Goal: Submit feedback/report problem: Submit feedback/report problem

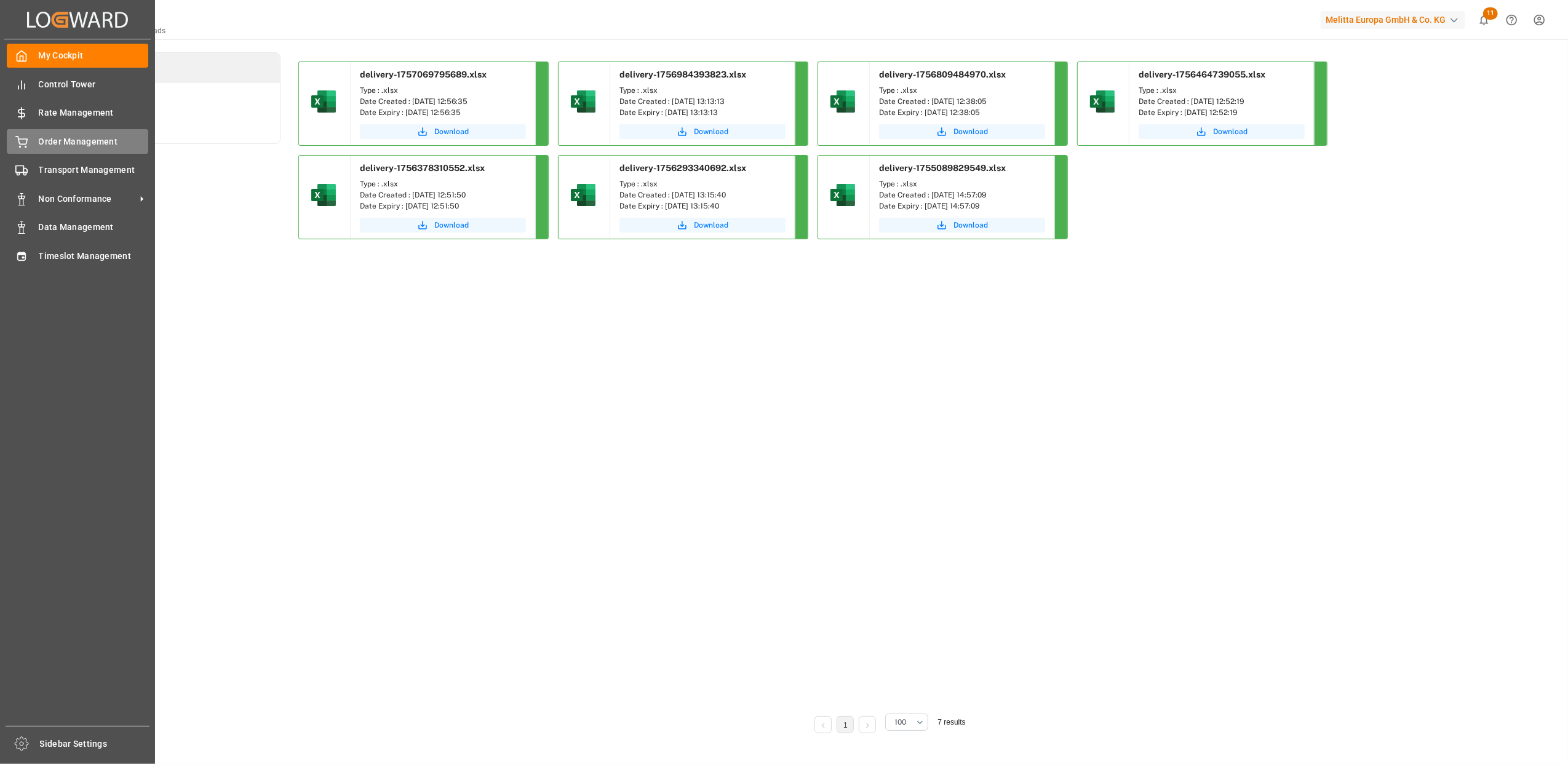
click at [28, 142] on div "Order Management Order Management" at bounding box center [78, 141] width 142 height 24
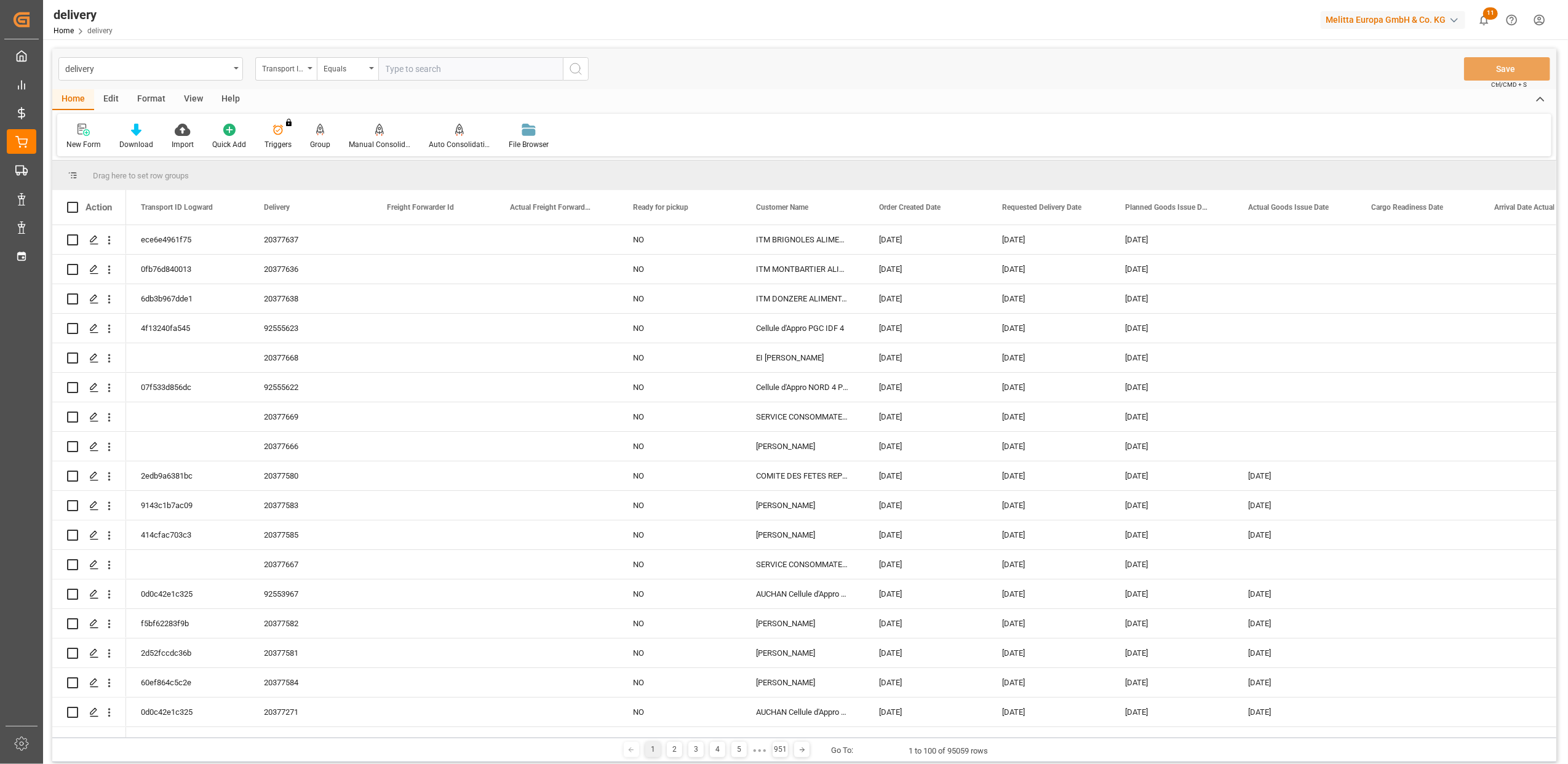
click at [309, 67] on icon "open menu" at bounding box center [310, 68] width 5 height 2
click at [315, 144] on div "Delivery" at bounding box center [347, 151] width 184 height 26
click at [411, 62] on input "text" at bounding box center [471, 69] width 184 height 23
paste input "25676875"
type input "2"
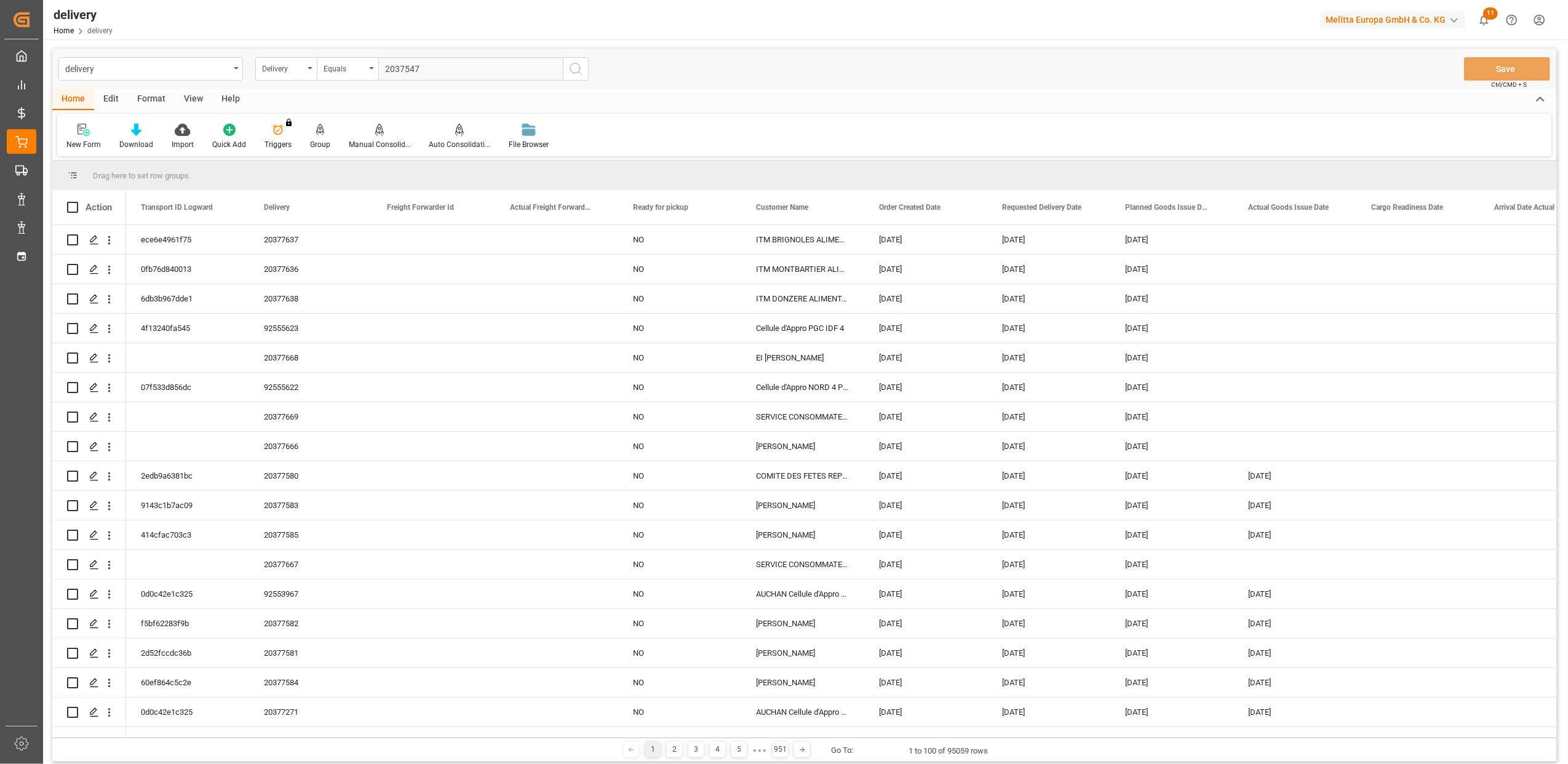
type input "20375470"
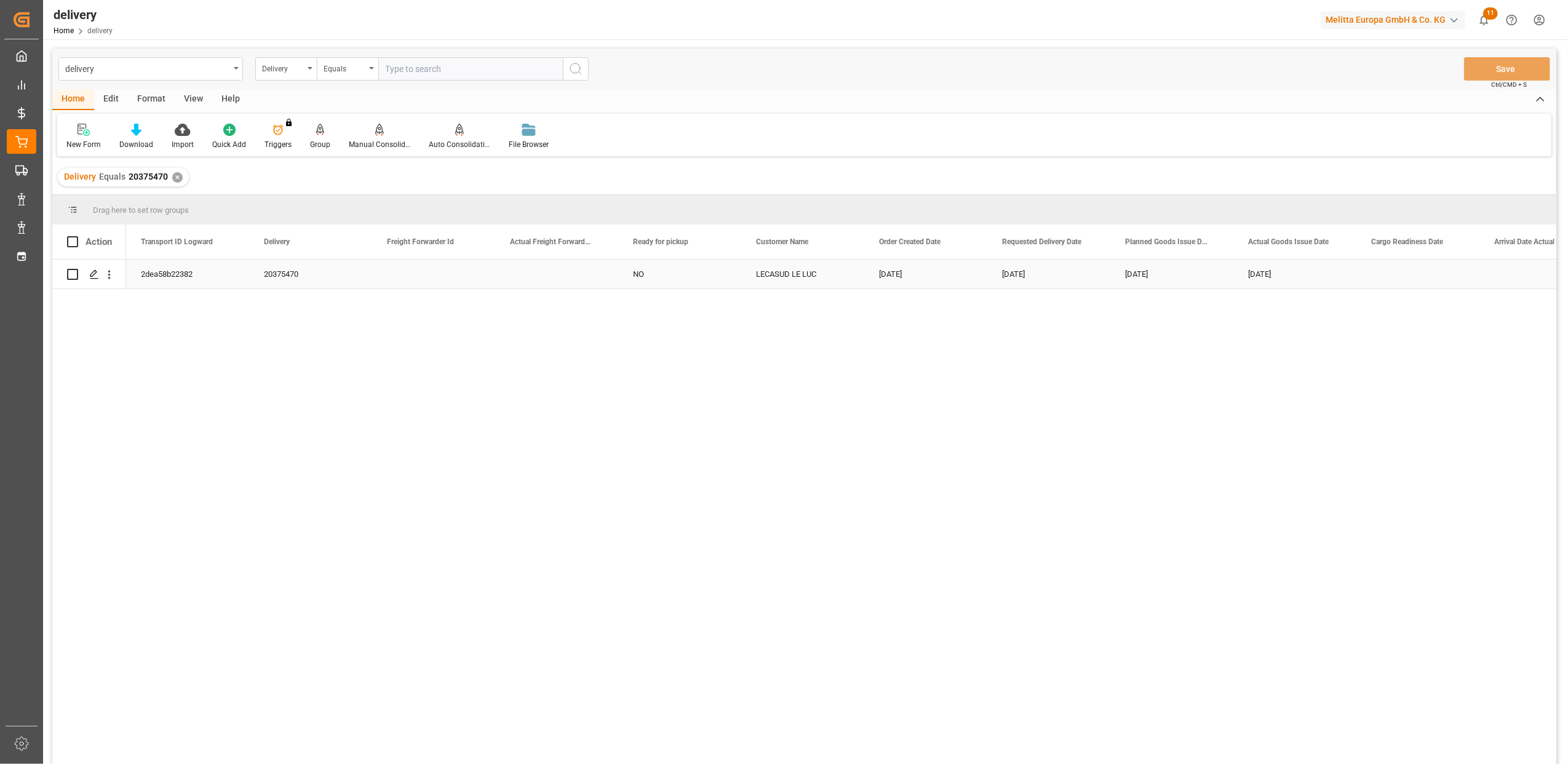
click at [178, 266] on div "2dea58b22382" at bounding box center [188, 274] width 123 height 29
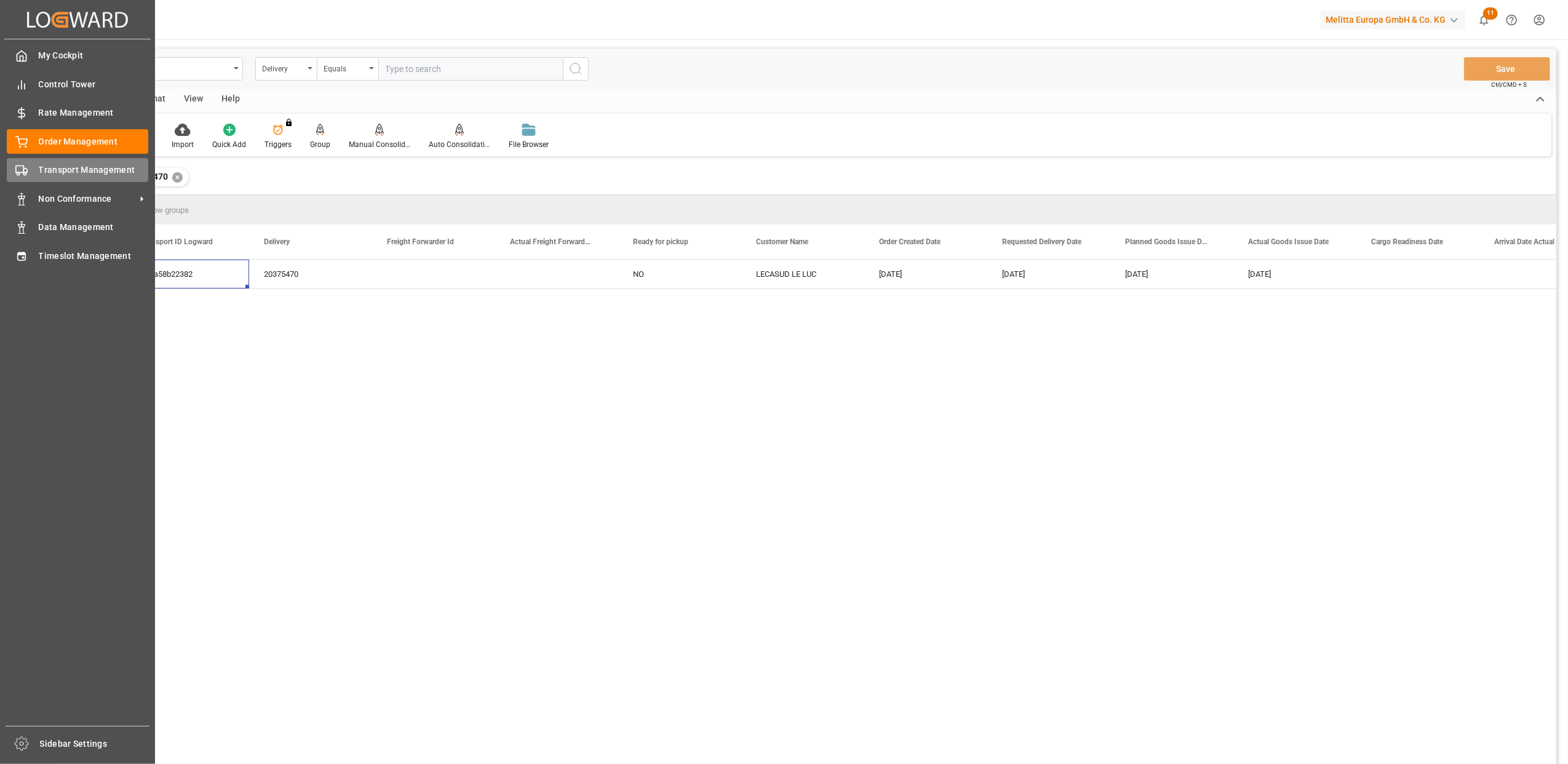
click at [18, 164] on icon at bounding box center [21, 170] width 12 height 12
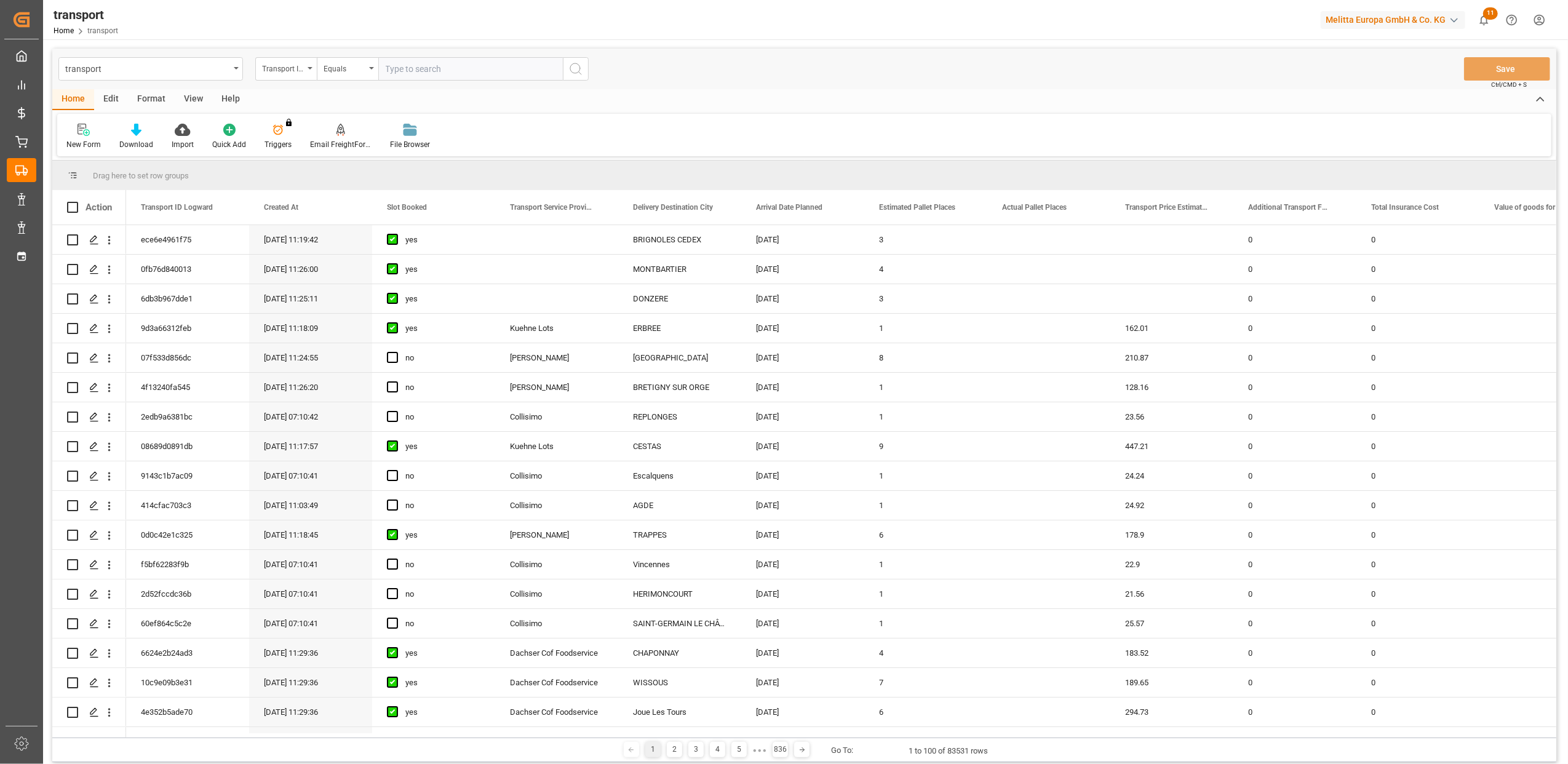
click at [418, 67] on input "text" at bounding box center [471, 69] width 184 height 23
paste input "2dea58b22382"
type input "2dea58b22382"
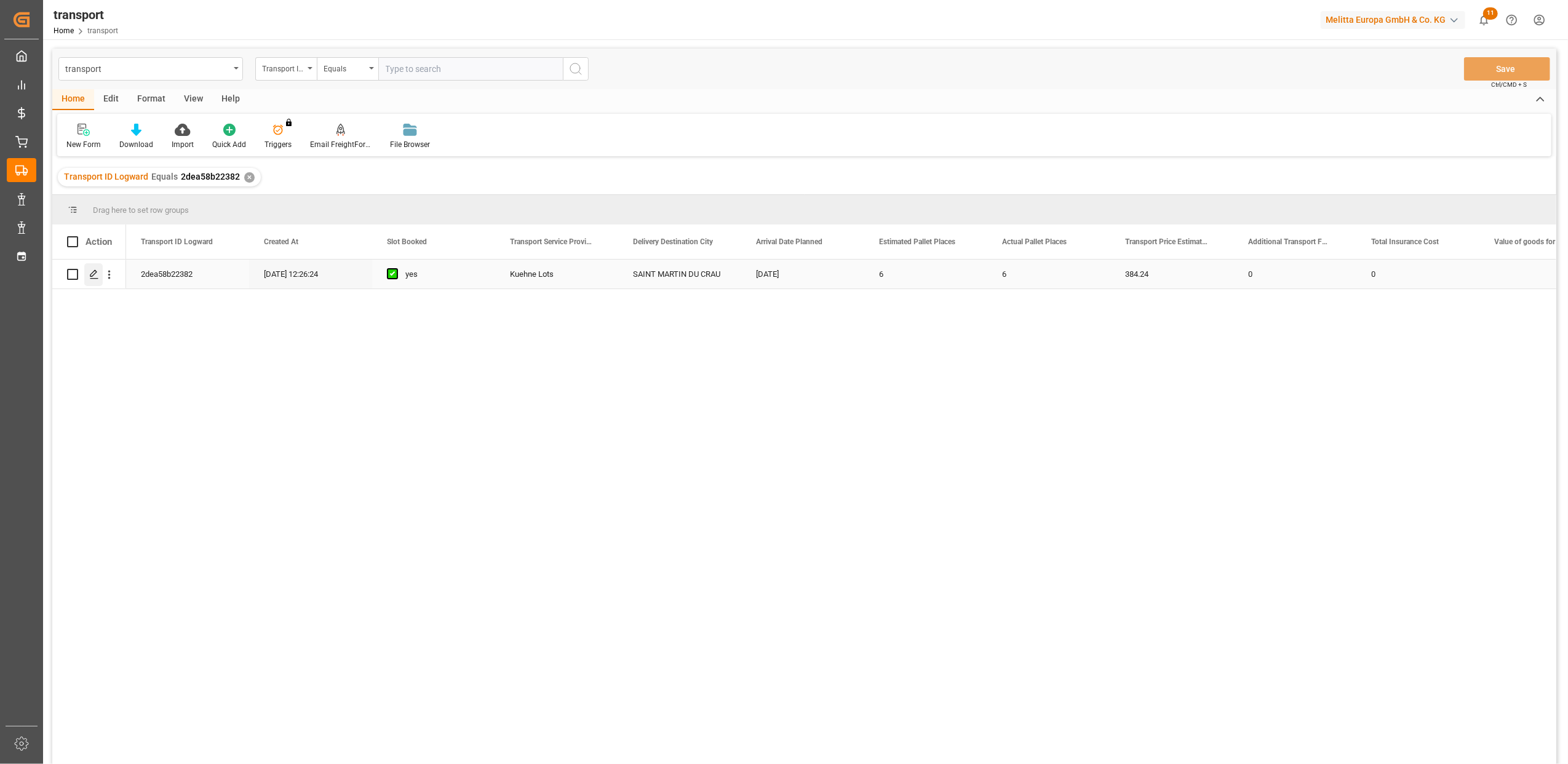
click at [96, 276] on icon "Press SPACE to select this row." at bounding box center [94, 274] width 10 height 10
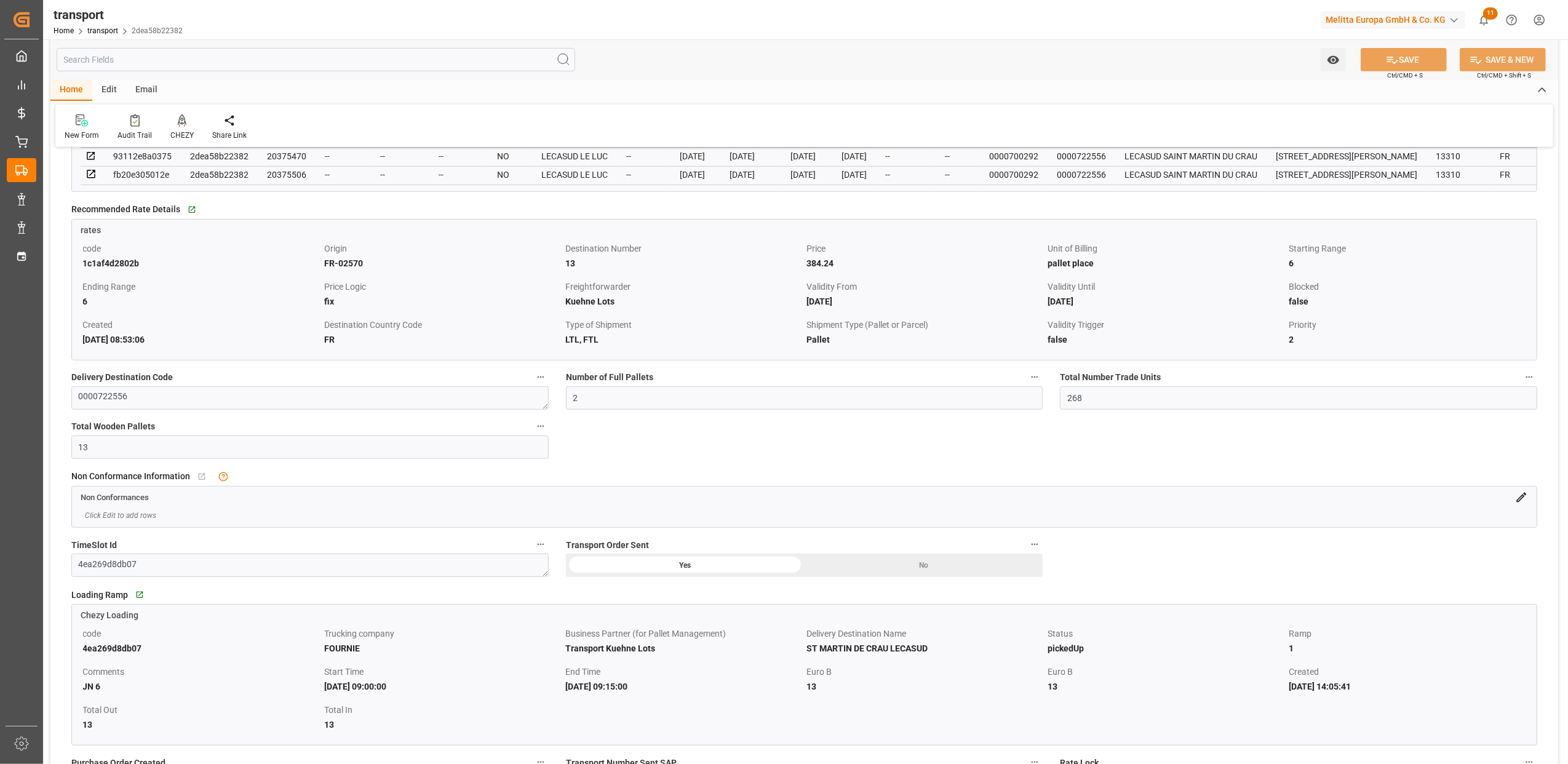
scroll to position [574, 0]
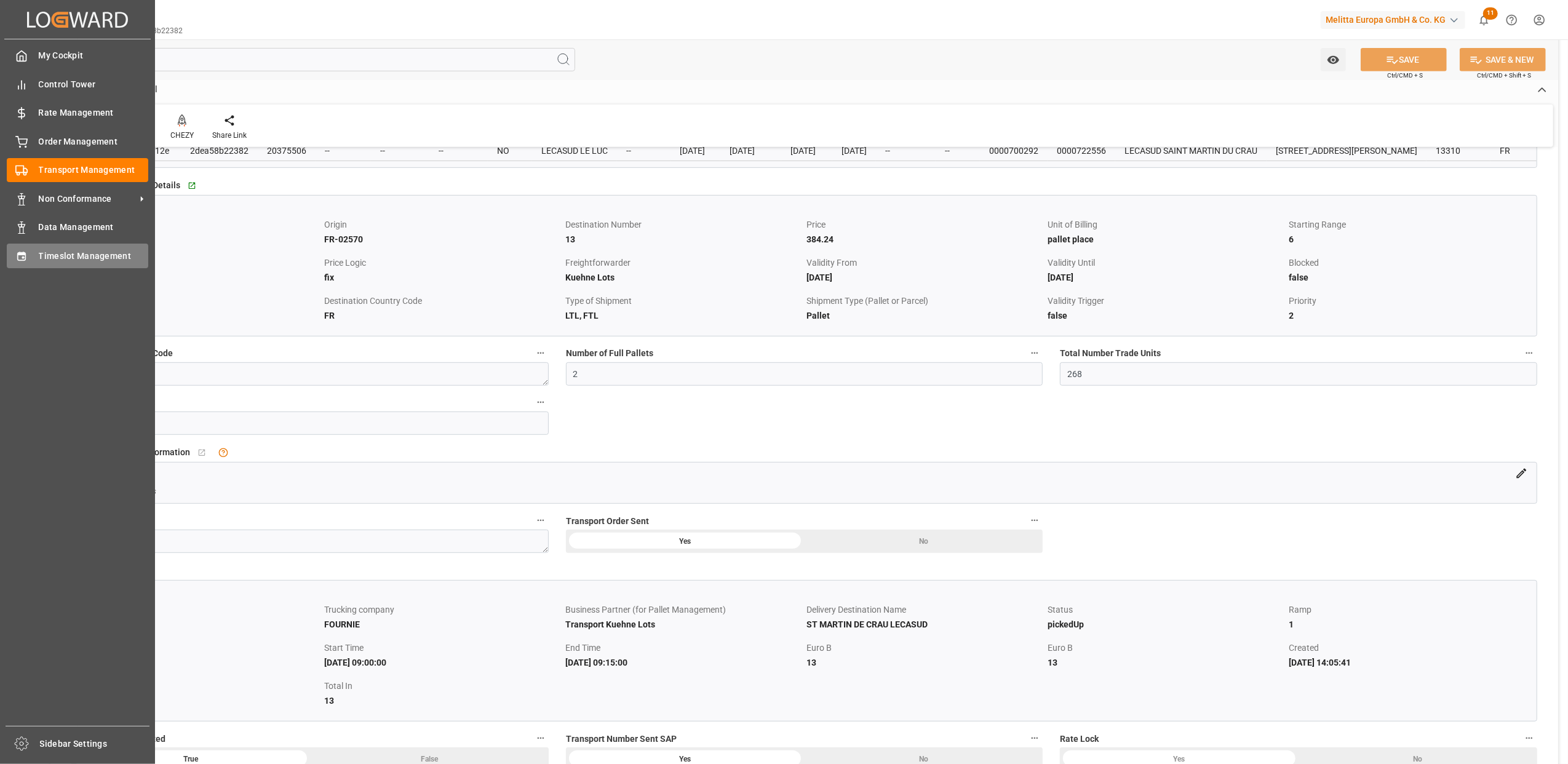
click at [45, 258] on span "Timeslot Management" at bounding box center [94, 256] width 110 height 13
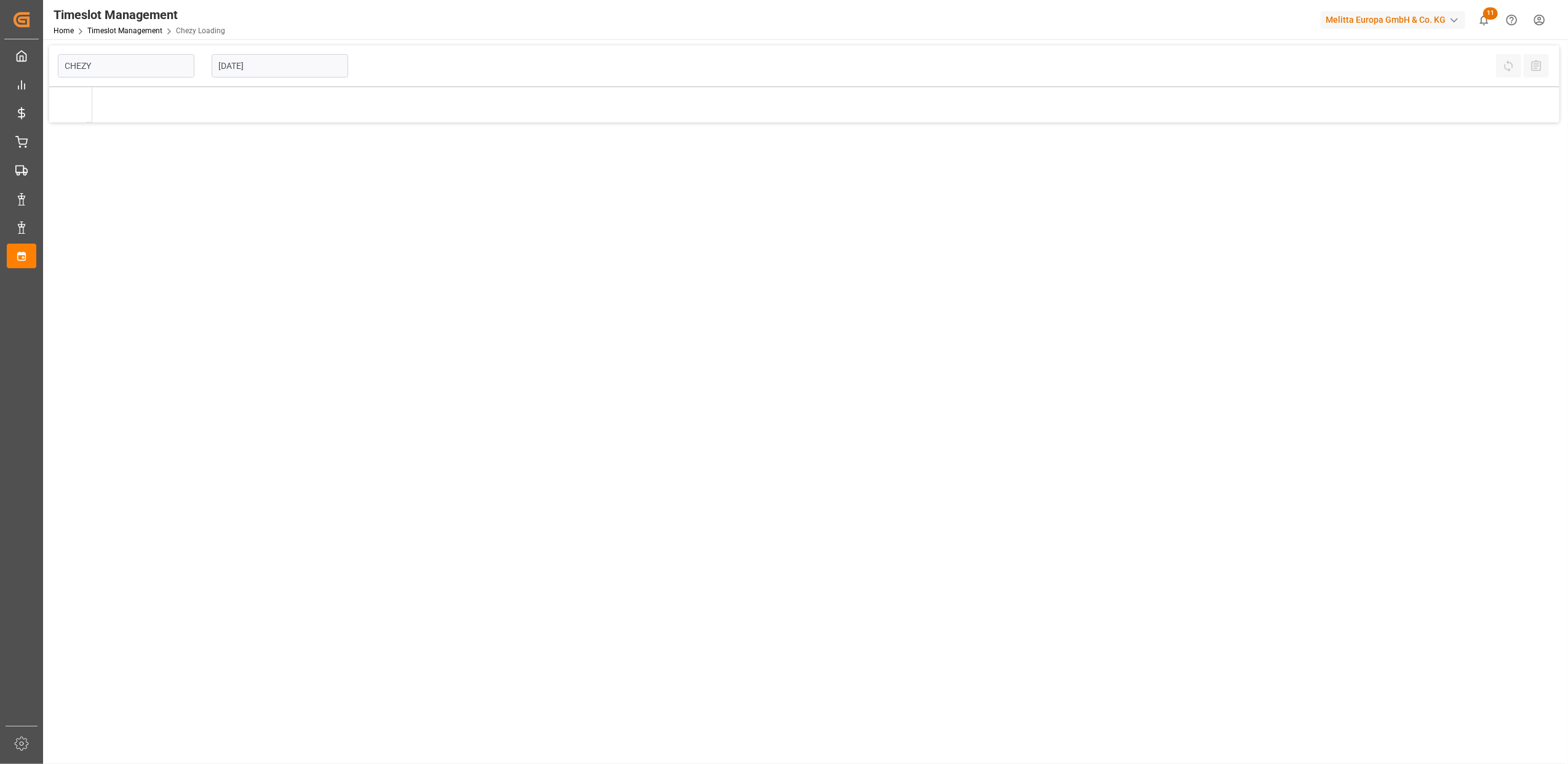
type input "Chezy Loading"
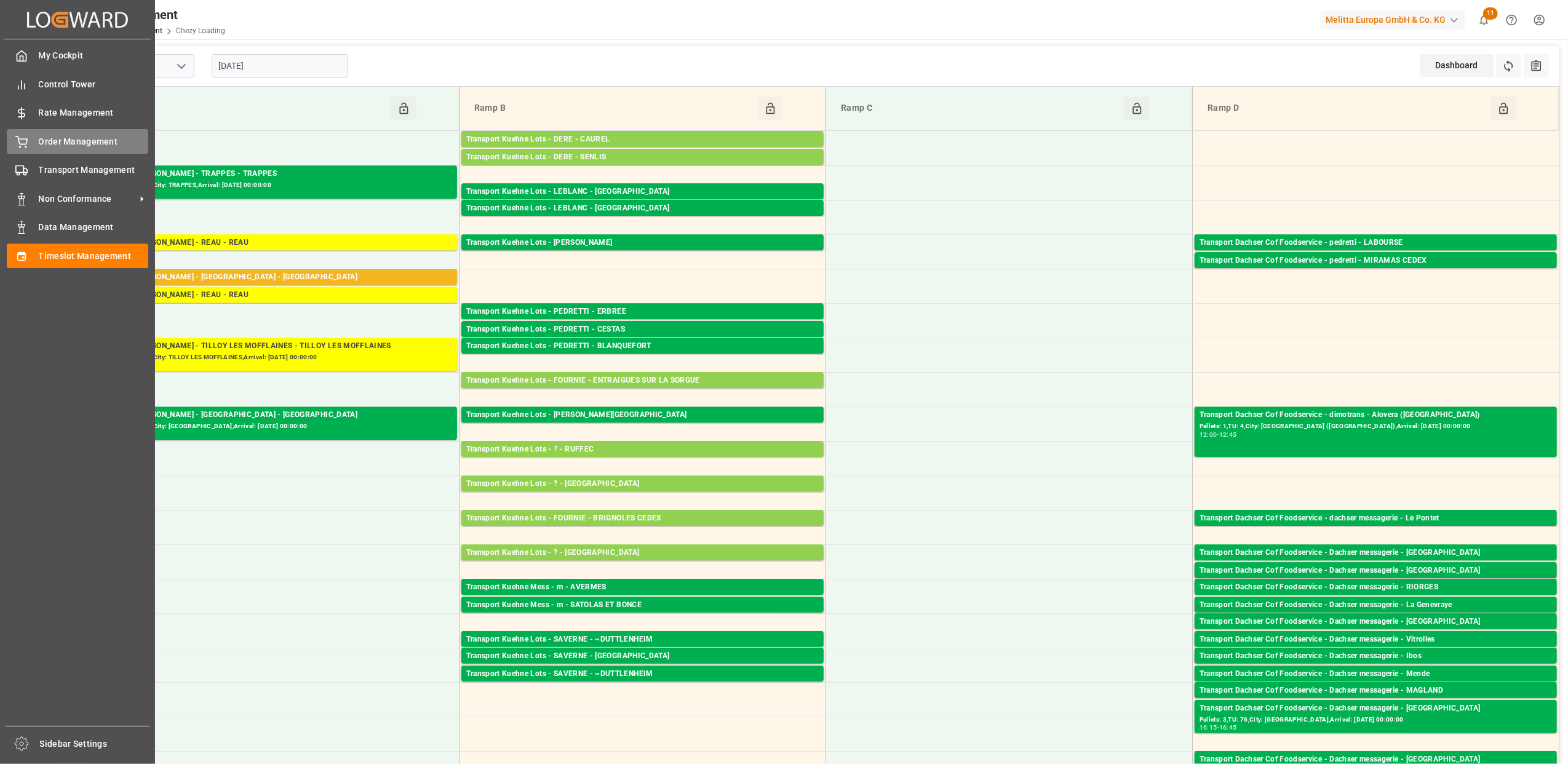
click at [16, 147] on icon at bounding box center [21, 142] width 12 height 12
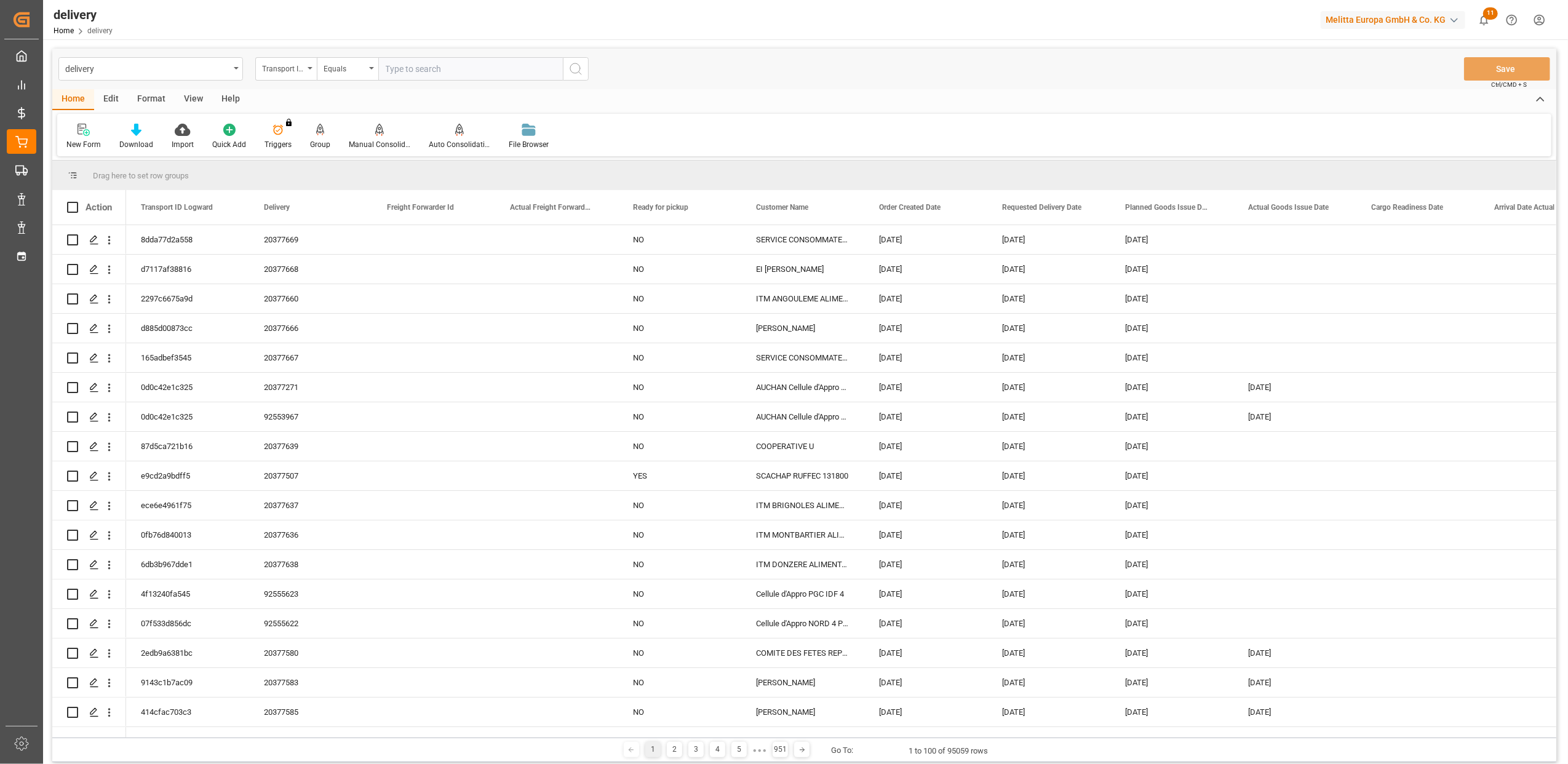
click at [310, 70] on div "Transport ID Logward" at bounding box center [286, 69] width 62 height 23
click at [313, 157] on div "Delivery" at bounding box center [347, 151] width 184 height 26
click at [392, 69] on input "text" at bounding box center [471, 69] width 184 height 23
type input "20375470"
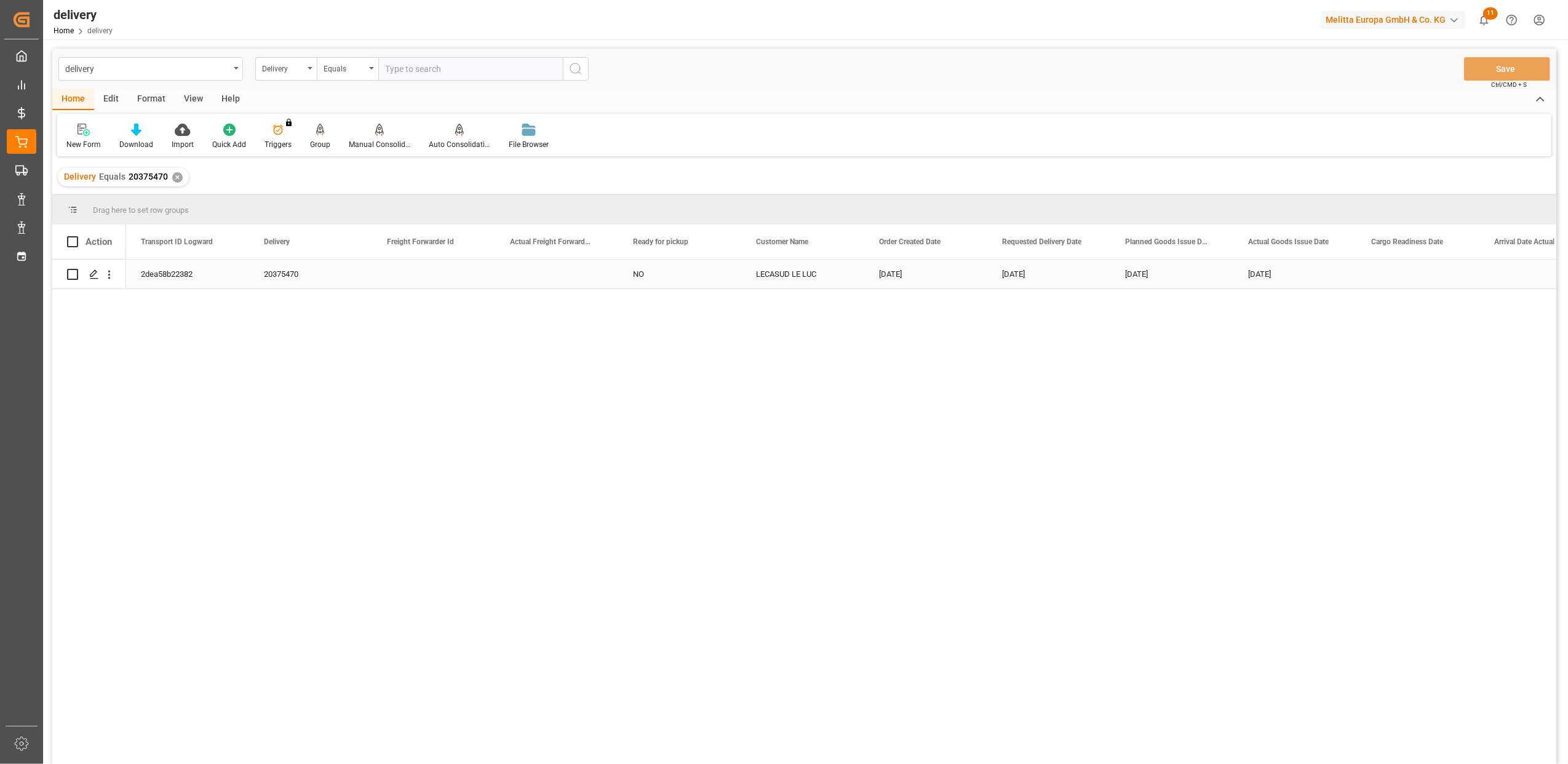
click at [173, 277] on div "2dea58b22382" at bounding box center [188, 274] width 123 height 29
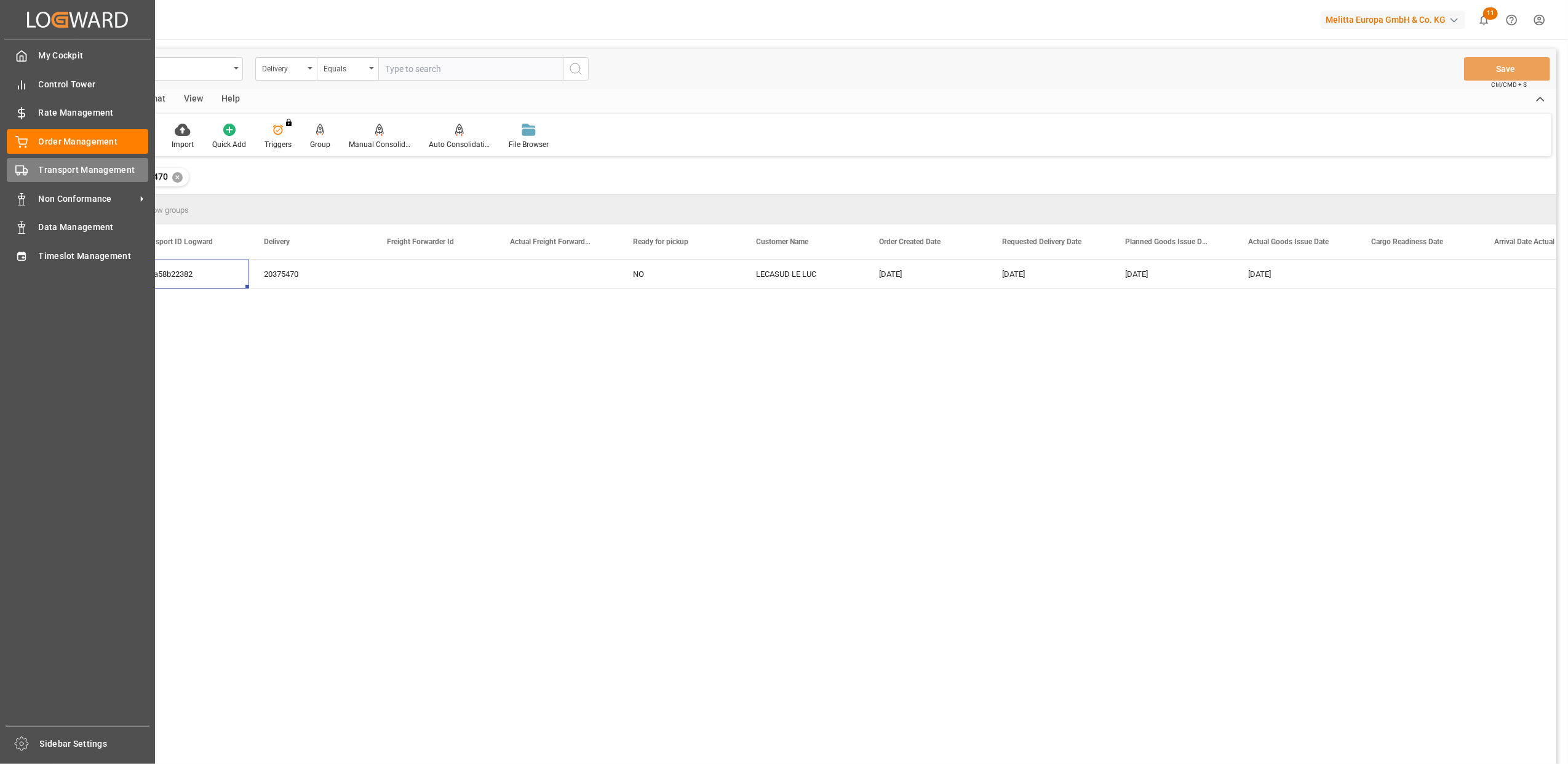
click at [30, 170] on div "Transport Management Transport Management" at bounding box center [78, 170] width 142 height 24
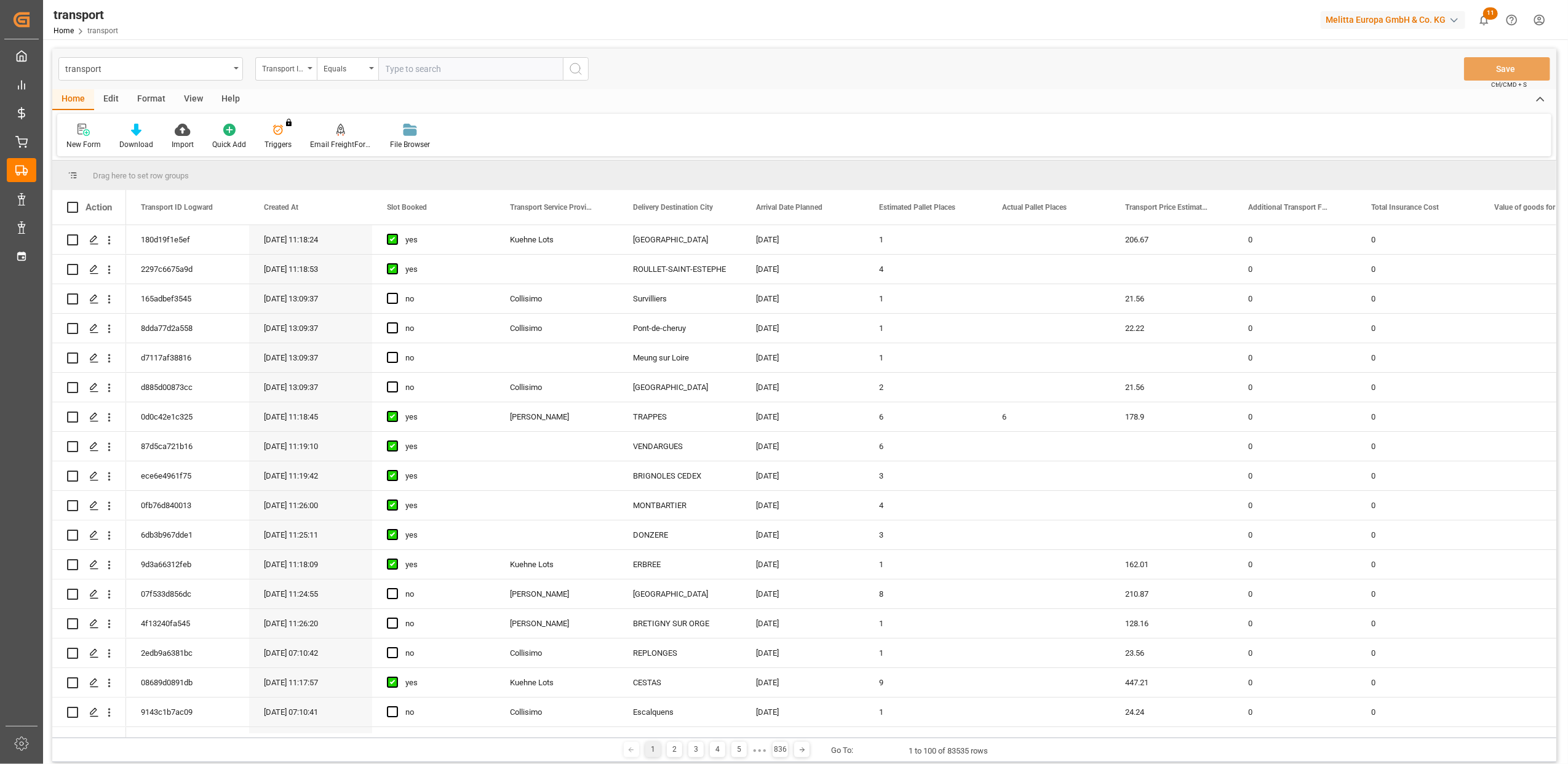
click at [399, 72] on input "text" at bounding box center [471, 69] width 184 height 23
paste input "2dea58b22382"
type input "2dea58b22382"
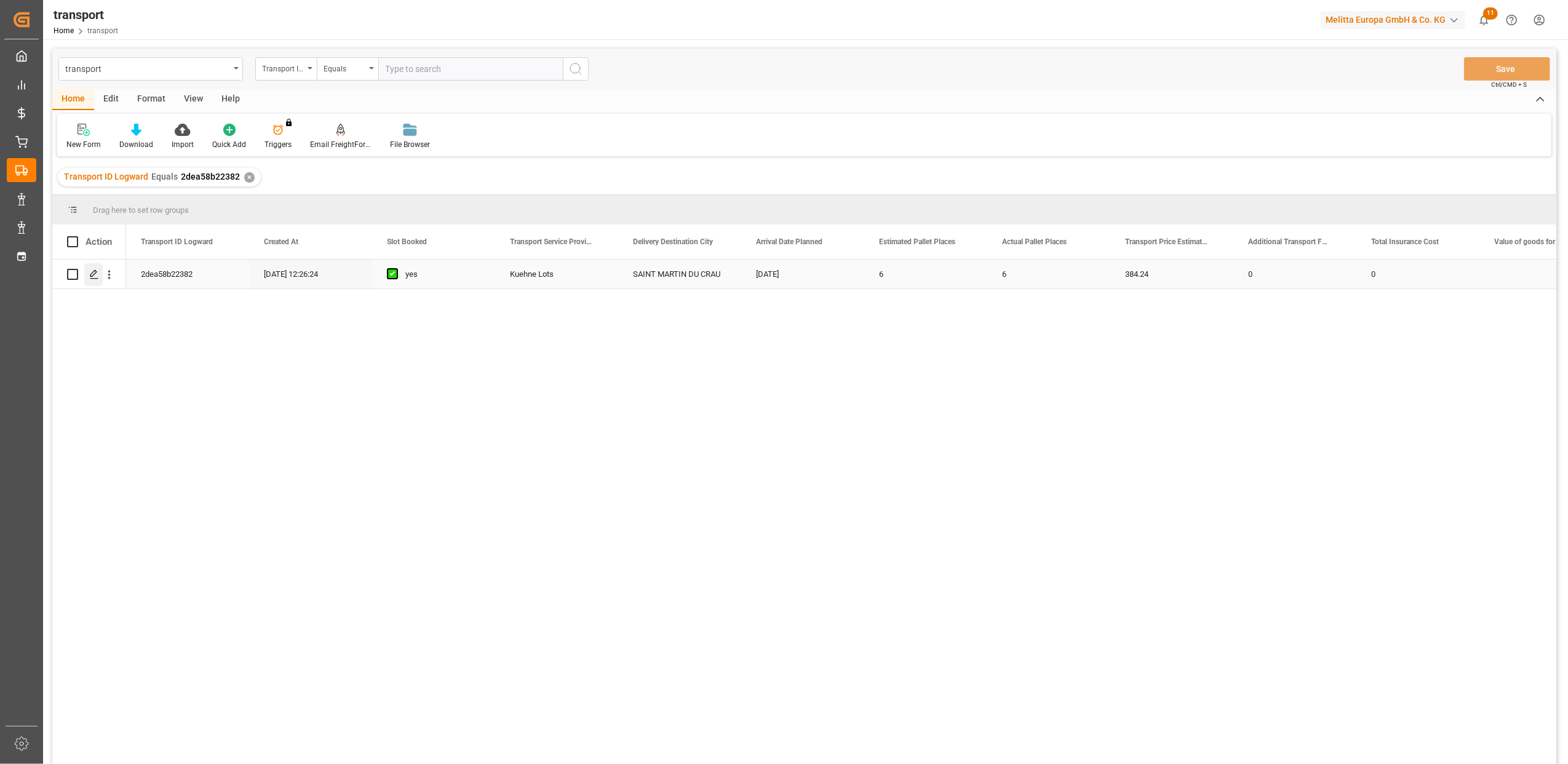
click at [99, 271] on icon "Press SPACE to select this row." at bounding box center [94, 274] width 10 height 10
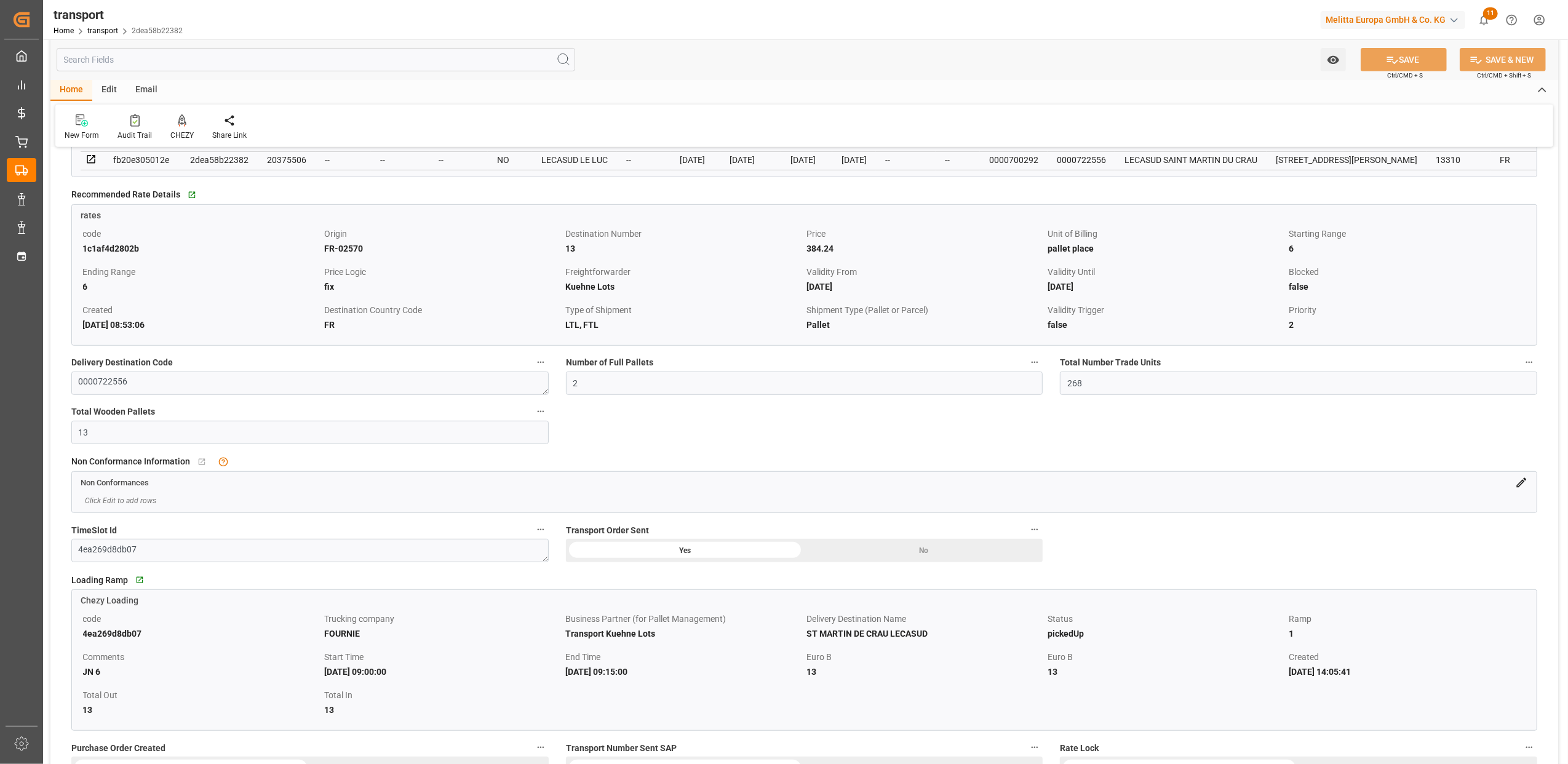
scroll to position [574, 0]
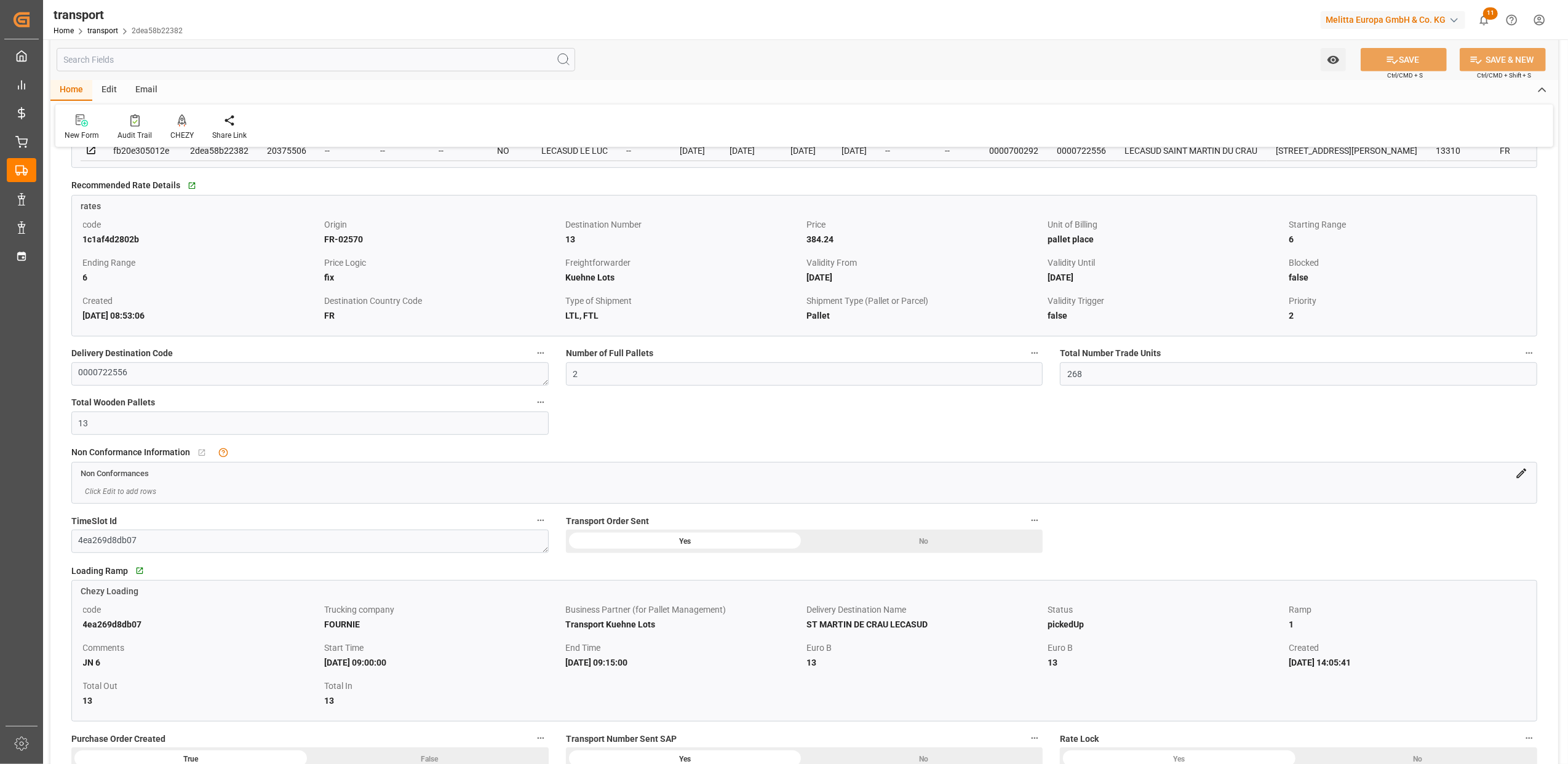
click at [1524, 478] on icon at bounding box center [1521, 473] width 13 height 13
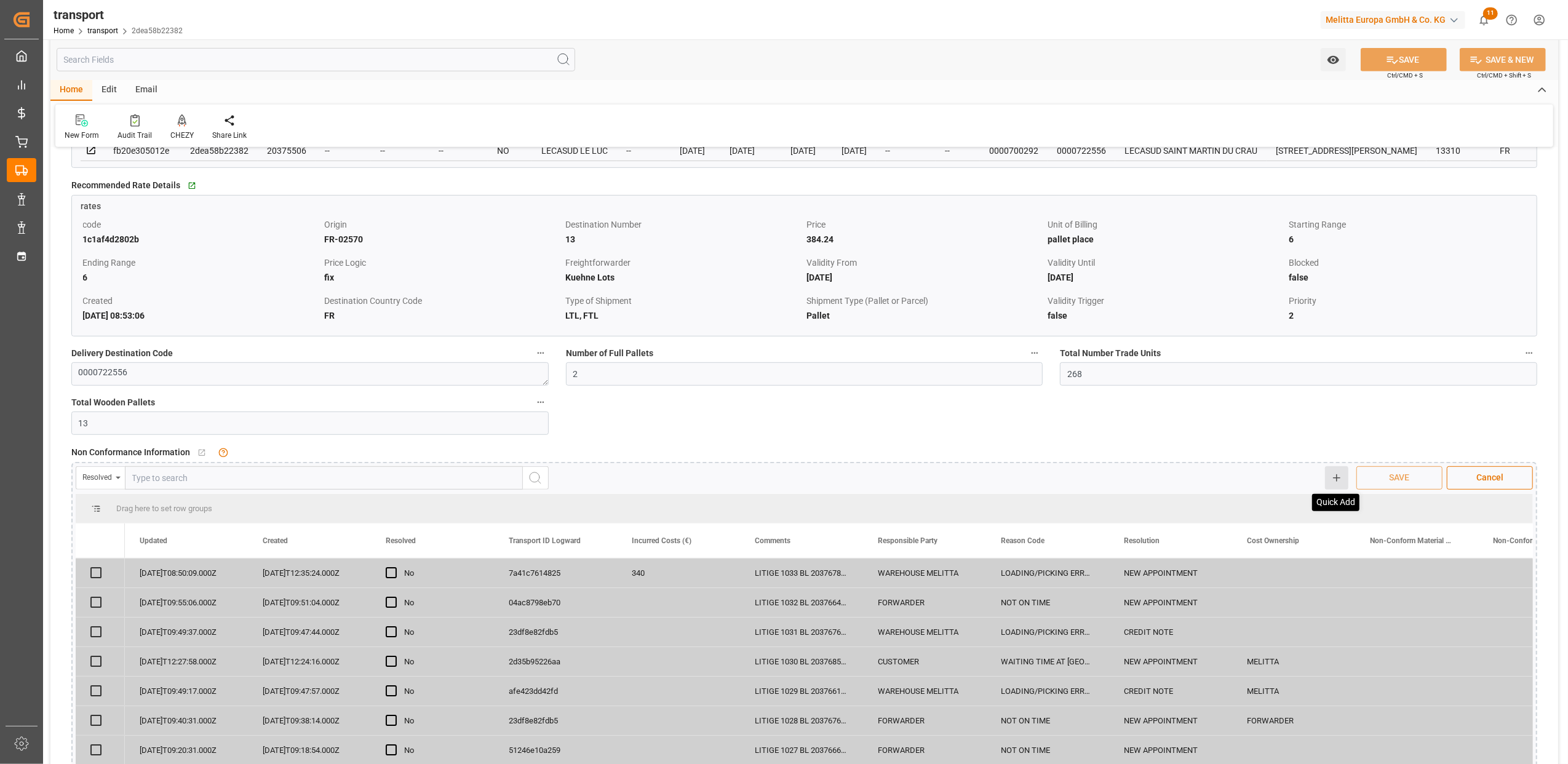
click at [1337, 483] on icon at bounding box center [1337, 478] width 11 height 11
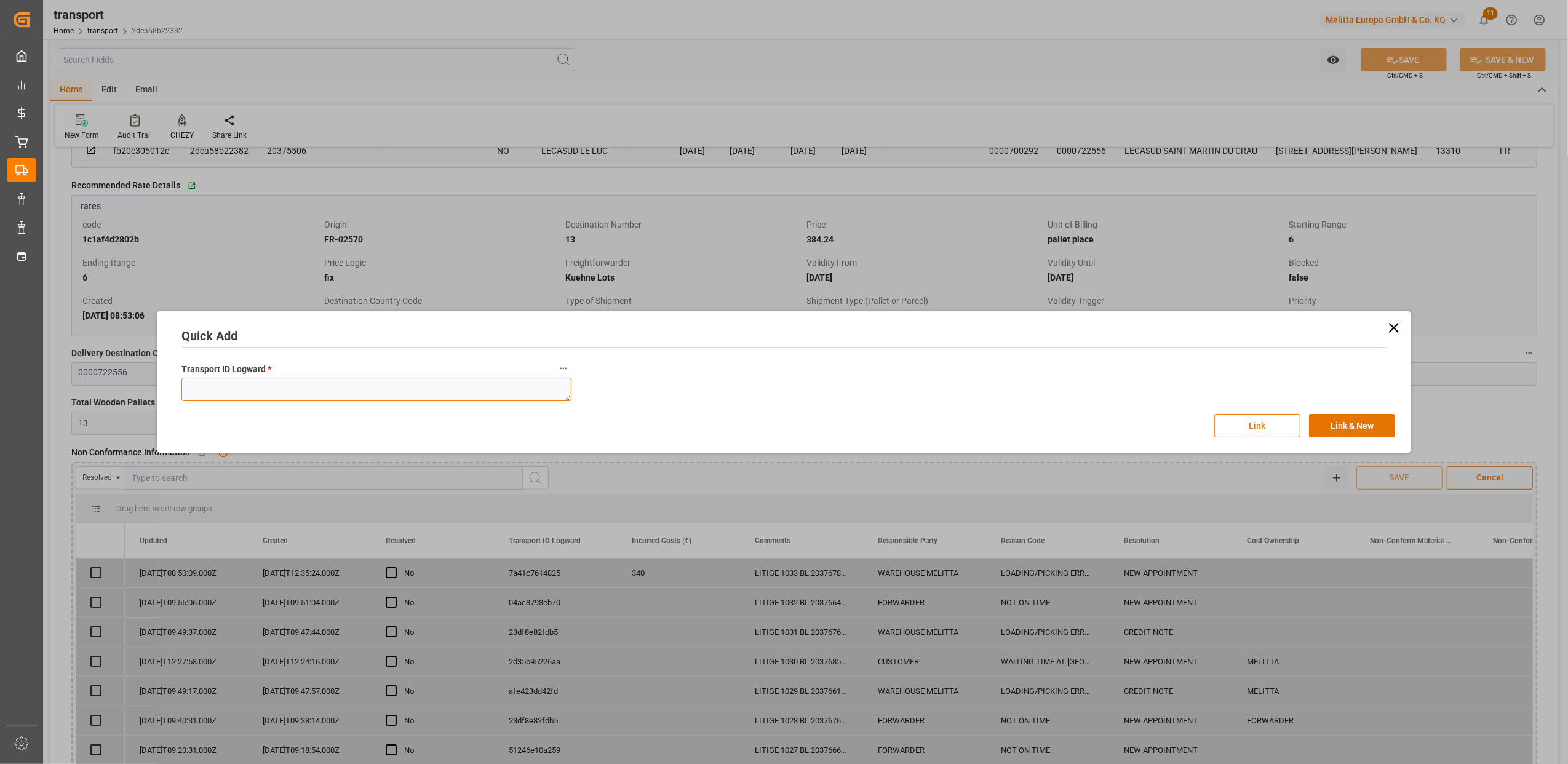
click at [400, 391] on textarea at bounding box center [376, 389] width 390 height 23
paste textarea "2dea58b22382"
type textarea "2dea58b22382"
click at [1275, 424] on button "Link" at bounding box center [1257, 425] width 86 height 23
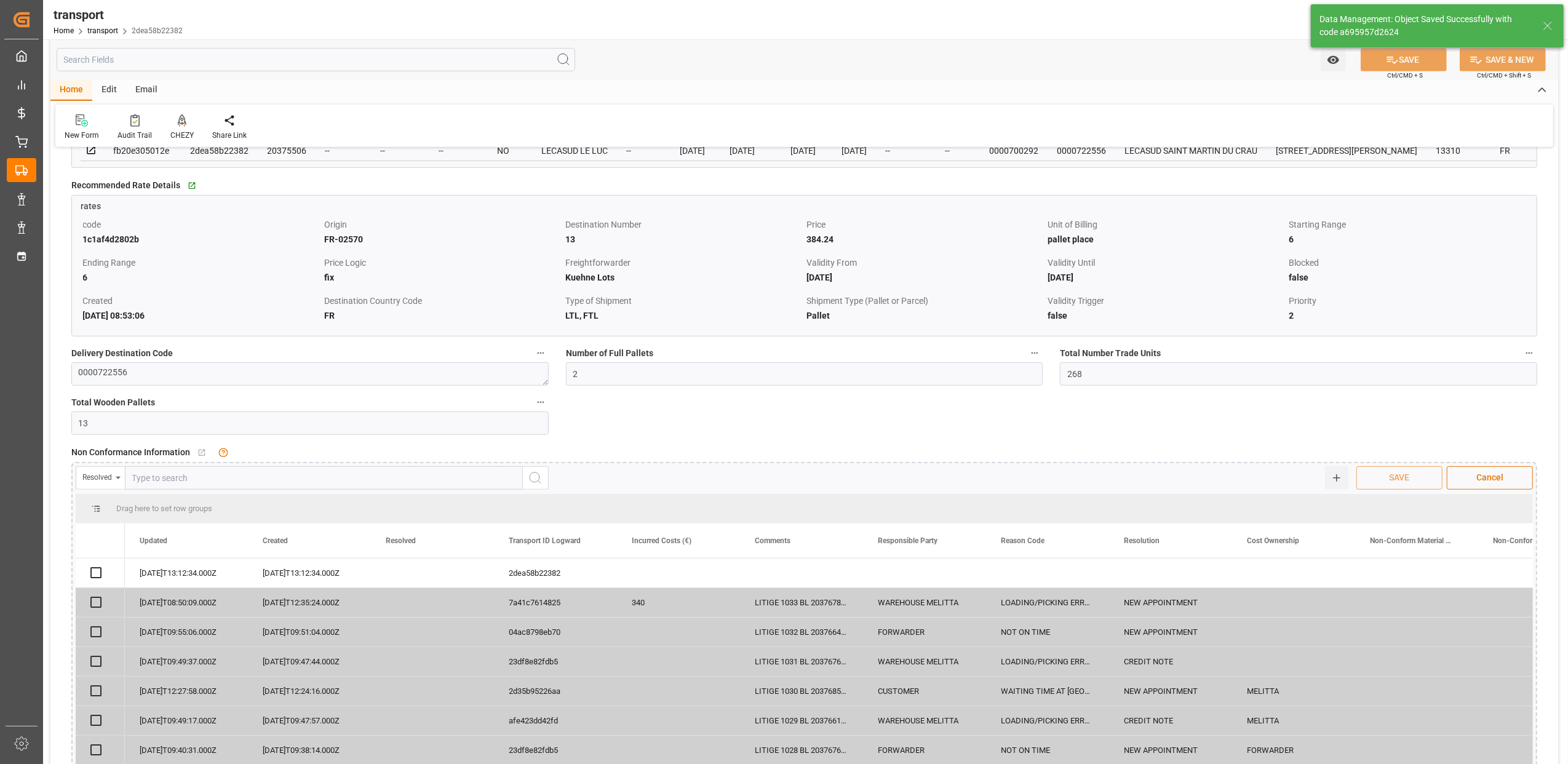
checkbox input "true"
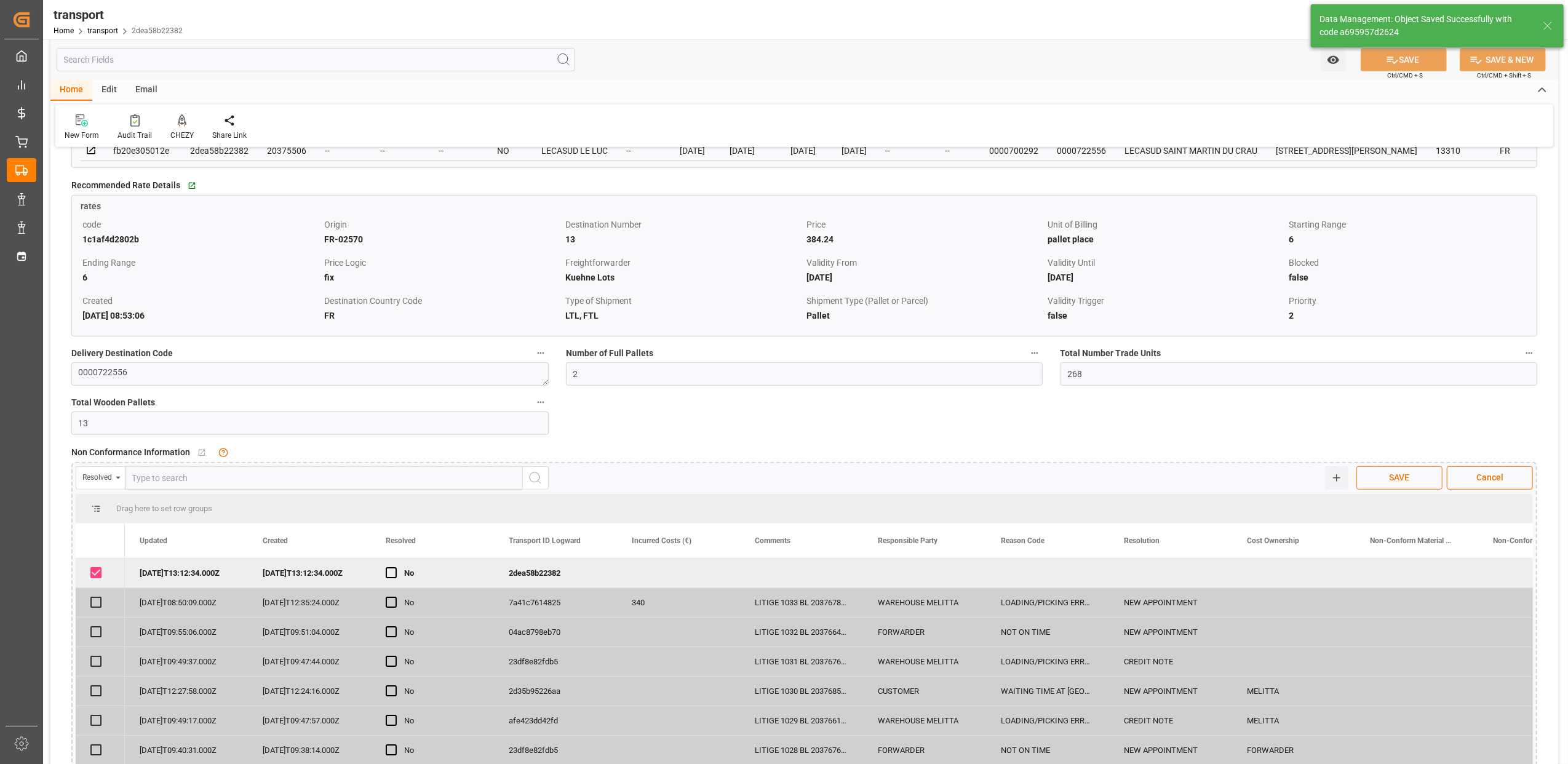
click at [1391, 478] on span "SAVE" at bounding box center [1400, 478] width 33 height 13
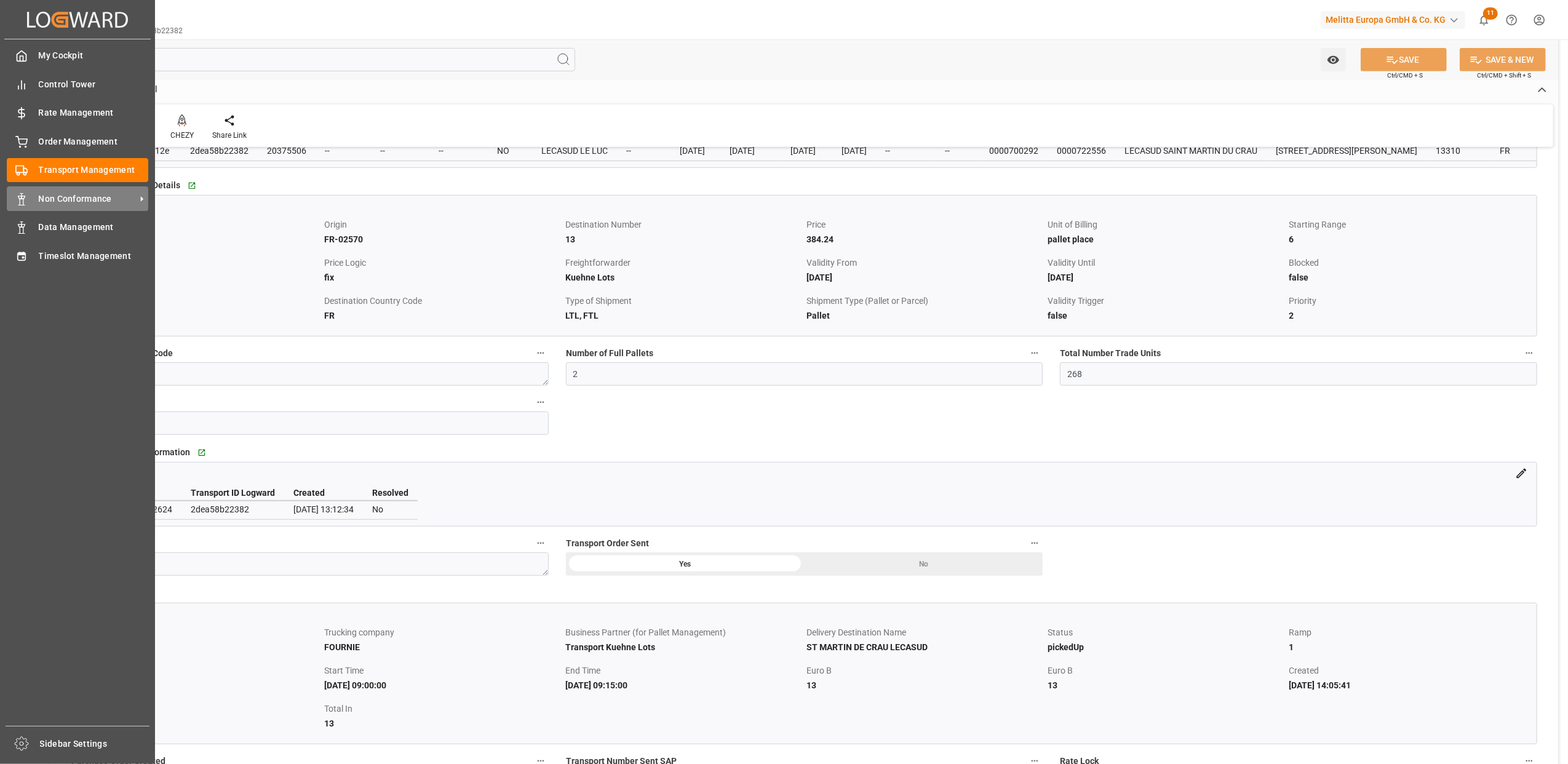
click at [50, 199] on span "Non Conformance" at bounding box center [87, 199] width 97 height 13
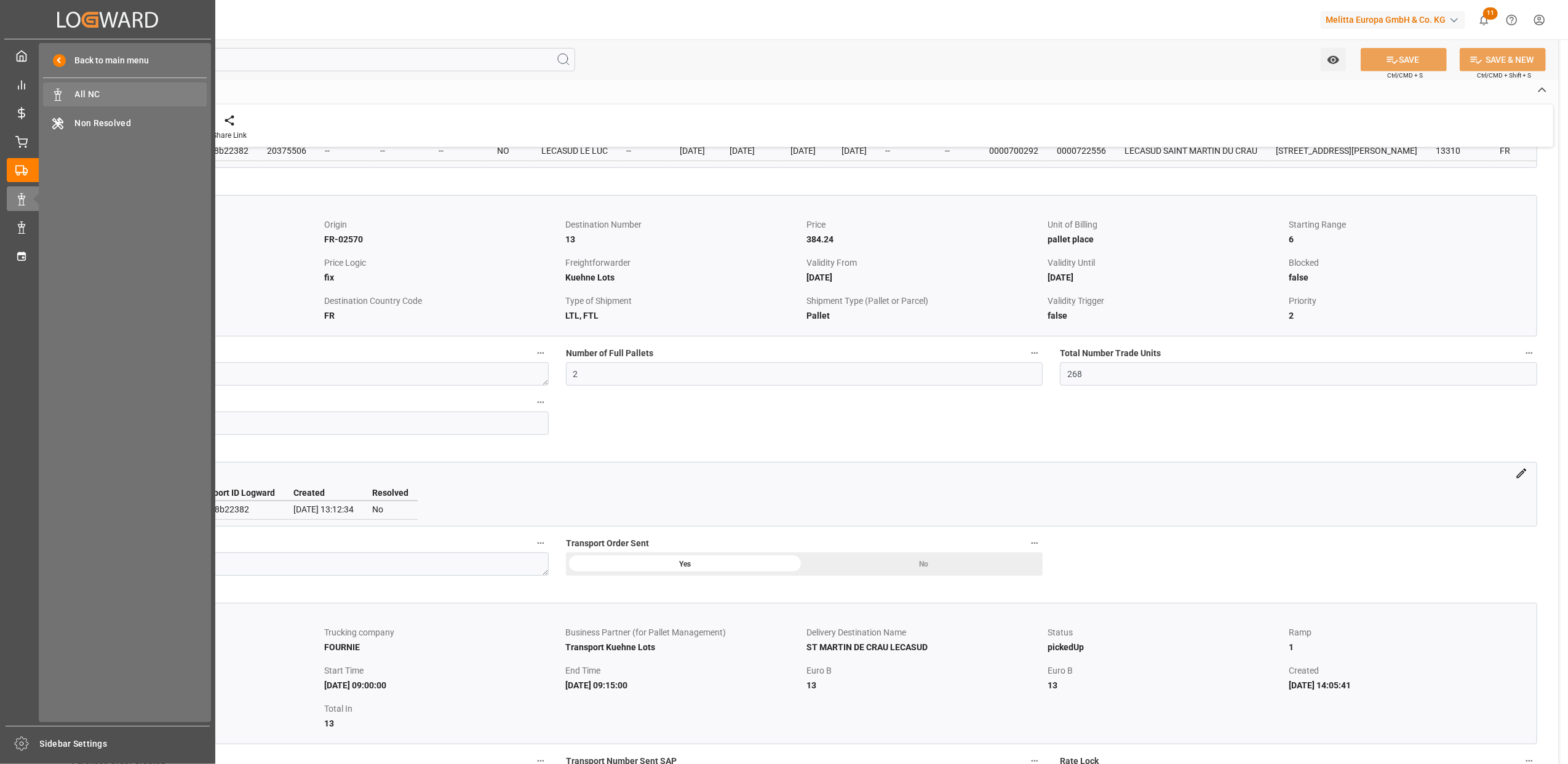
click at [91, 94] on span "All NC" at bounding box center [141, 94] width 133 height 13
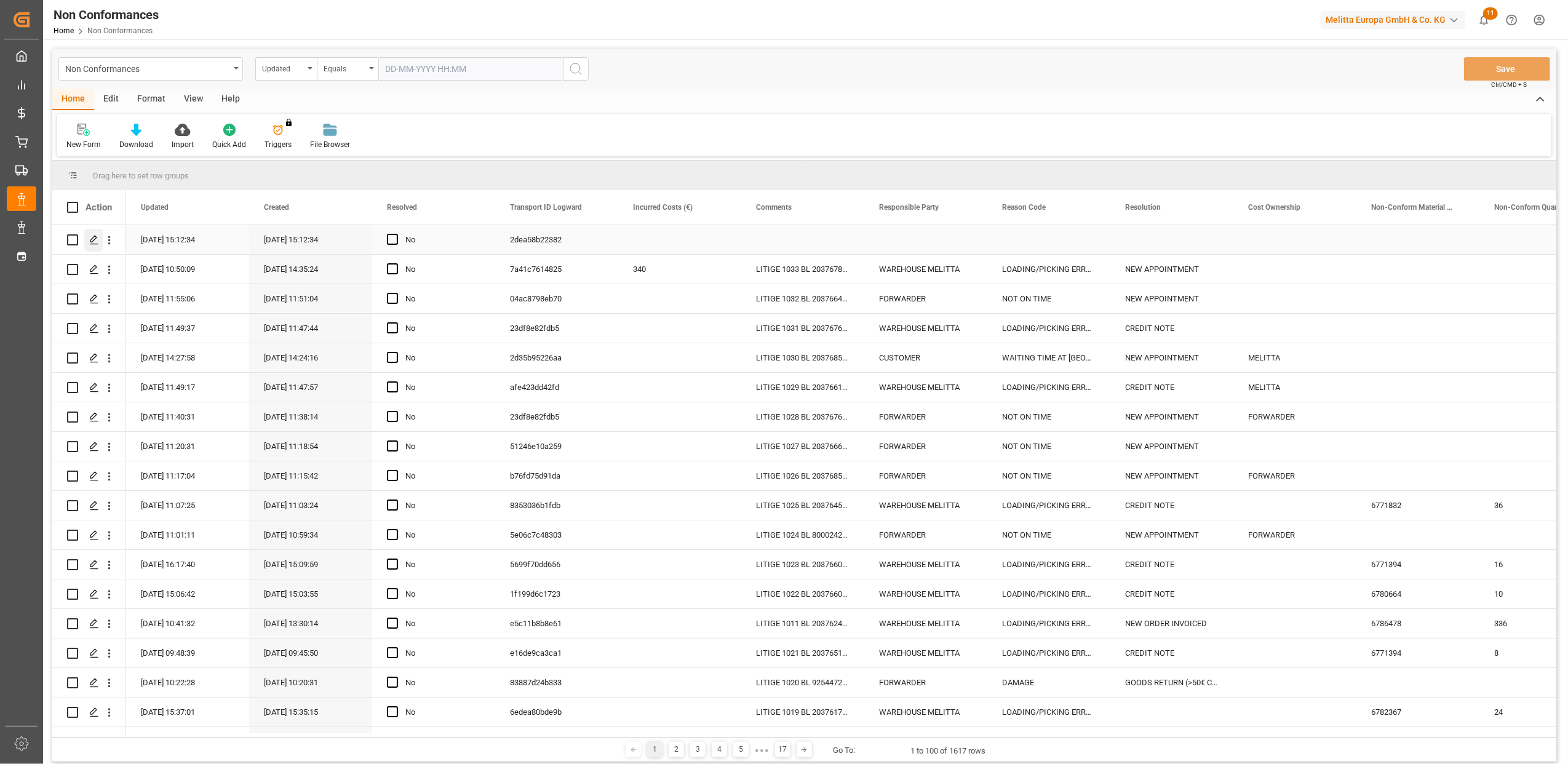
click at [94, 241] on polygon "Press SPACE to select this row." at bounding box center [94, 239] width 6 height 6
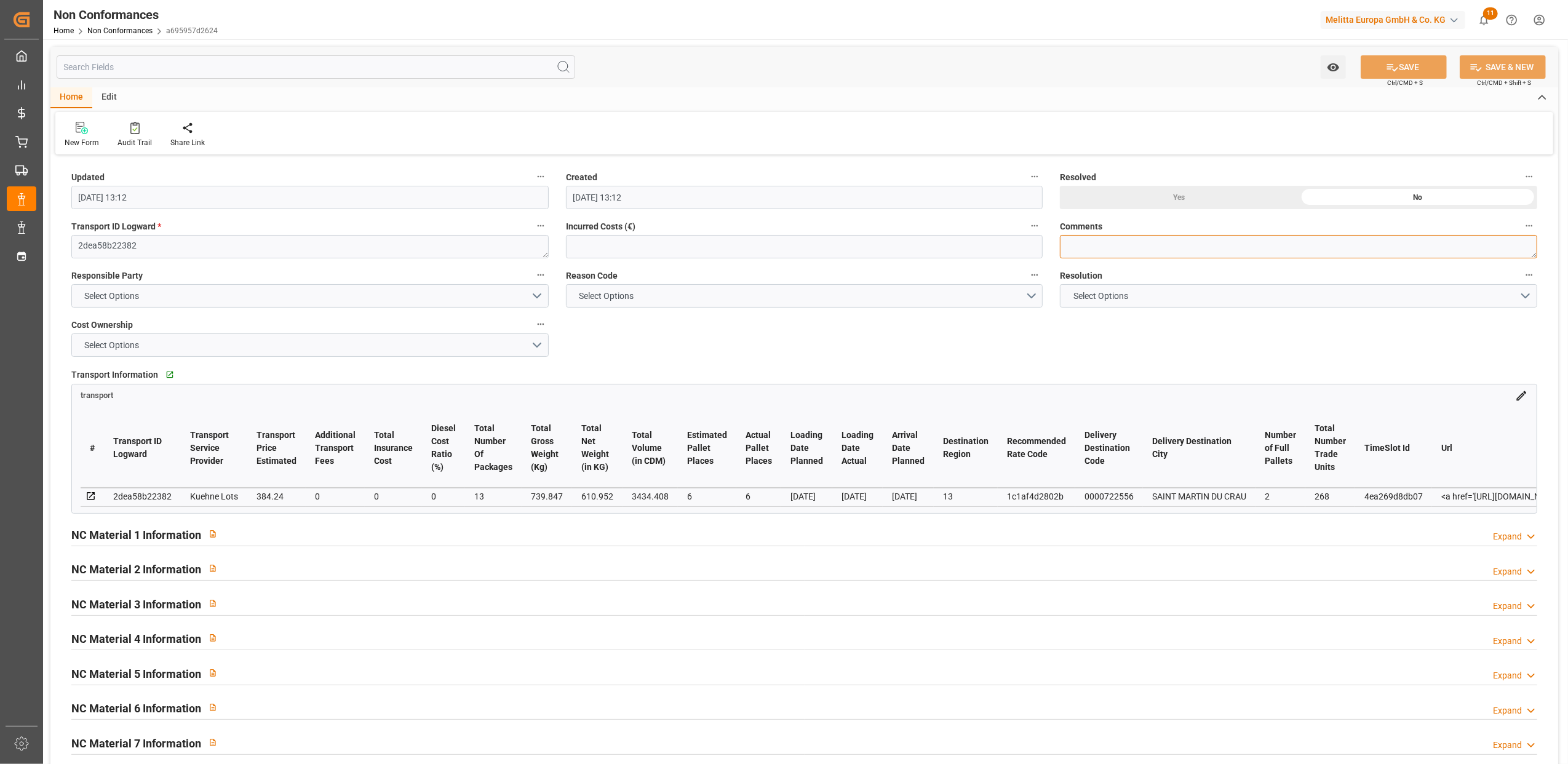
click at [1091, 242] on textarea at bounding box center [1298, 247] width 477 height 23
type textarea "LITIGE 1034 BL 20375470 Avarie sur 2 colis de filtres (6771664)"
click at [537, 294] on button "Select Options" at bounding box center [310, 296] width 477 height 23
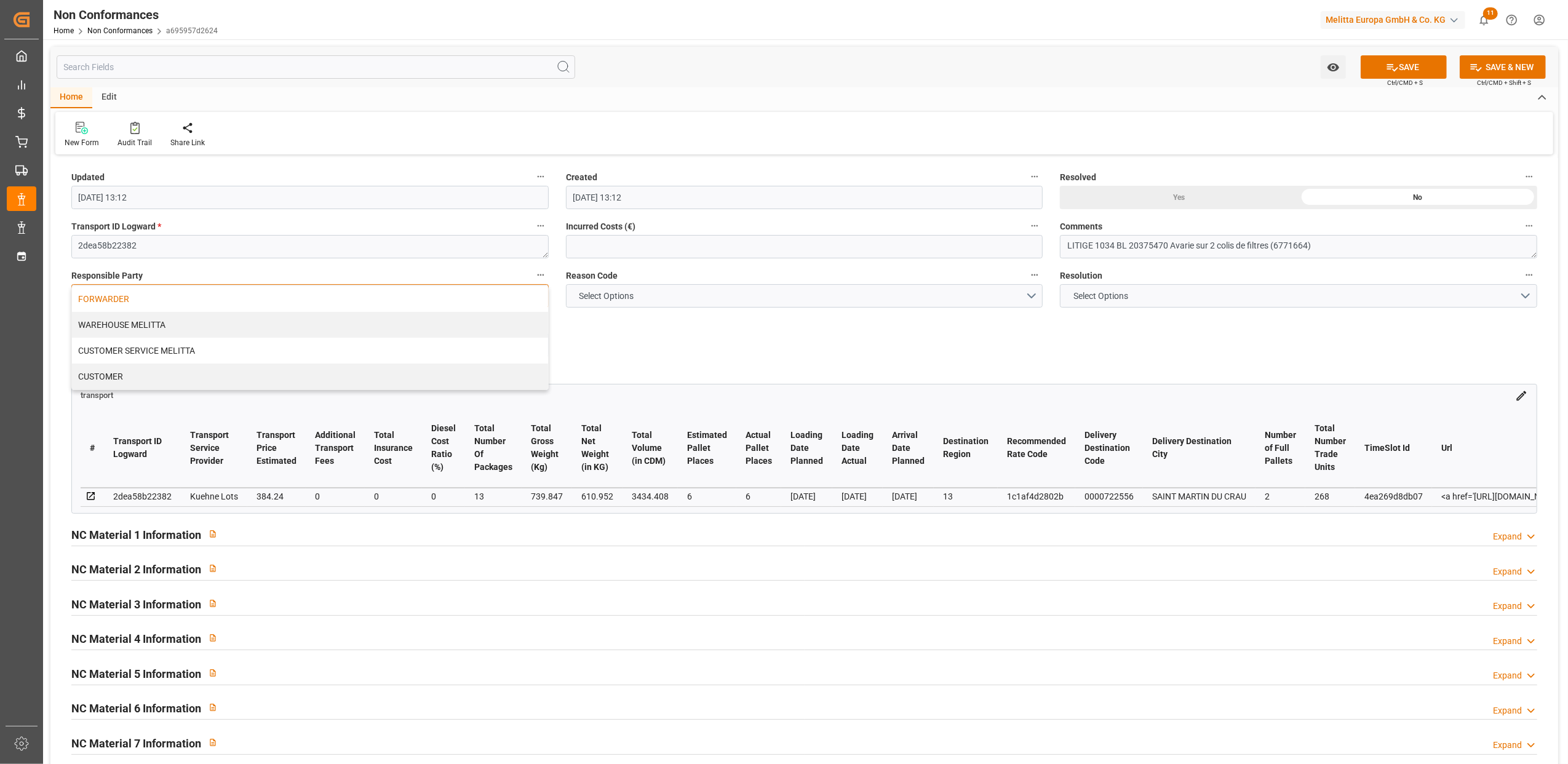
click at [230, 298] on div "FORWARDER" at bounding box center [310, 299] width 476 height 26
click at [174, 300] on button "FORWARDER" at bounding box center [310, 296] width 477 height 23
click at [198, 300] on div "FORWARDER" at bounding box center [310, 299] width 476 height 26
click at [961, 305] on button "Select Options" at bounding box center [804, 296] width 477 height 23
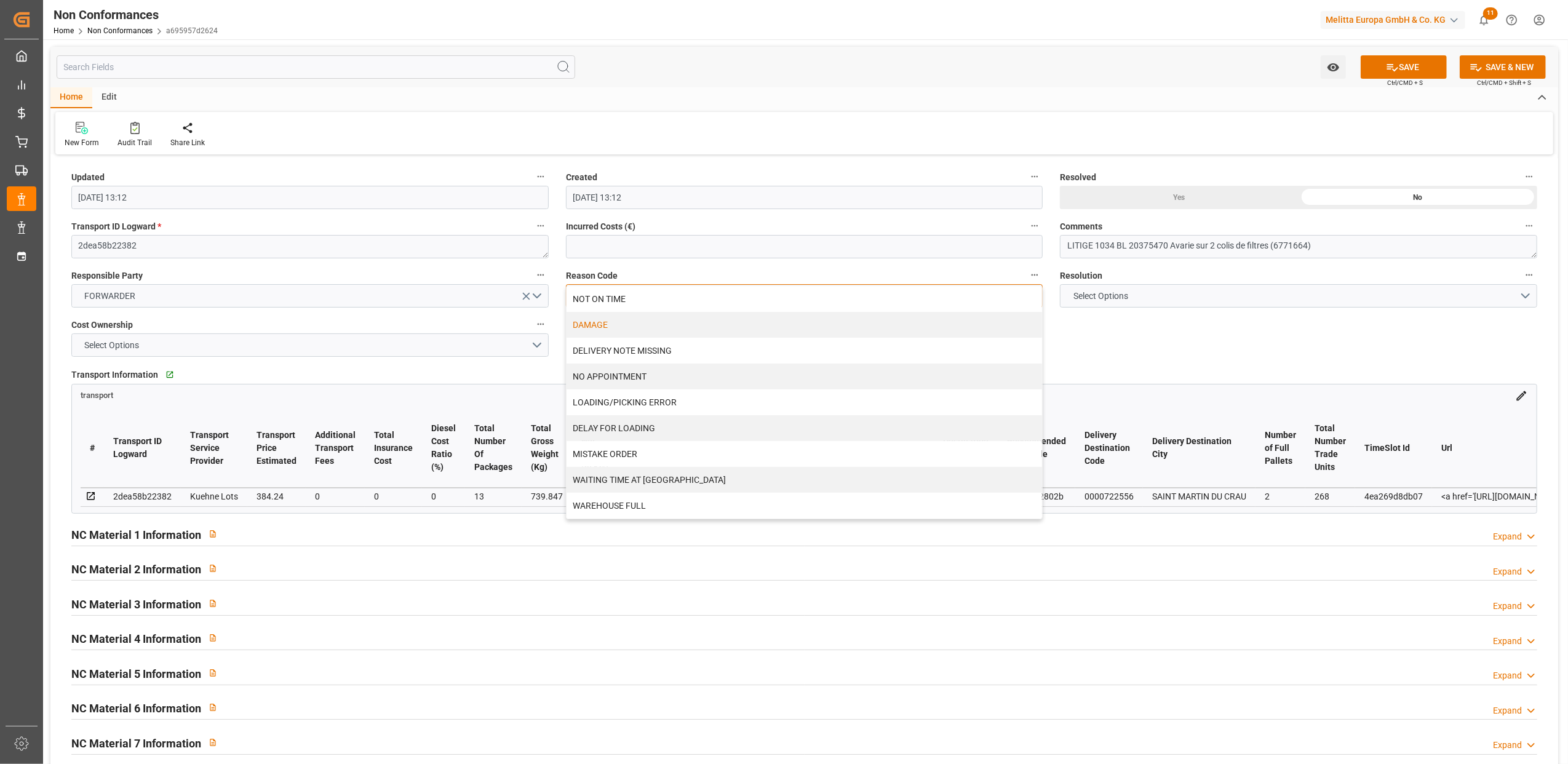
click at [635, 328] on div "DAMAGE" at bounding box center [805, 325] width 476 height 26
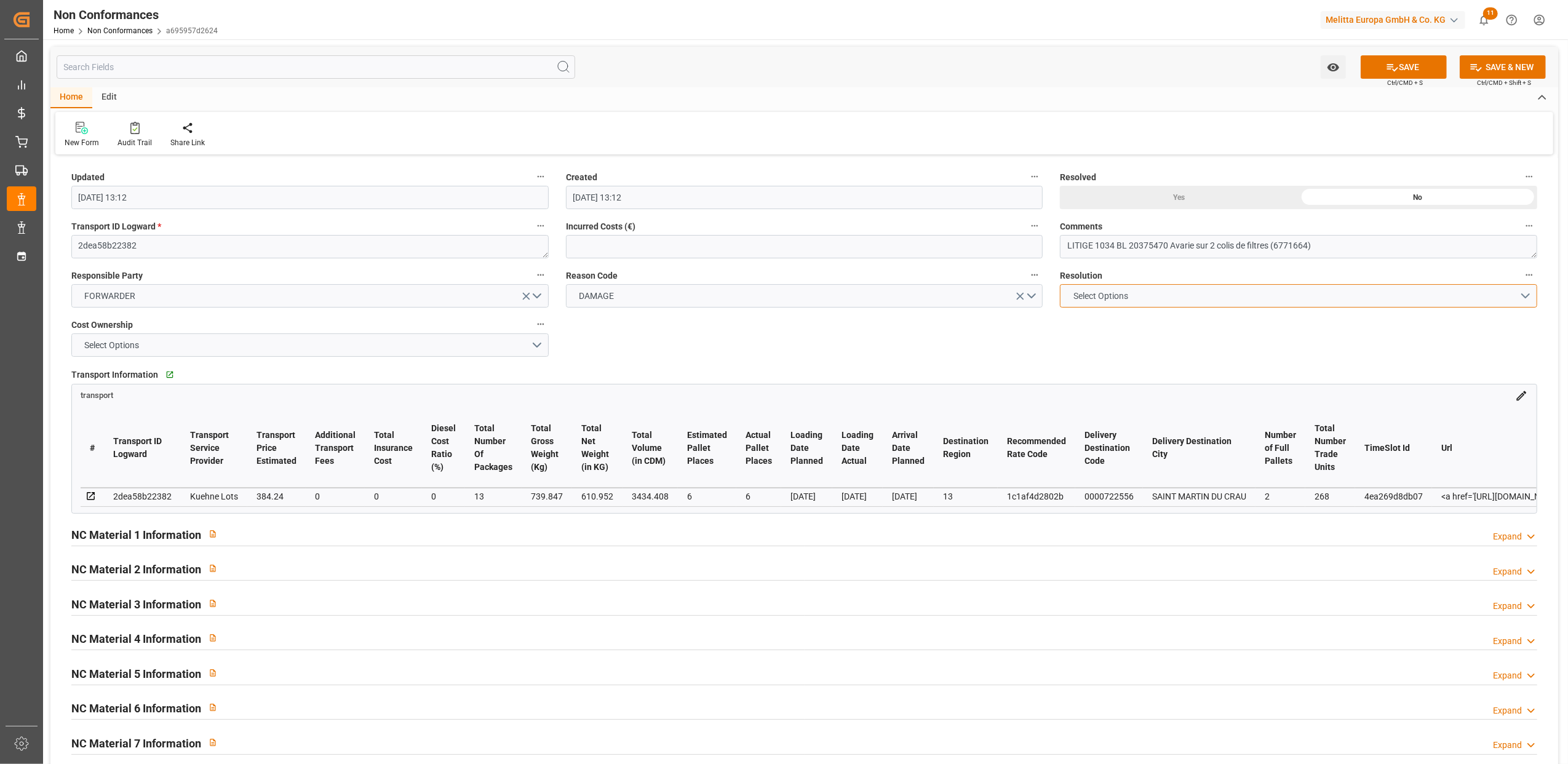
click at [1528, 293] on button "Select Options" at bounding box center [1298, 296] width 477 height 23
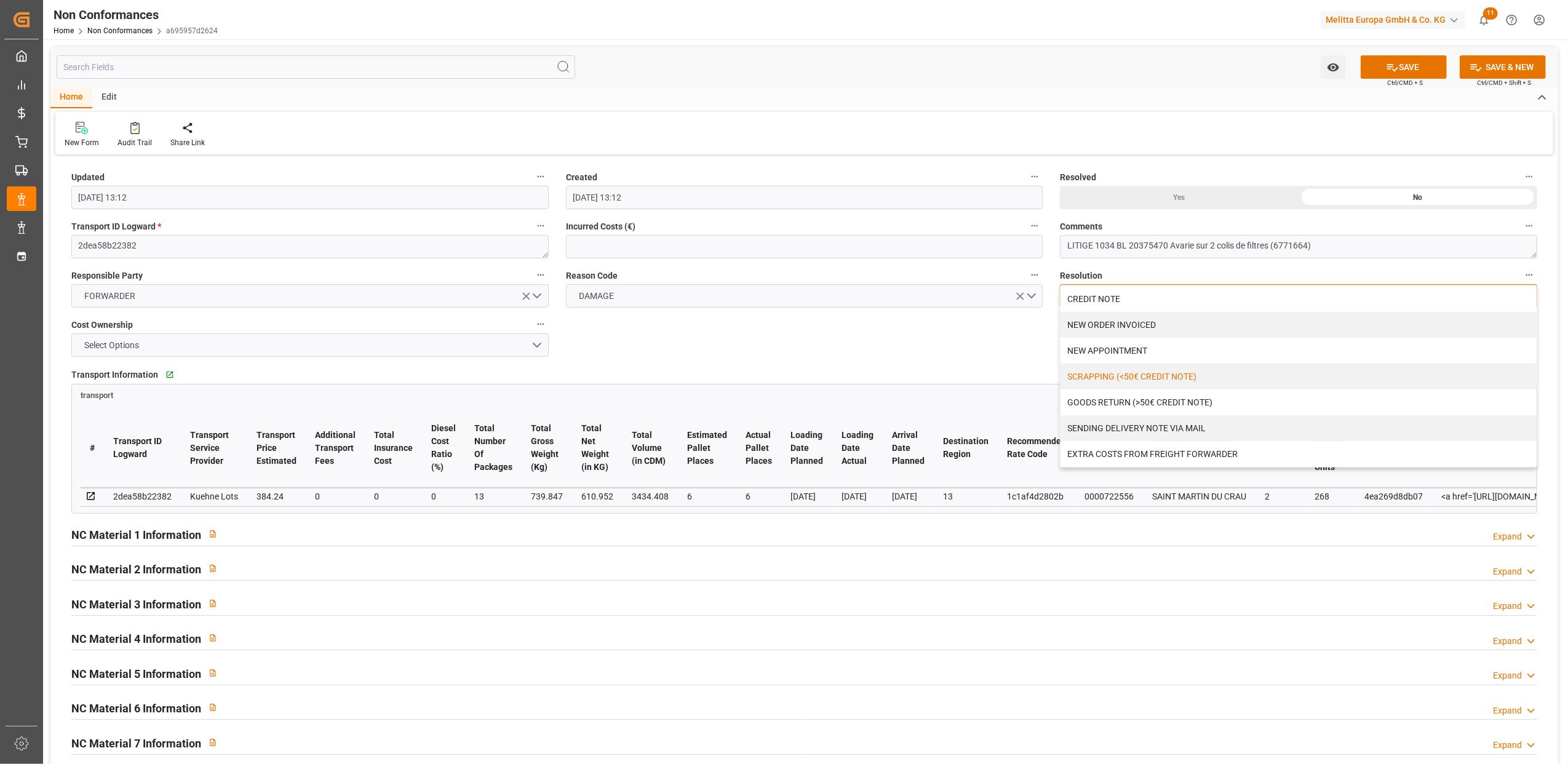
click at [1110, 378] on div "SCRAPPING (<50€ CREDIT NOTE)" at bounding box center [1299, 376] width 476 height 26
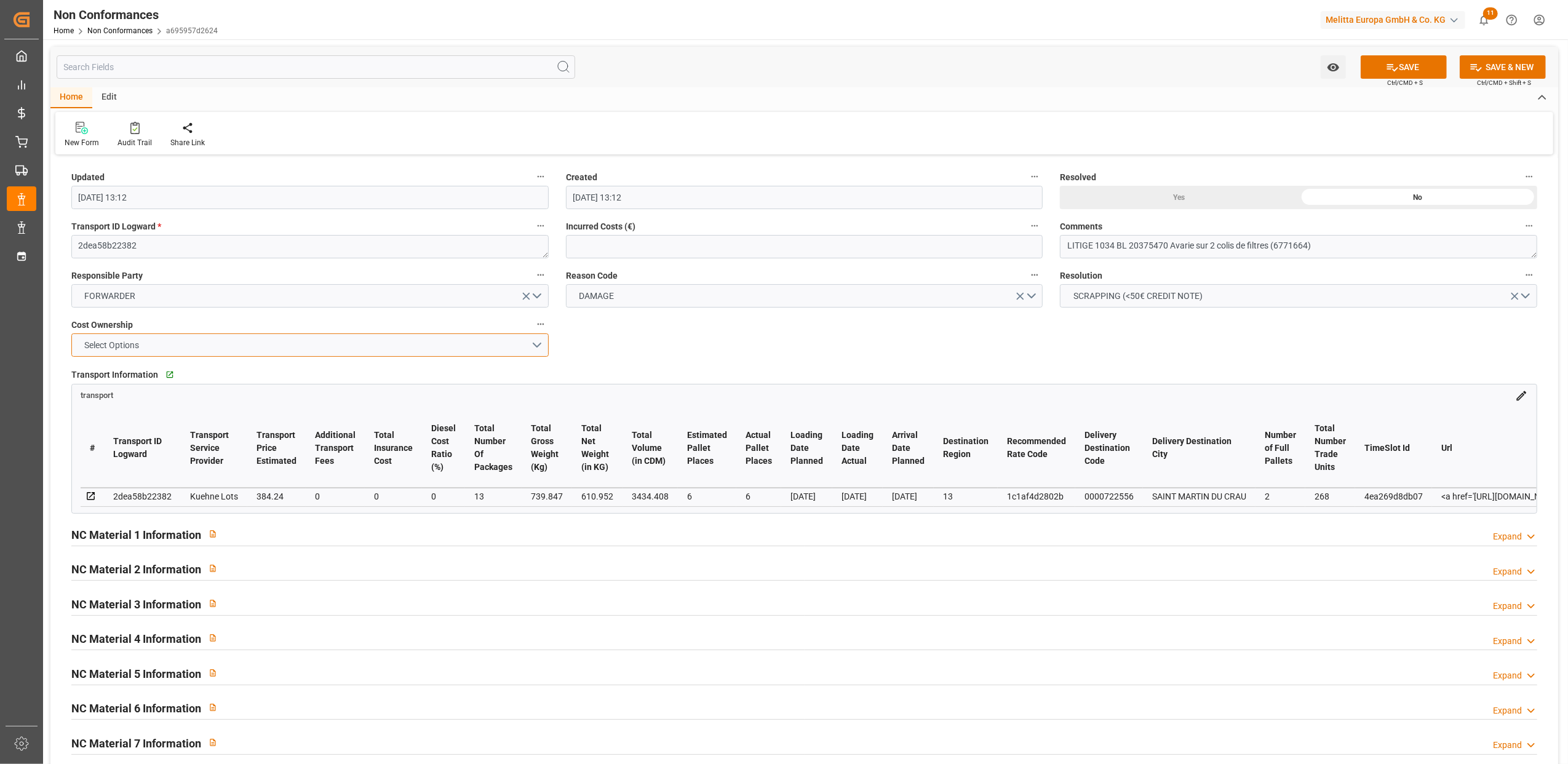
click at [234, 336] on button "Select Options" at bounding box center [310, 344] width 477 height 23
click at [196, 356] on div "FORWARDER" at bounding box center [310, 348] width 476 height 26
click at [738, 337] on div "Updated [DATE] 13:12 Created [DATE] 13:12 Resolved Yes No Transport ID Logward …" at bounding box center [804, 535] width 1508 height 754
click at [140, 537] on h2 "NC Material 1 Information" at bounding box center [136, 534] width 130 height 16
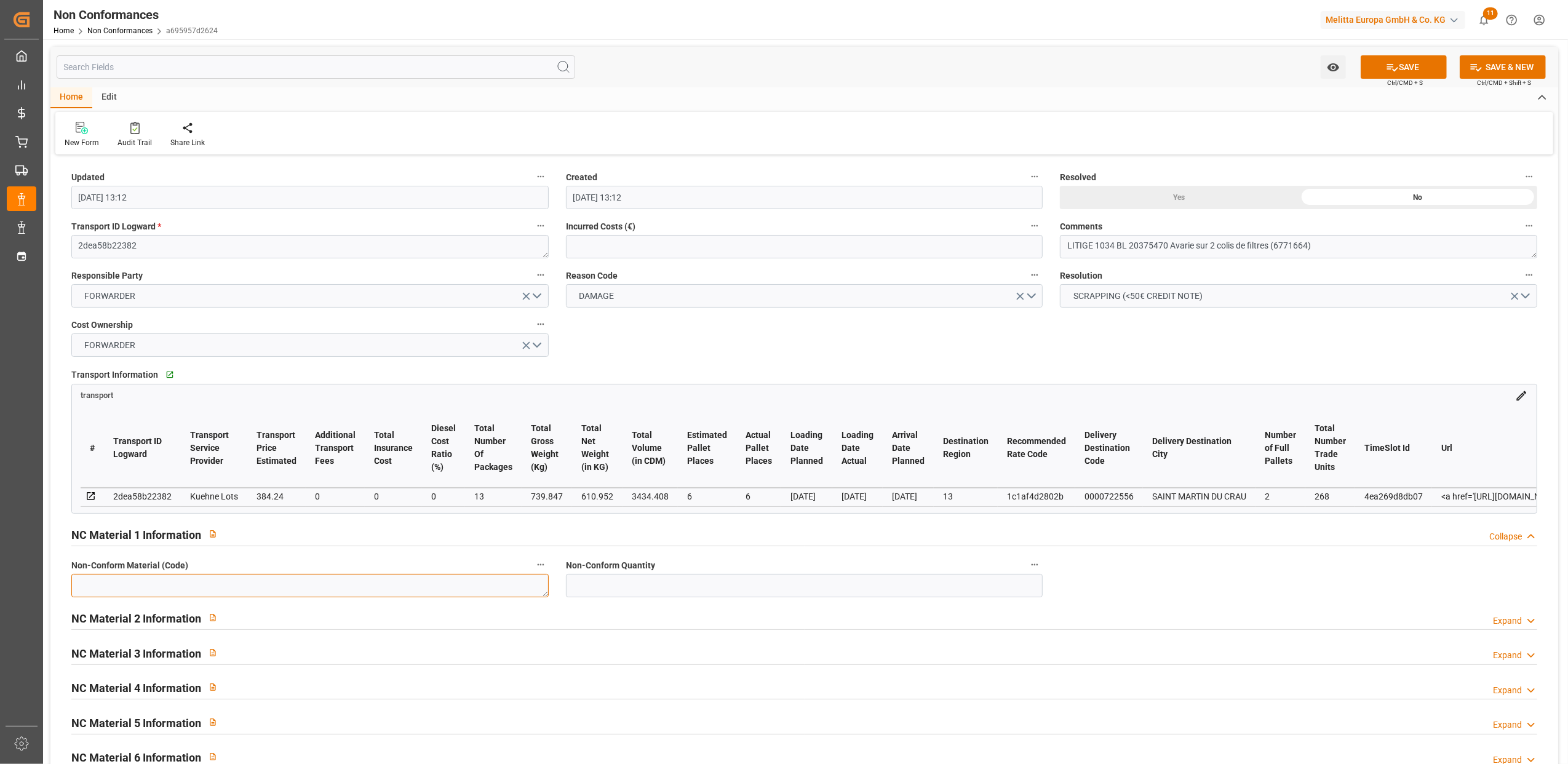
click at [179, 579] on textarea at bounding box center [310, 585] width 477 height 23
type textarea "6771664"
click at [588, 592] on input "text" at bounding box center [804, 585] width 477 height 23
type input "16"
click at [1134, 645] on div "NC Material 3 Information Expand" at bounding box center [805, 652] width 1466 height 23
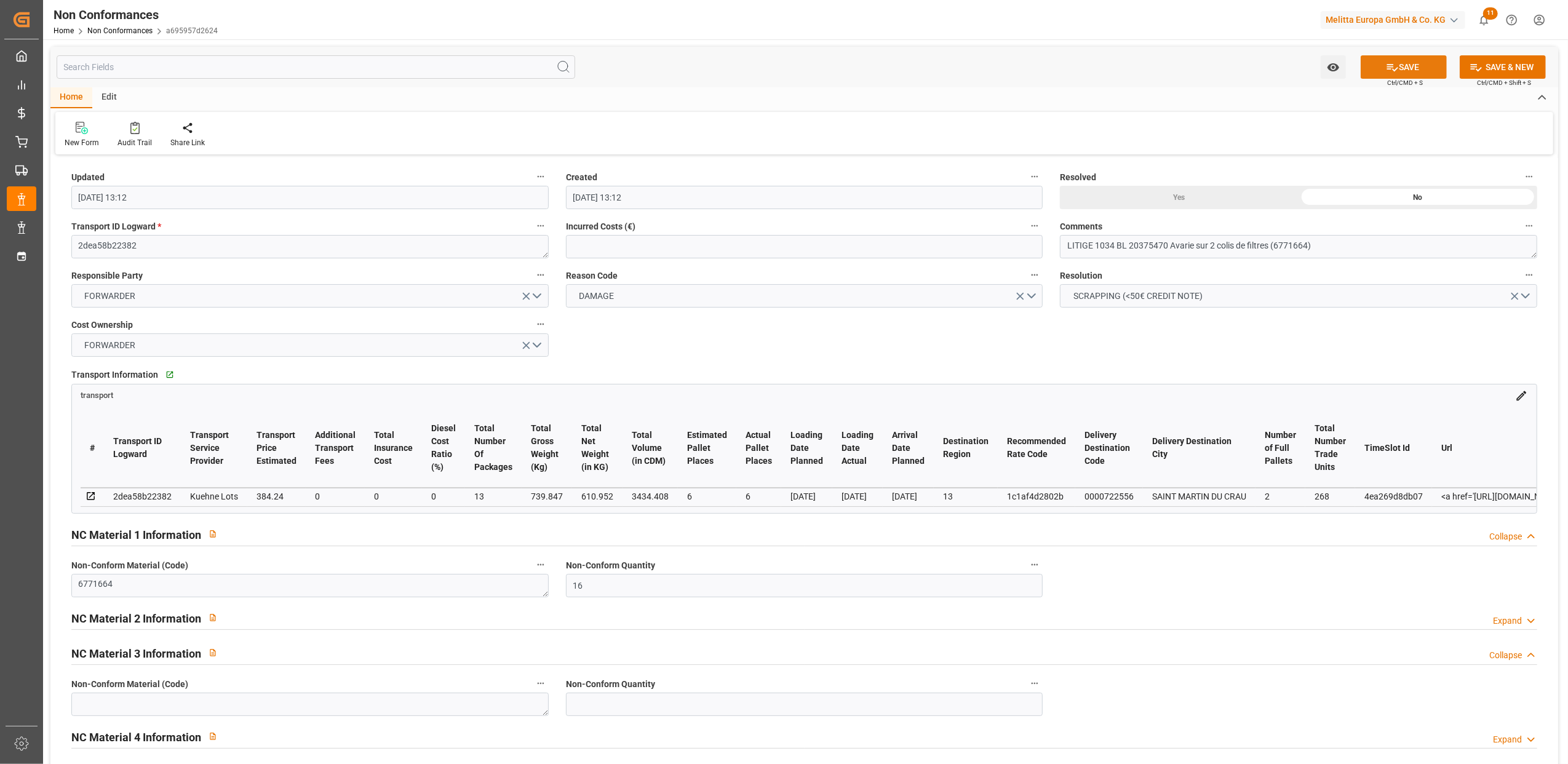
click at [1395, 72] on icon at bounding box center [1392, 67] width 13 height 13
type input "[DATE] 13:14"
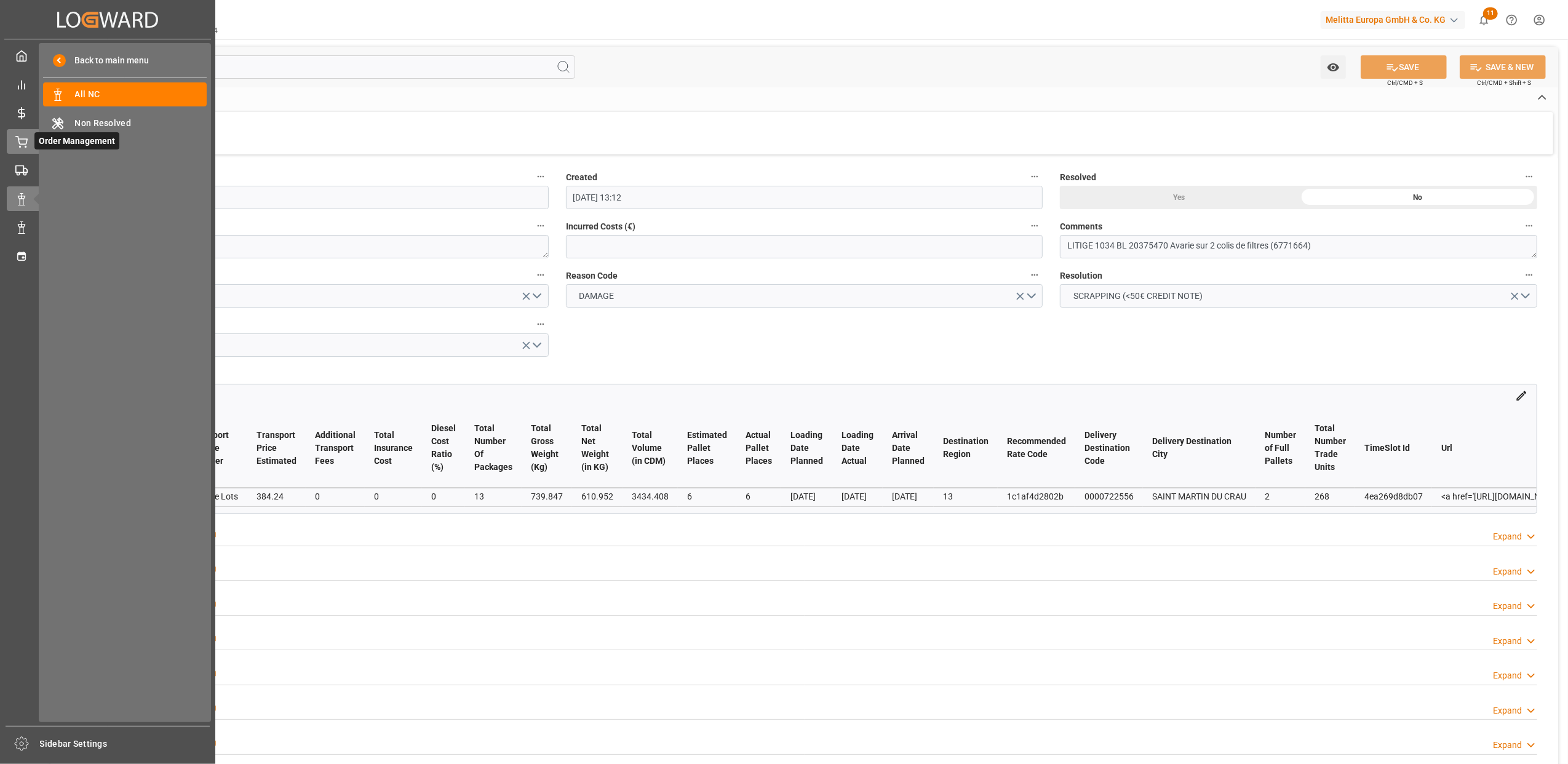
click at [23, 141] on icon at bounding box center [21, 142] width 12 height 12
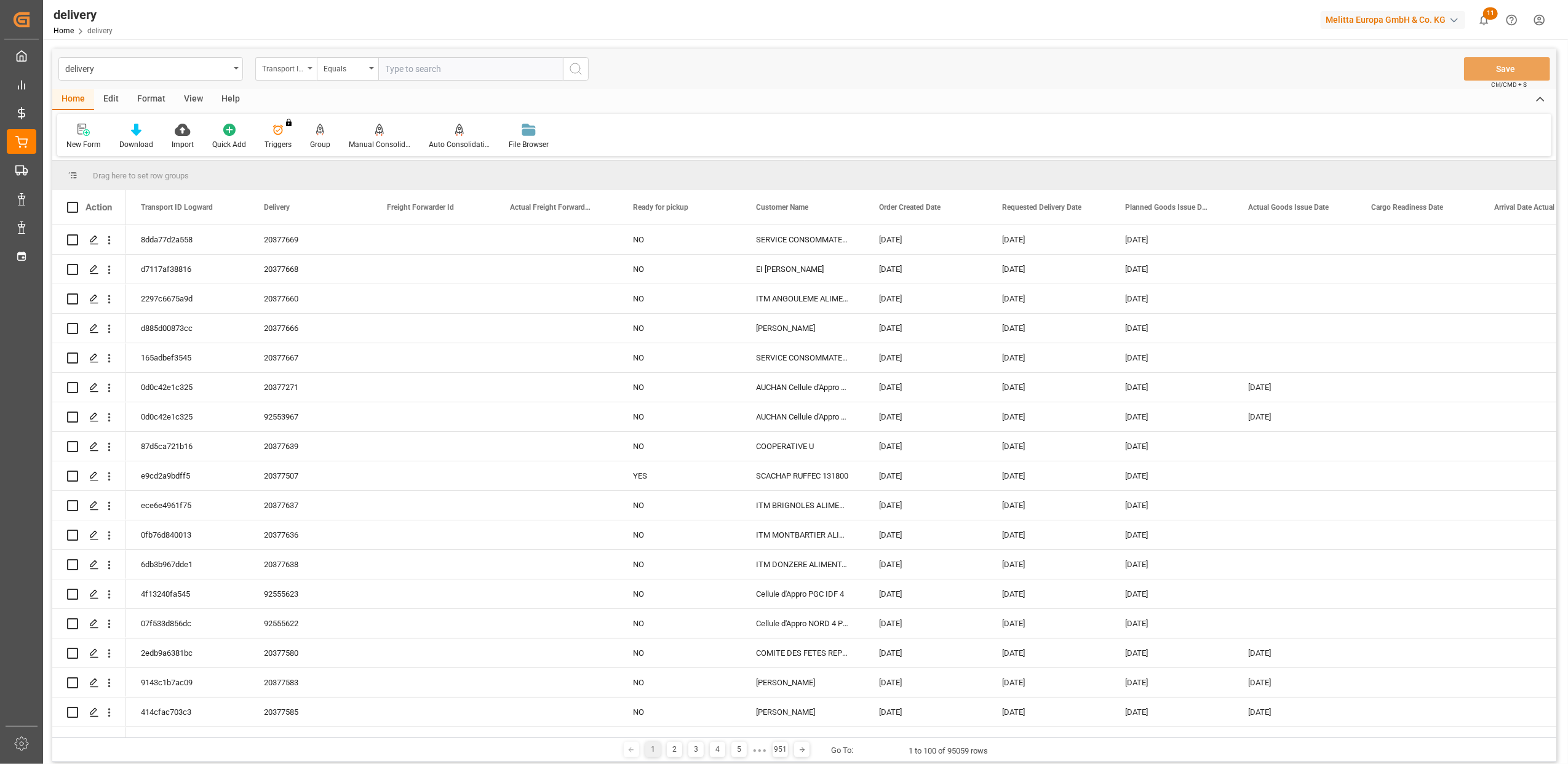
click at [310, 70] on div "Transport ID Logward" at bounding box center [286, 69] width 62 height 23
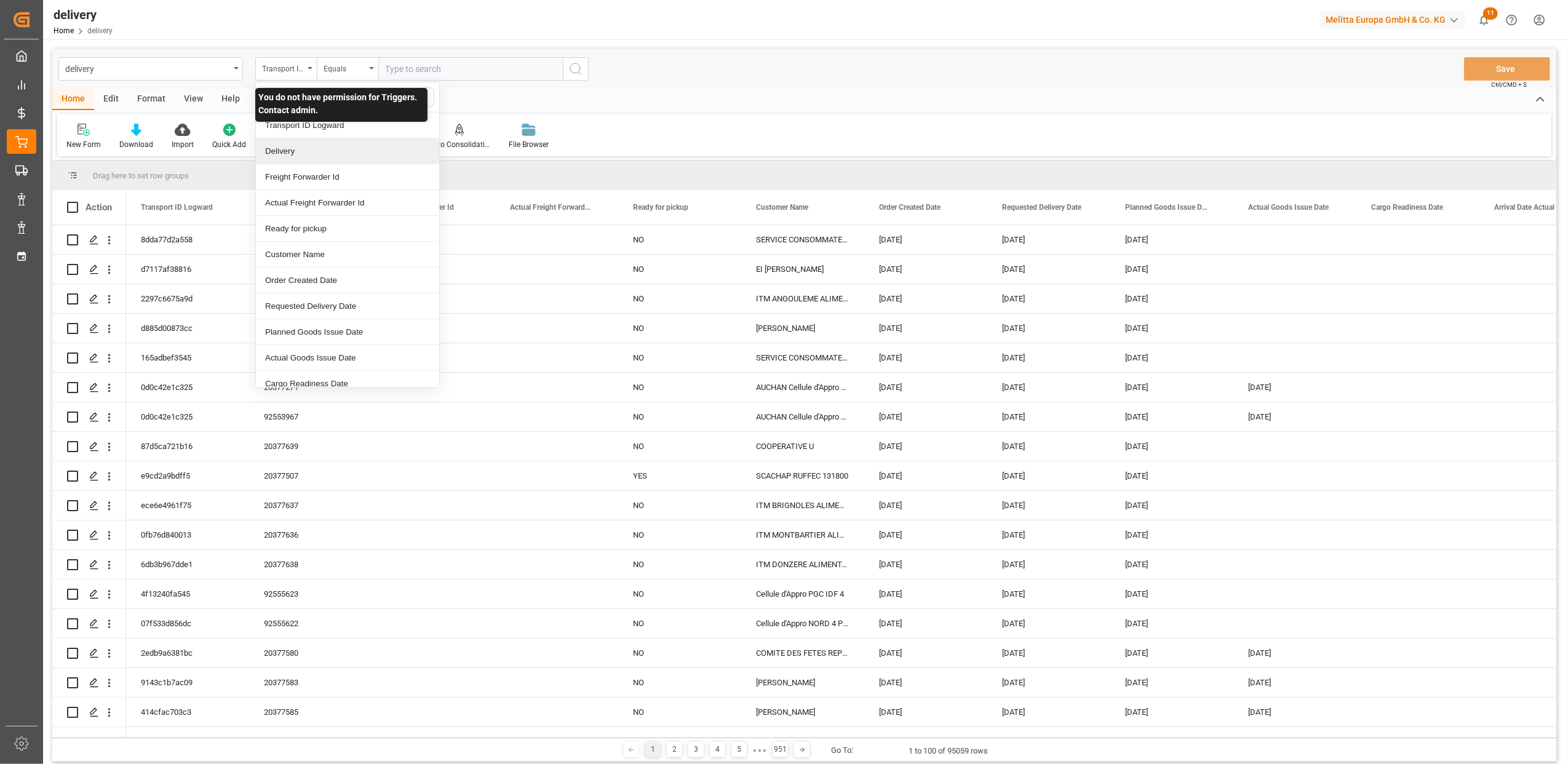
click at [296, 147] on div "Delivery" at bounding box center [347, 151] width 184 height 26
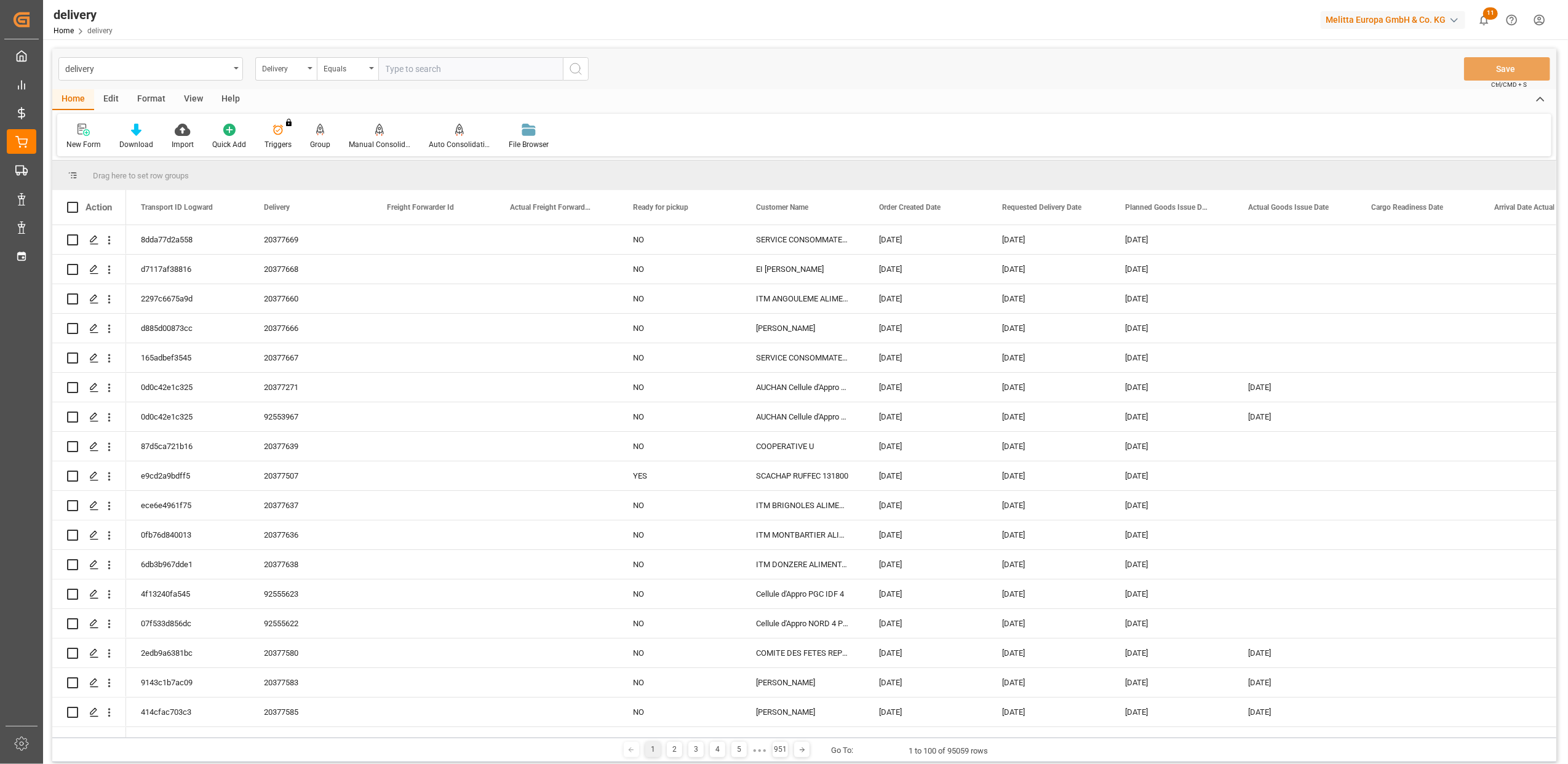
click at [424, 74] on input "text" at bounding box center [471, 69] width 184 height 23
type input "20375085"
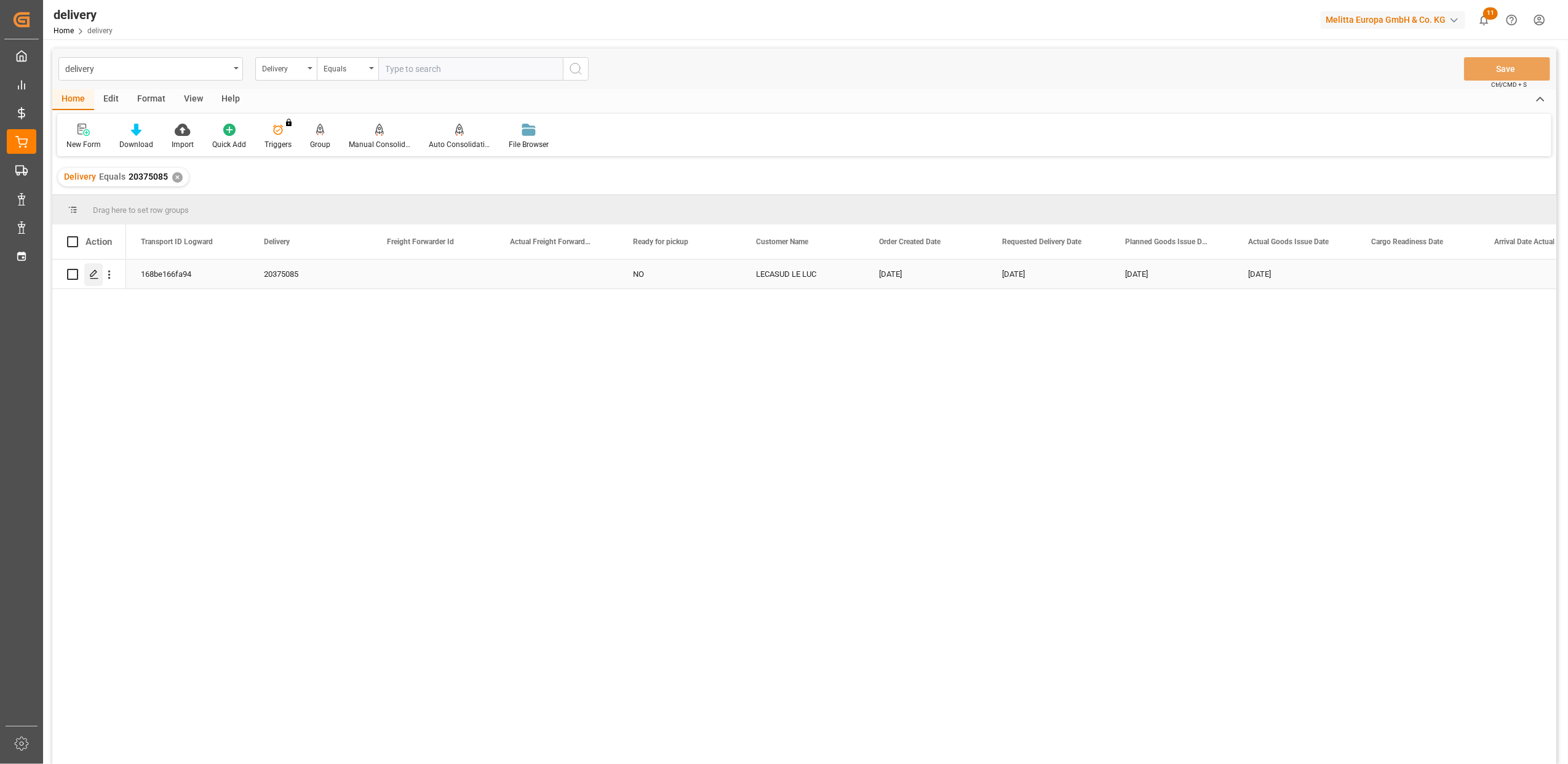
click at [99, 274] on div "Press SPACE to select this row." at bounding box center [94, 274] width 18 height 23
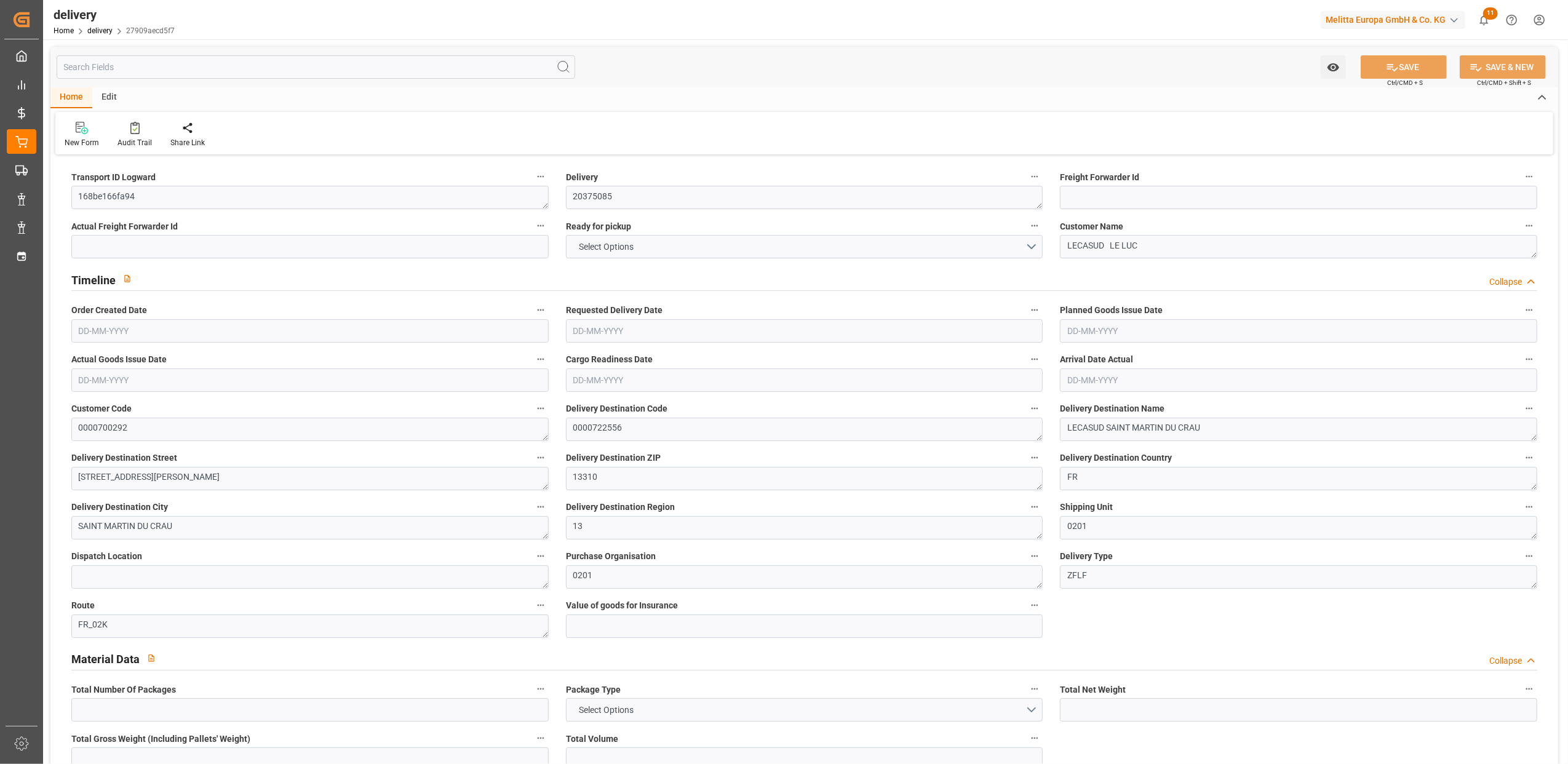
type input "8"
type input "420.047"
type input "767.559"
type input "2246.212"
type input "204"
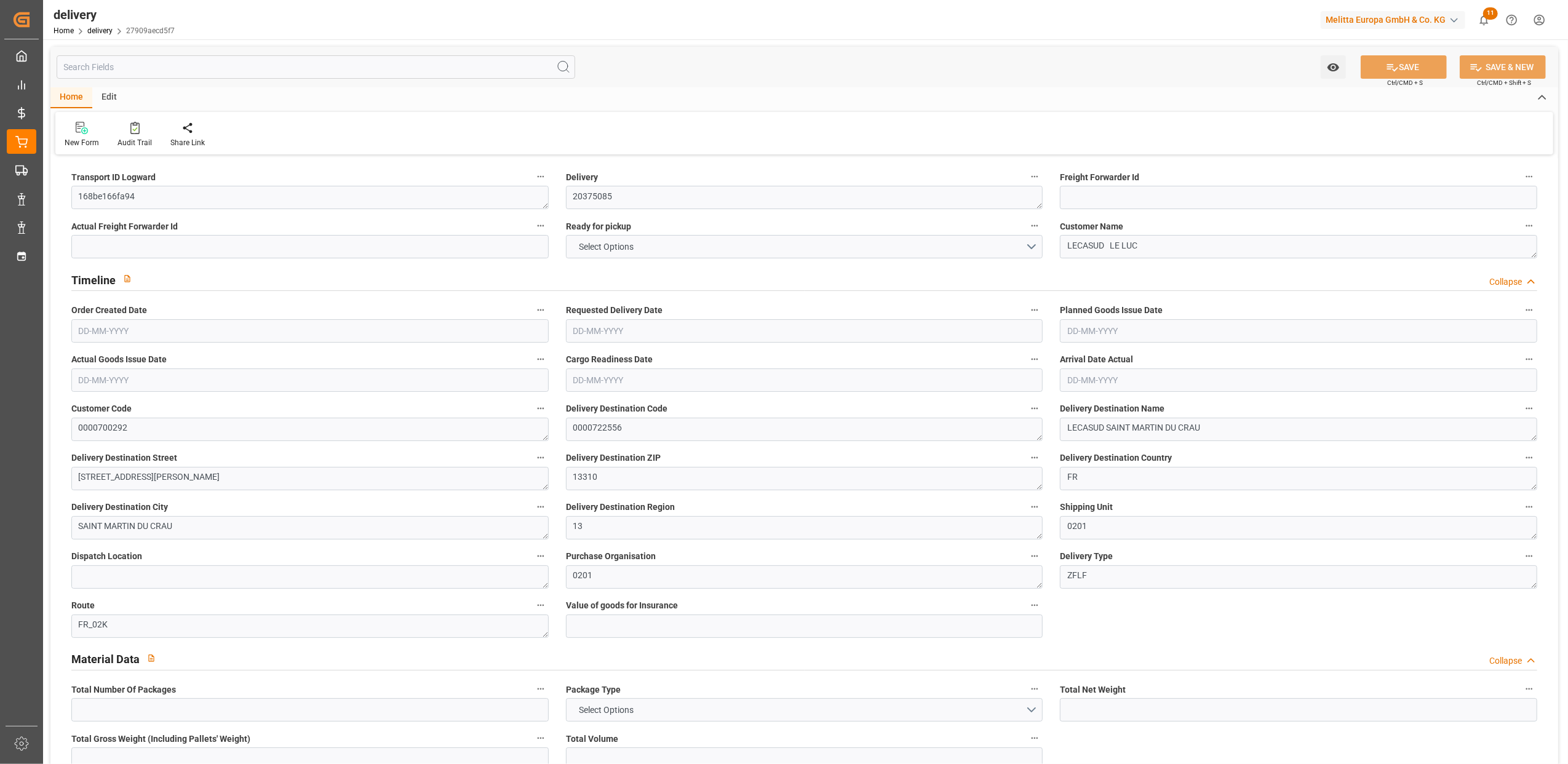
type input "8"
type input "1"
type input "4"
type input "3"
type input "0"
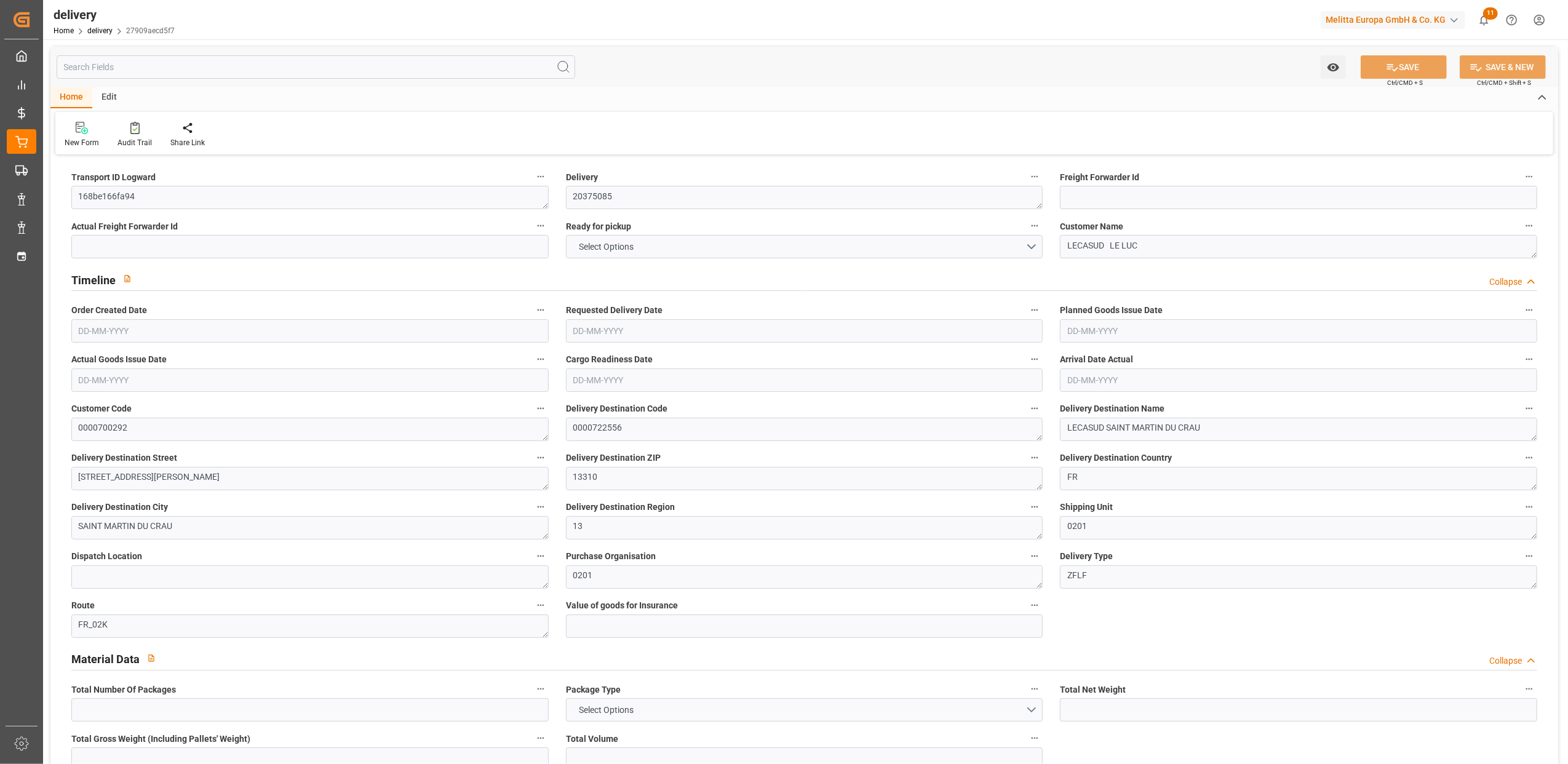
type input "0"
type input "330.87"
type input "2.45"
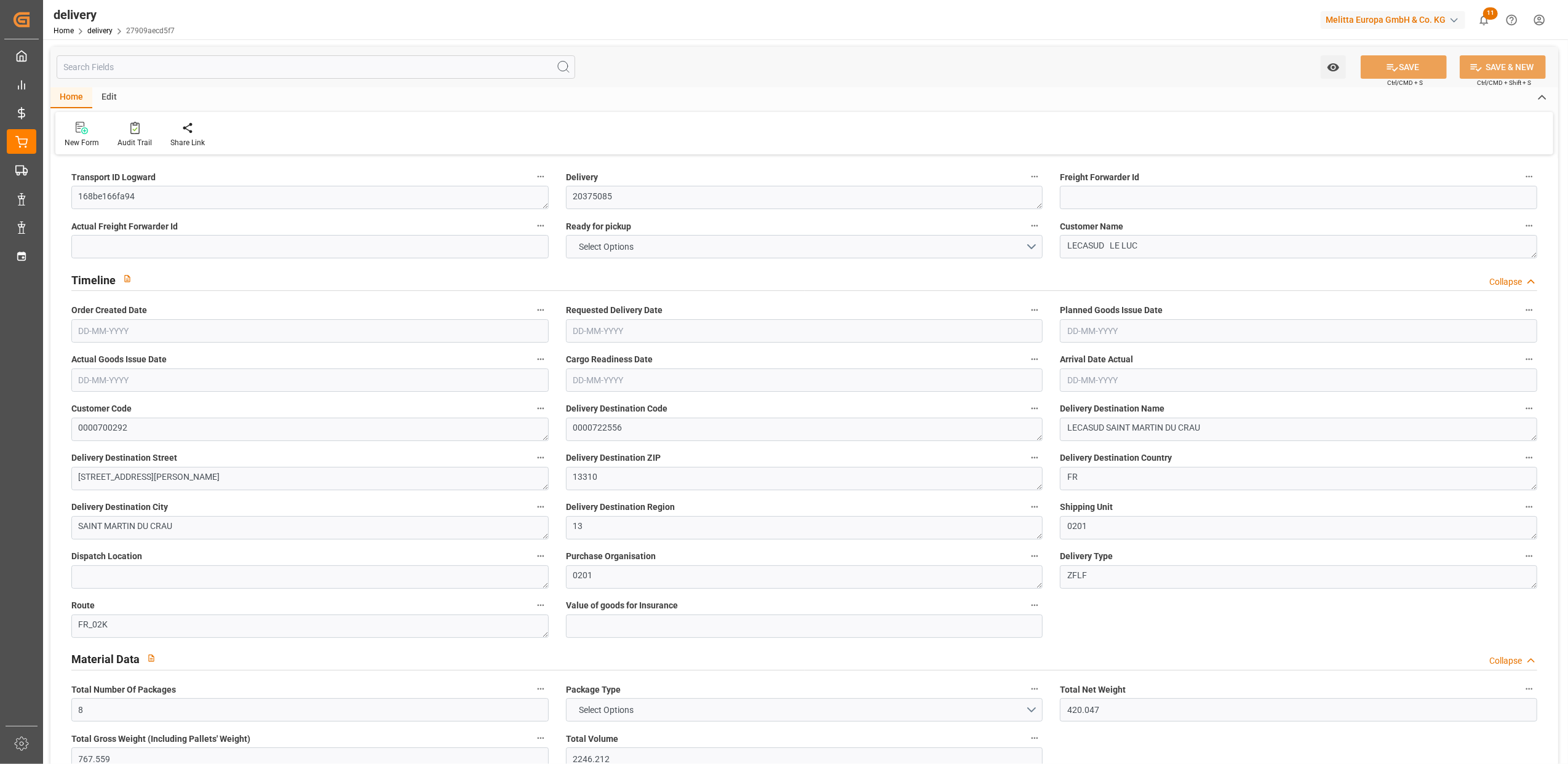
type input "73.44"
type input "1.5"
type input "1.3"
type input "0"
type input "12"
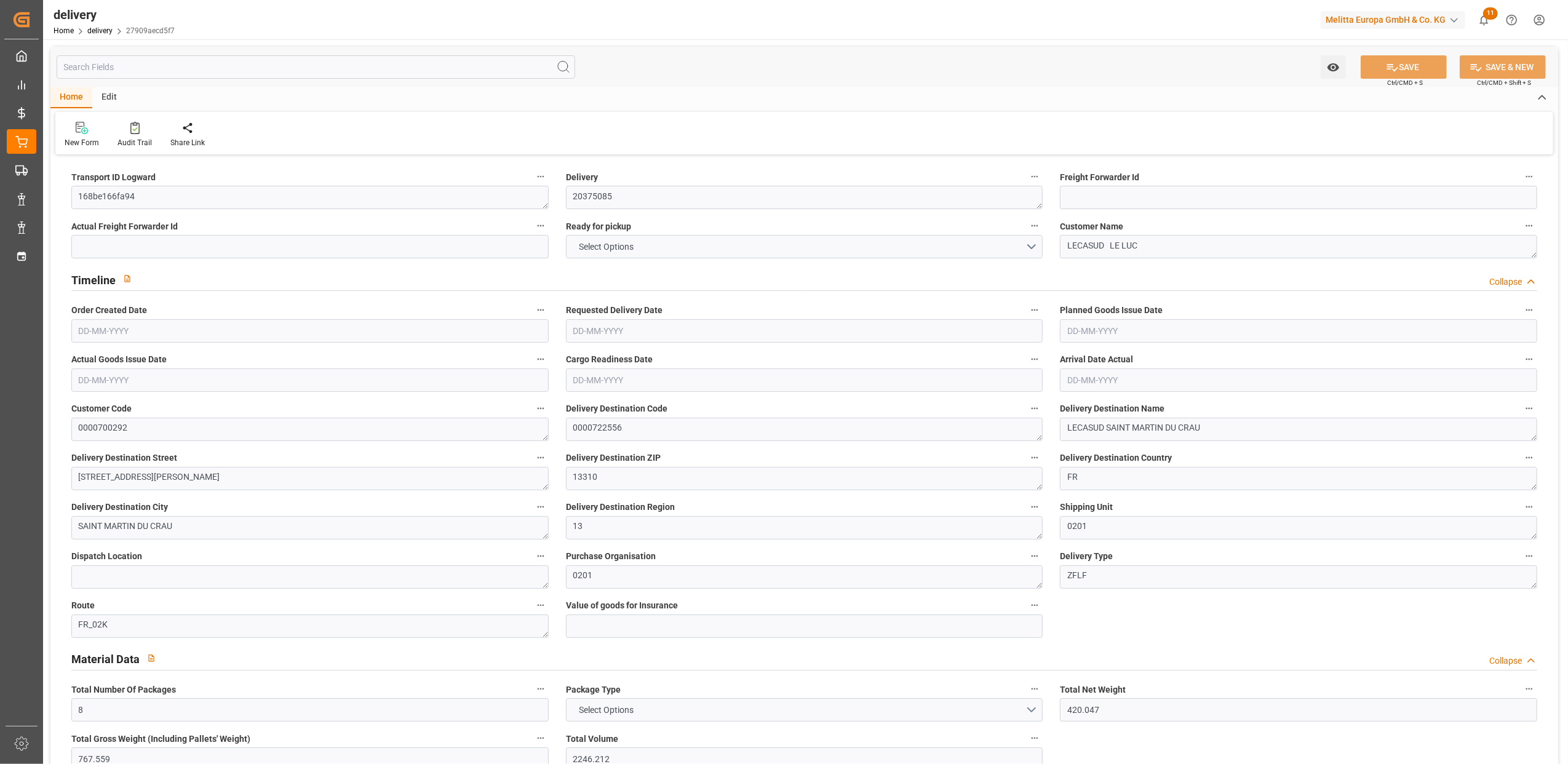
type input "507.239"
type input "3"
type input "101"
type input "757.8239"
type input "0.0489"
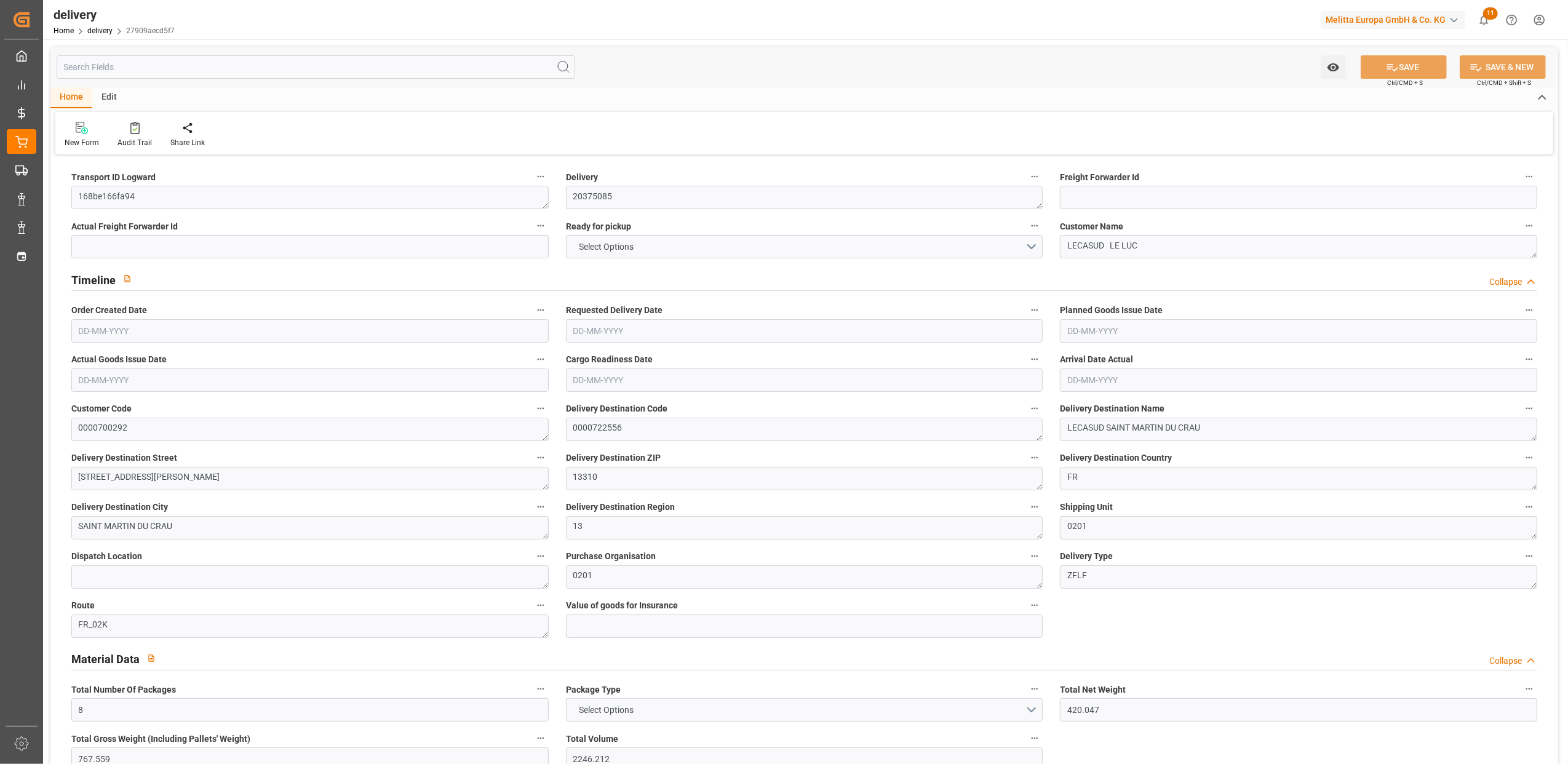
type input "0"
type input "[DATE]"
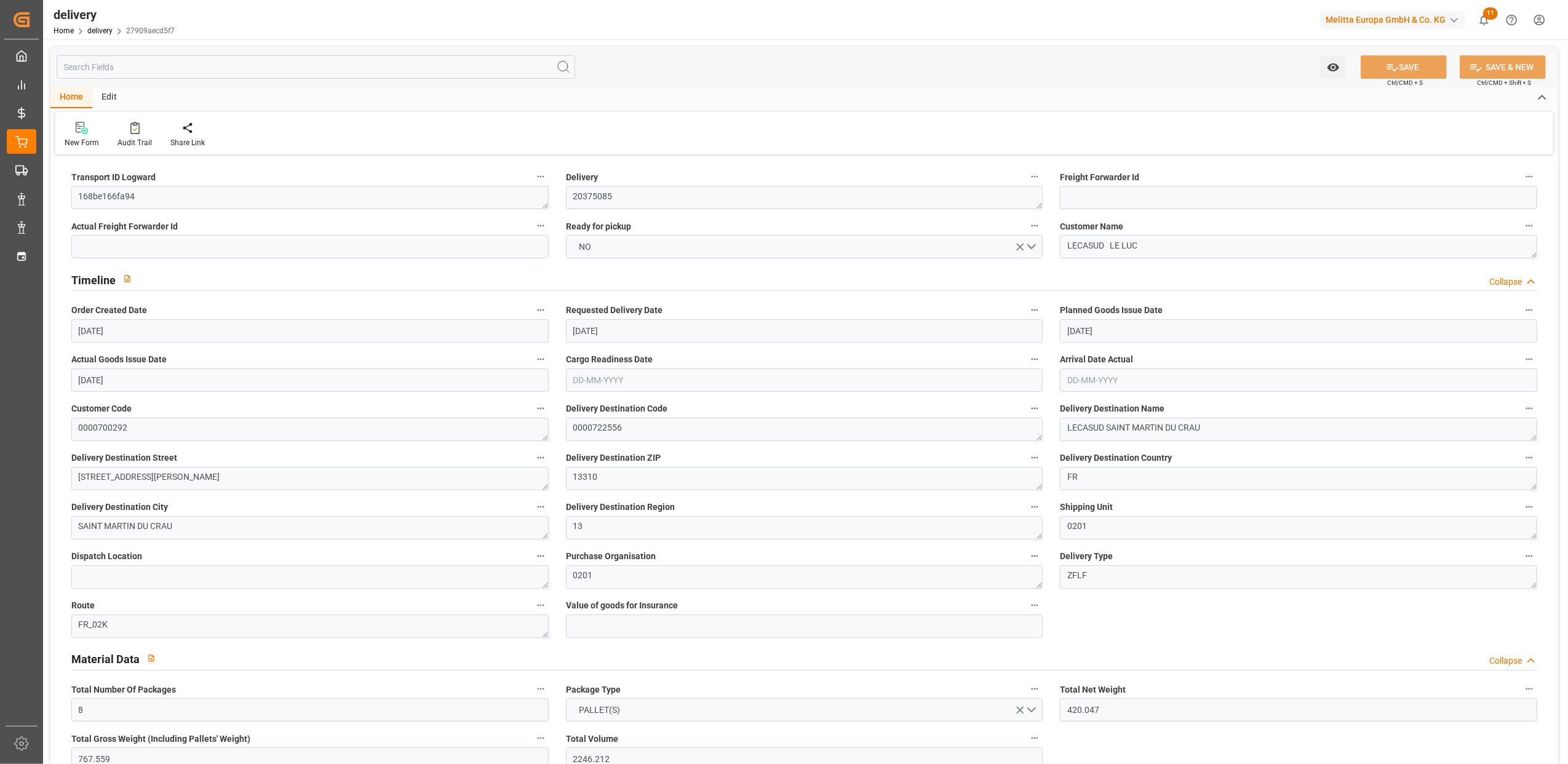
type input "[DATE] 11:01"
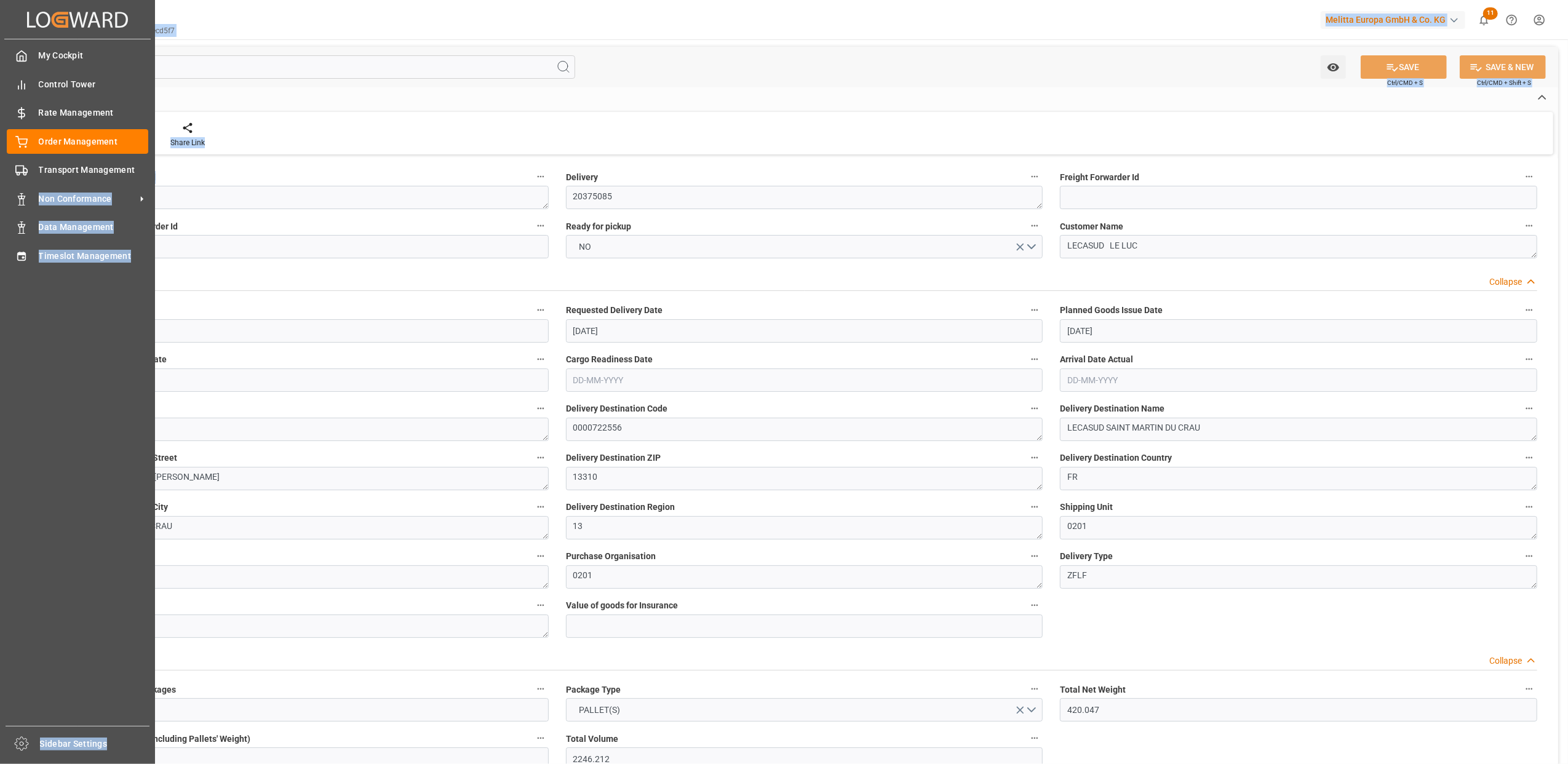
drag, startPoint x: 203, startPoint y: 184, endPoint x: 1, endPoint y: 192, distance: 202.2
click at [1, 192] on div "Created by potrace 1.15, written by [PERSON_NAME] [DATE]-[DATE] Created by potr…" at bounding box center [784, 382] width 1568 height 764
drag, startPoint x: 1, startPoint y: 192, endPoint x: 220, endPoint y: 193, distance: 219.0
click at [220, 189] on textarea "168be166fa94" at bounding box center [310, 197] width 477 height 23
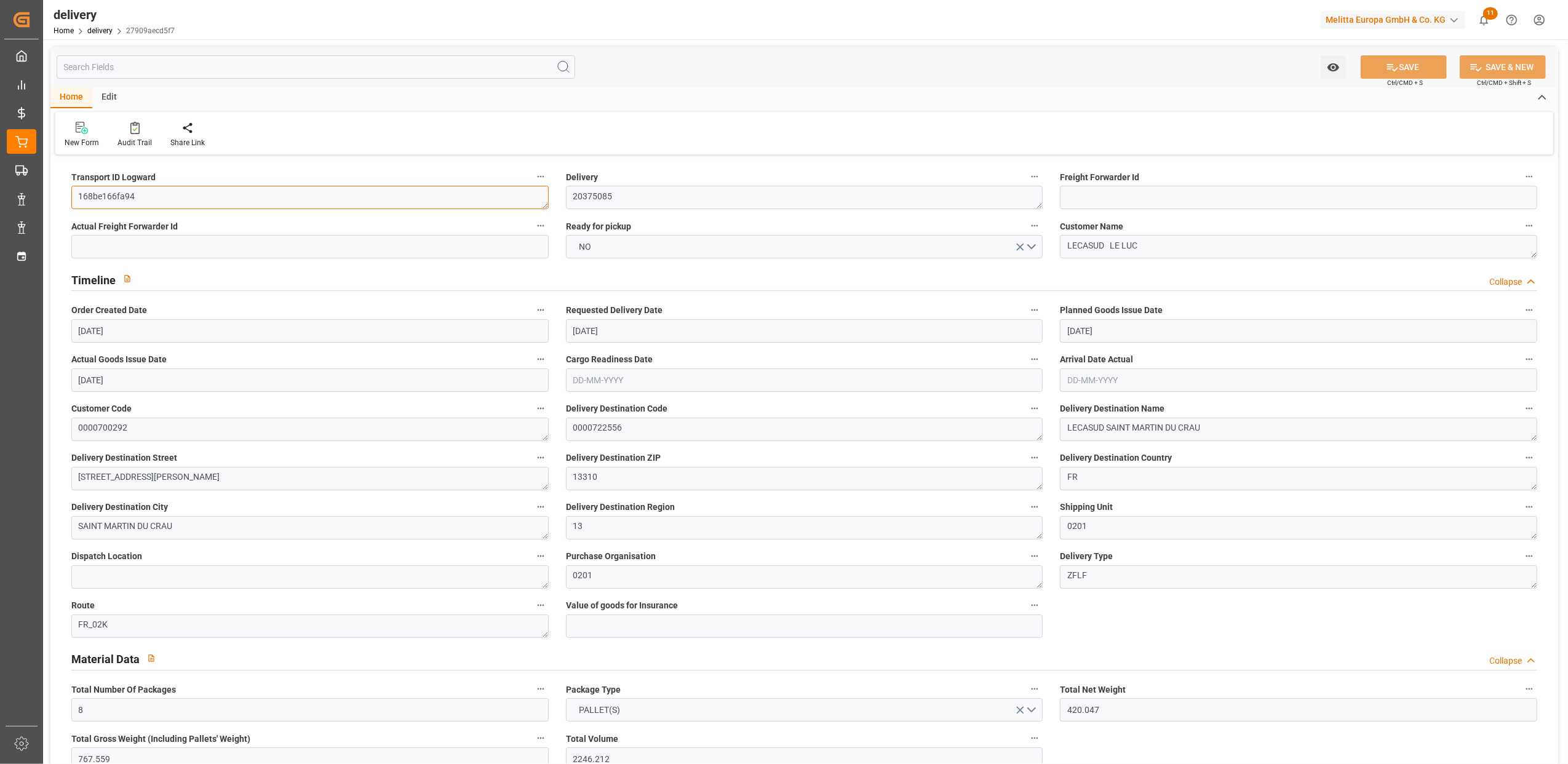
drag, startPoint x: 217, startPoint y: 201, endPoint x: -4, endPoint y: 189, distance: 221.3
click at [0, 189] on html "Created by potrace 1.15, written by [PERSON_NAME] [DATE]-[DATE] Created by potr…" at bounding box center [784, 382] width 1568 height 764
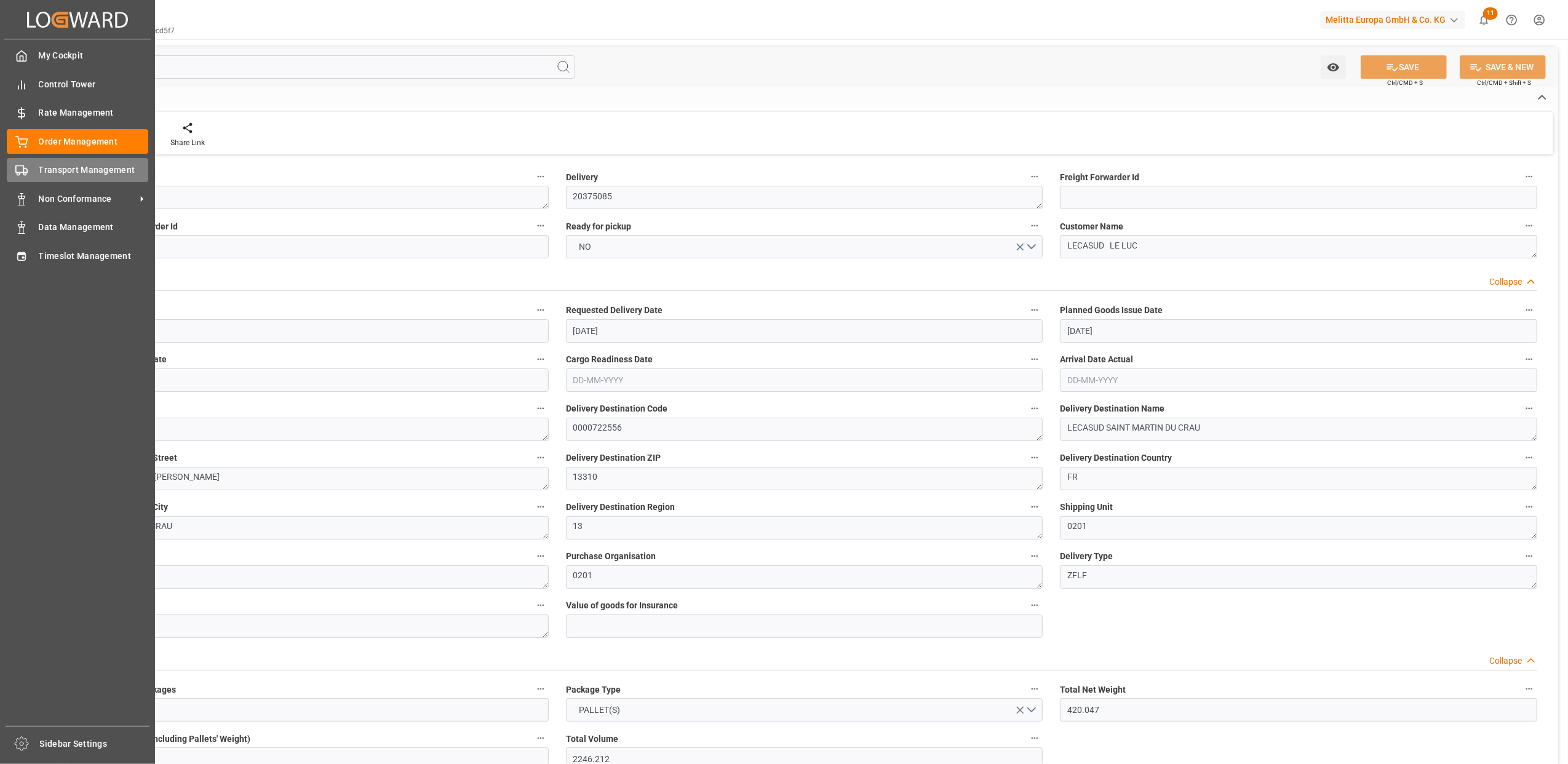
click at [13, 169] on div at bounding box center [18, 170] width 21 height 13
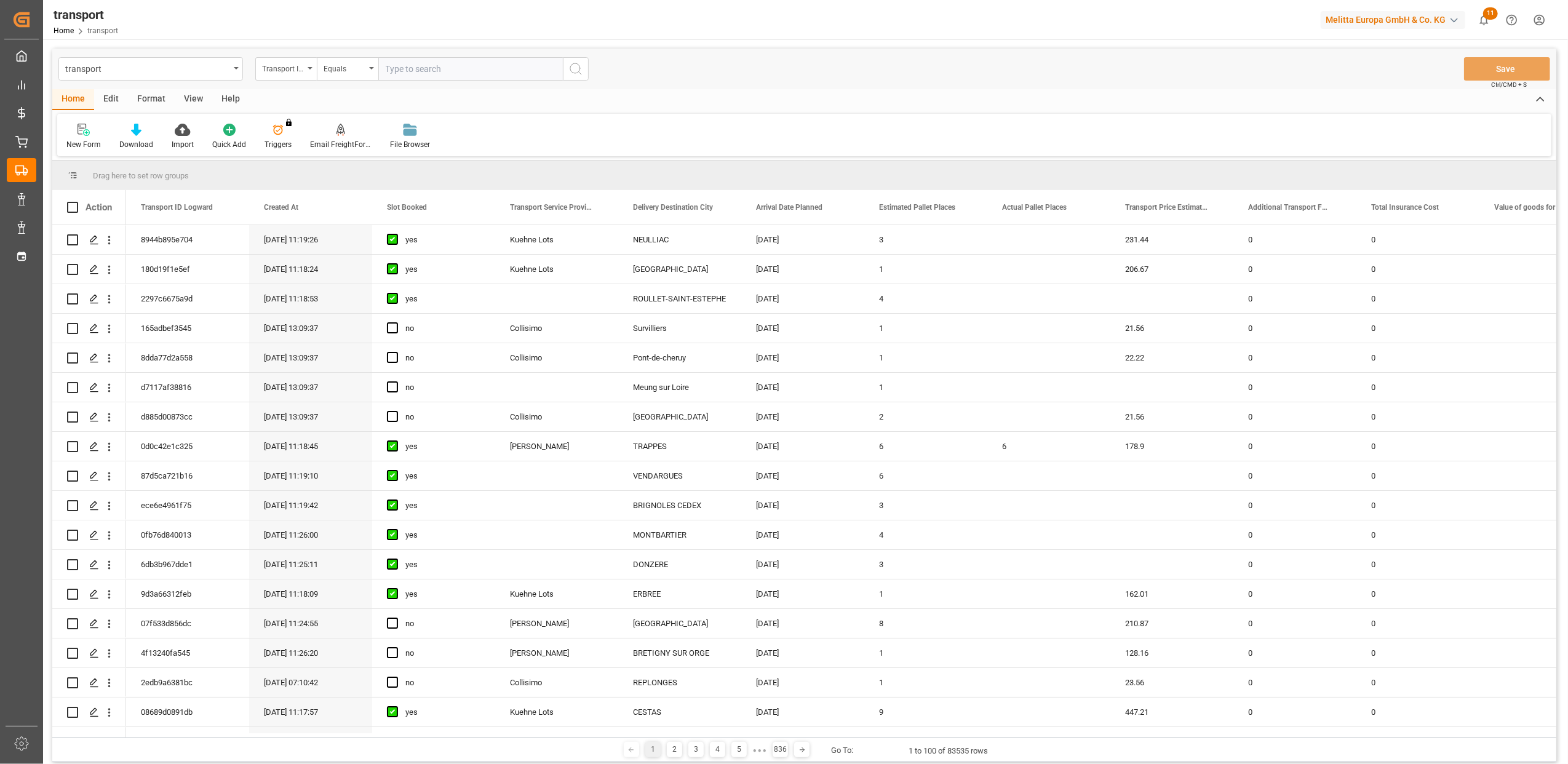
click at [407, 69] on input "text" at bounding box center [471, 69] width 184 height 23
type input "168be166fa94"
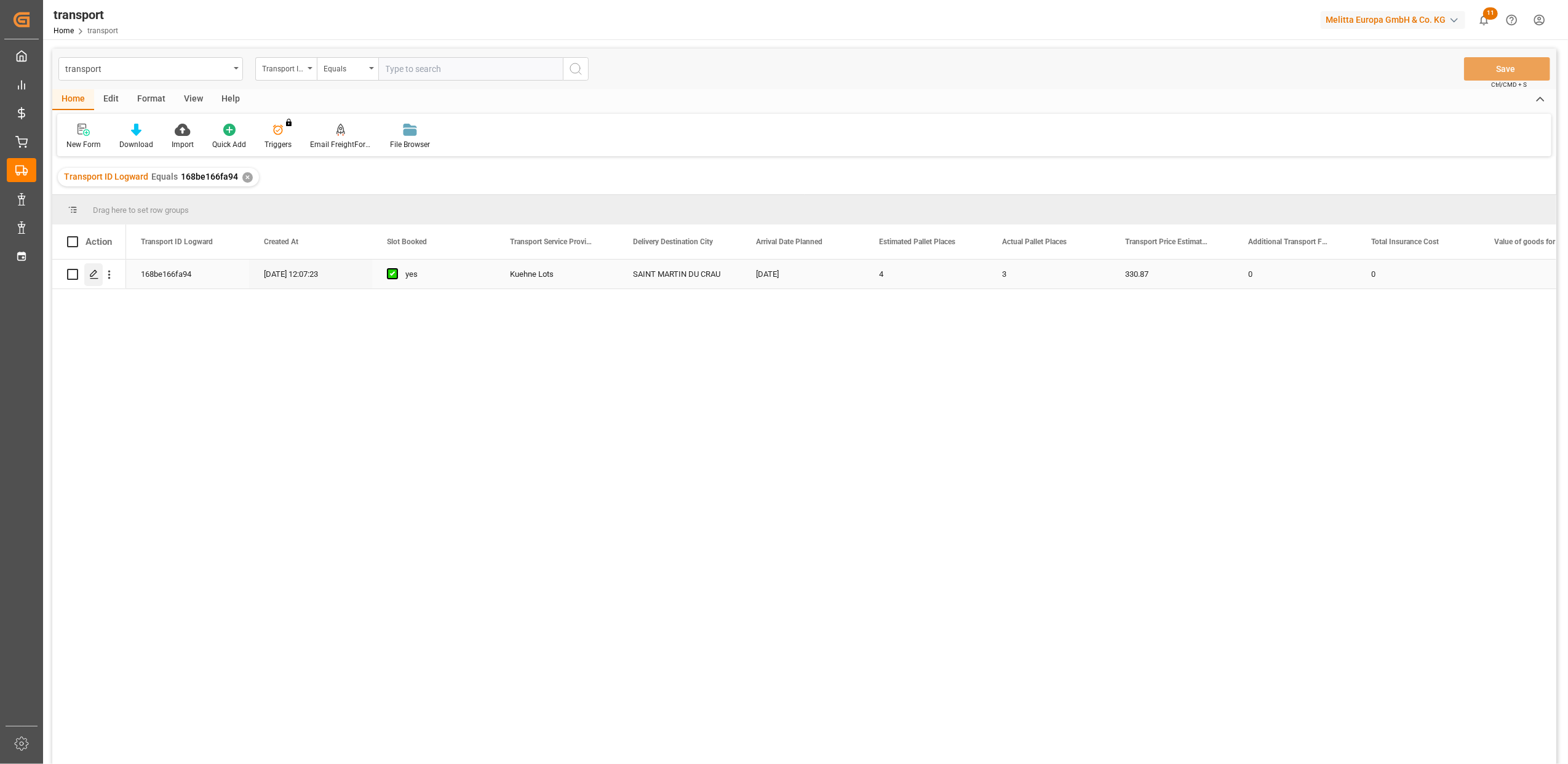
click at [96, 273] on polygon "Press SPACE to select this row." at bounding box center [94, 274] width 6 height 6
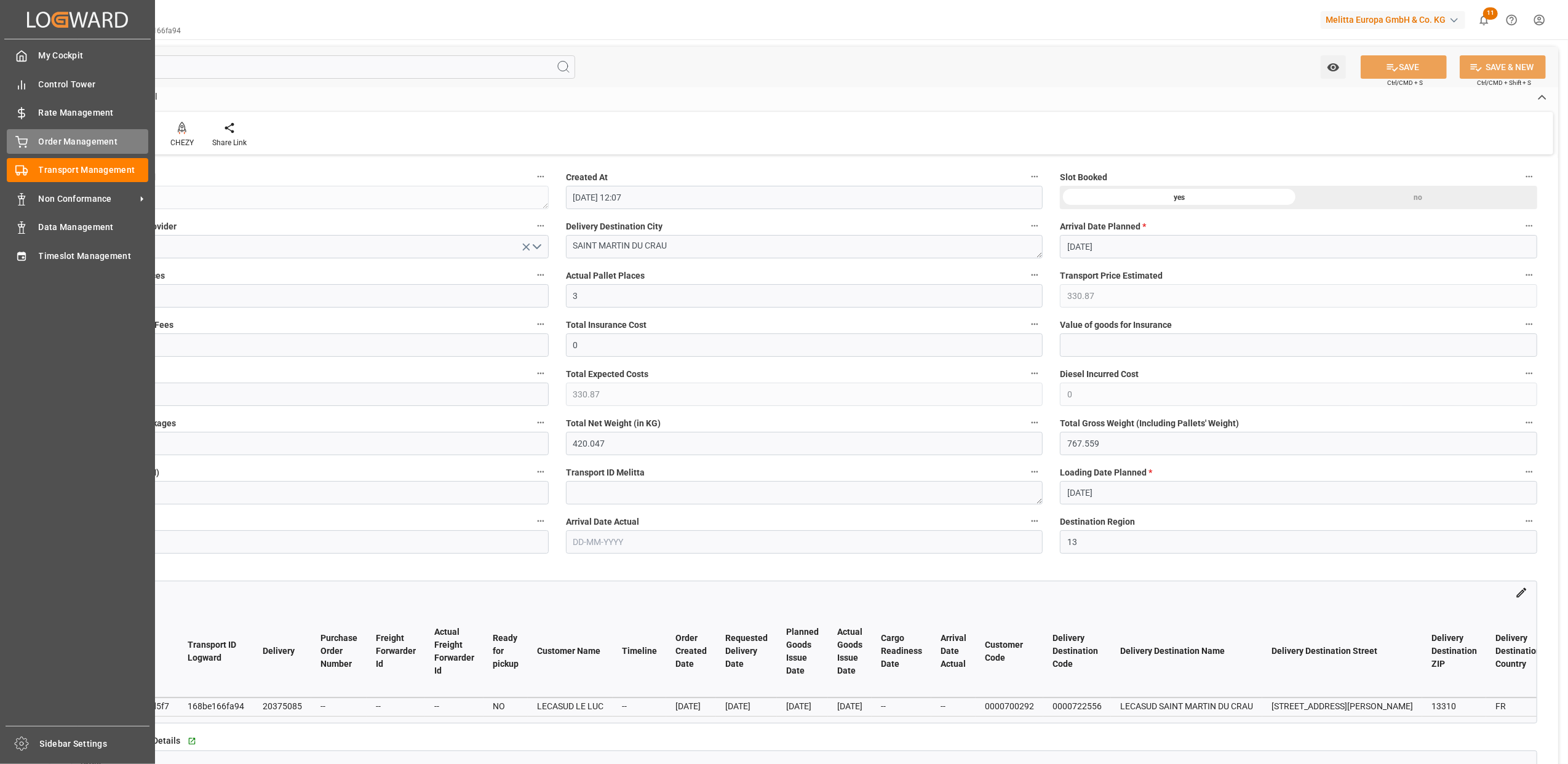
click at [33, 142] on div "Order Management Order Management" at bounding box center [78, 141] width 142 height 24
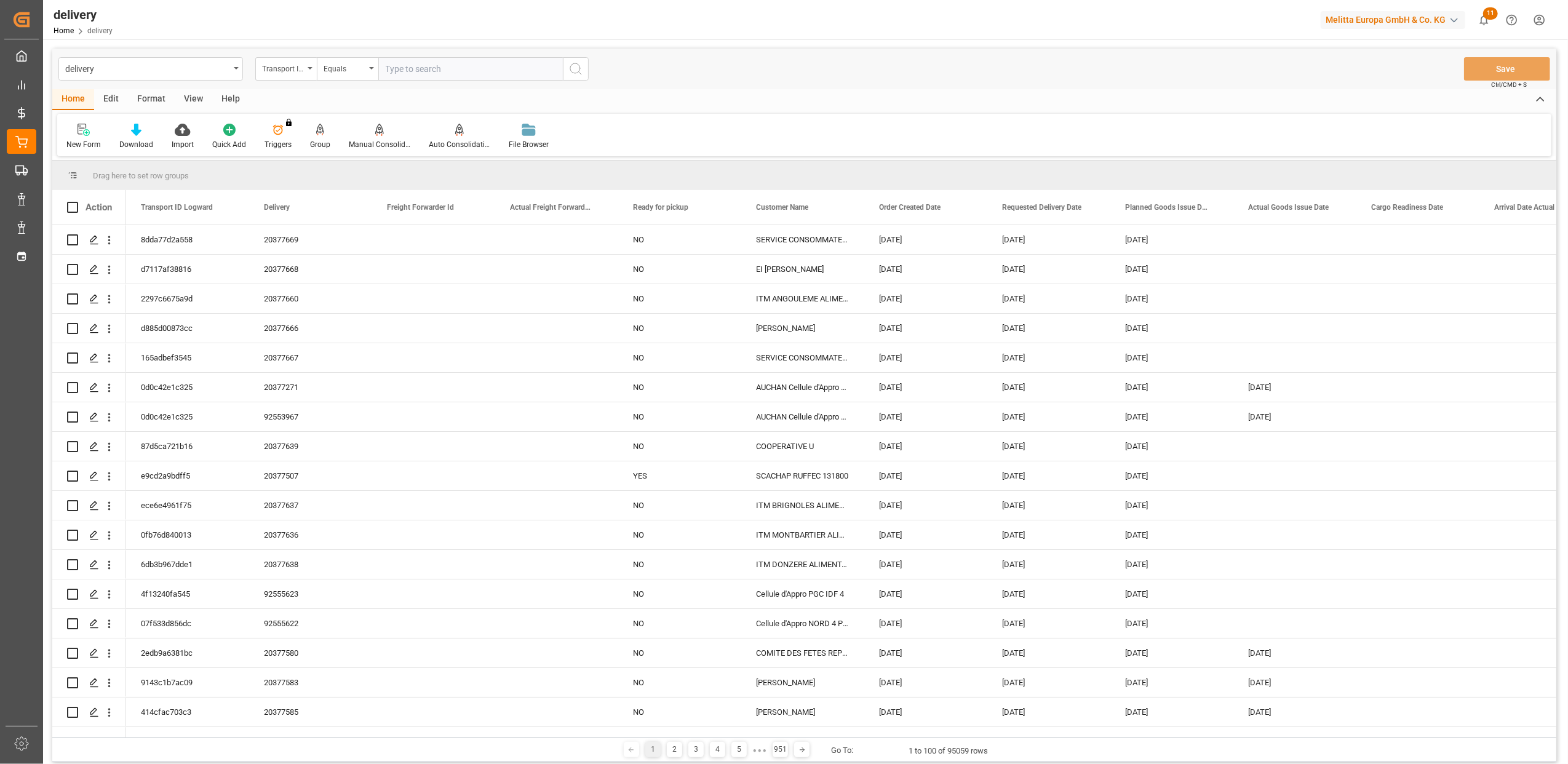
click at [309, 72] on div "Transport ID Logward" at bounding box center [286, 69] width 62 height 23
click at [303, 152] on div "Delivery" at bounding box center [347, 151] width 184 height 26
click at [403, 63] on input "text" at bounding box center [471, 69] width 184 height 23
type input "20377267"
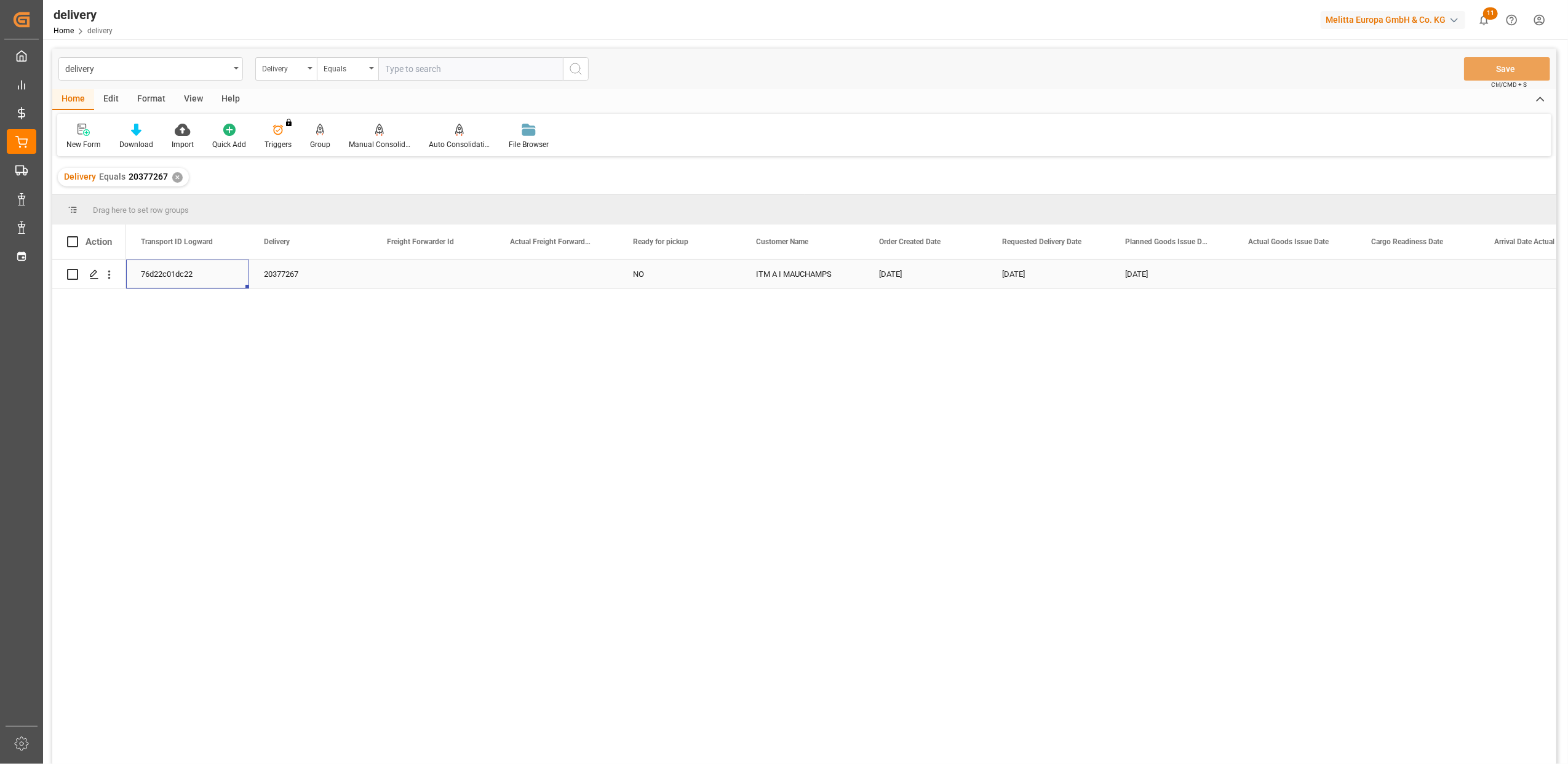
click at [173, 273] on div "76d22c01dc22" at bounding box center [188, 274] width 123 height 29
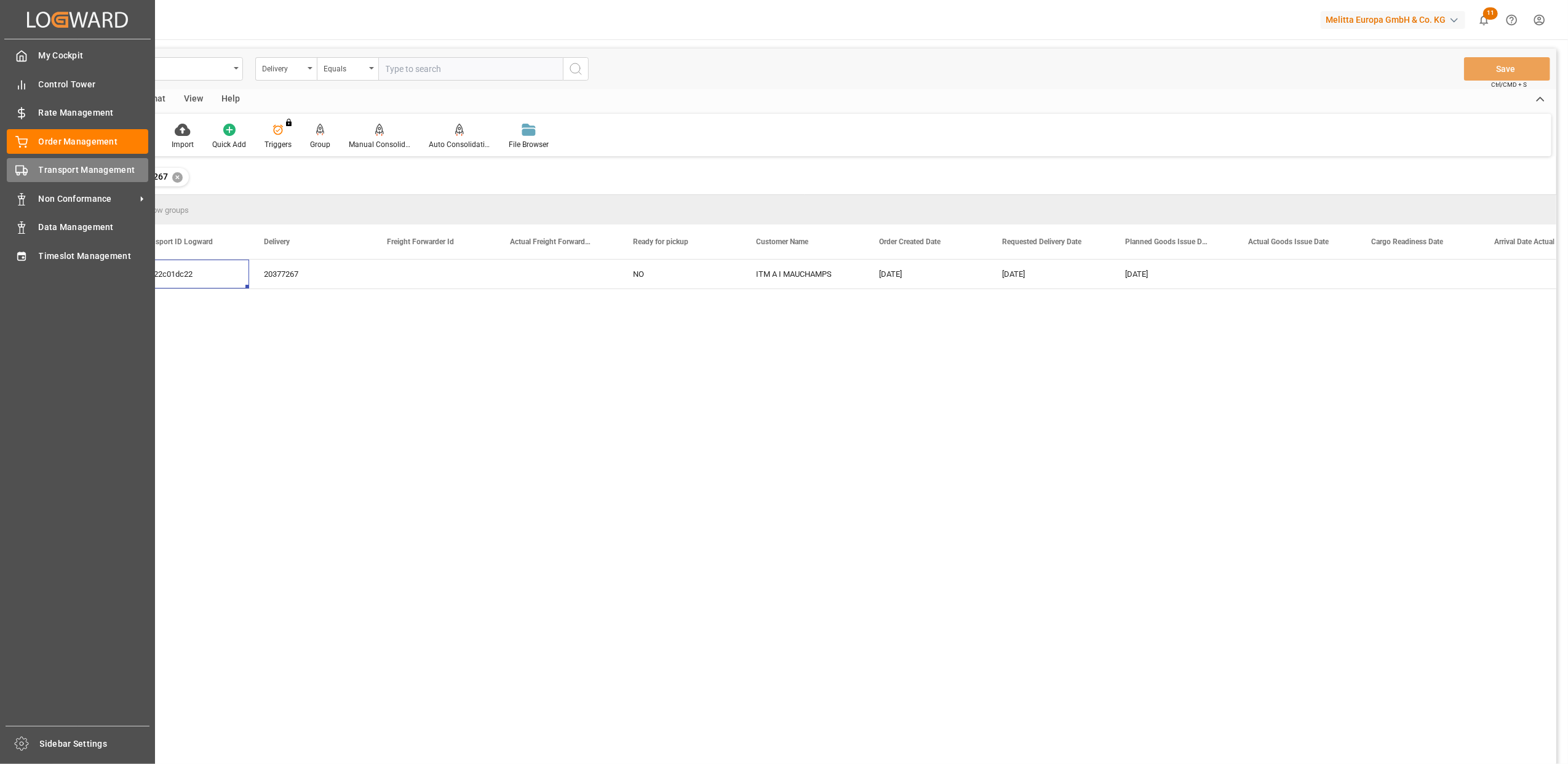
click at [30, 168] on div "Transport Management Transport Management" at bounding box center [78, 170] width 142 height 24
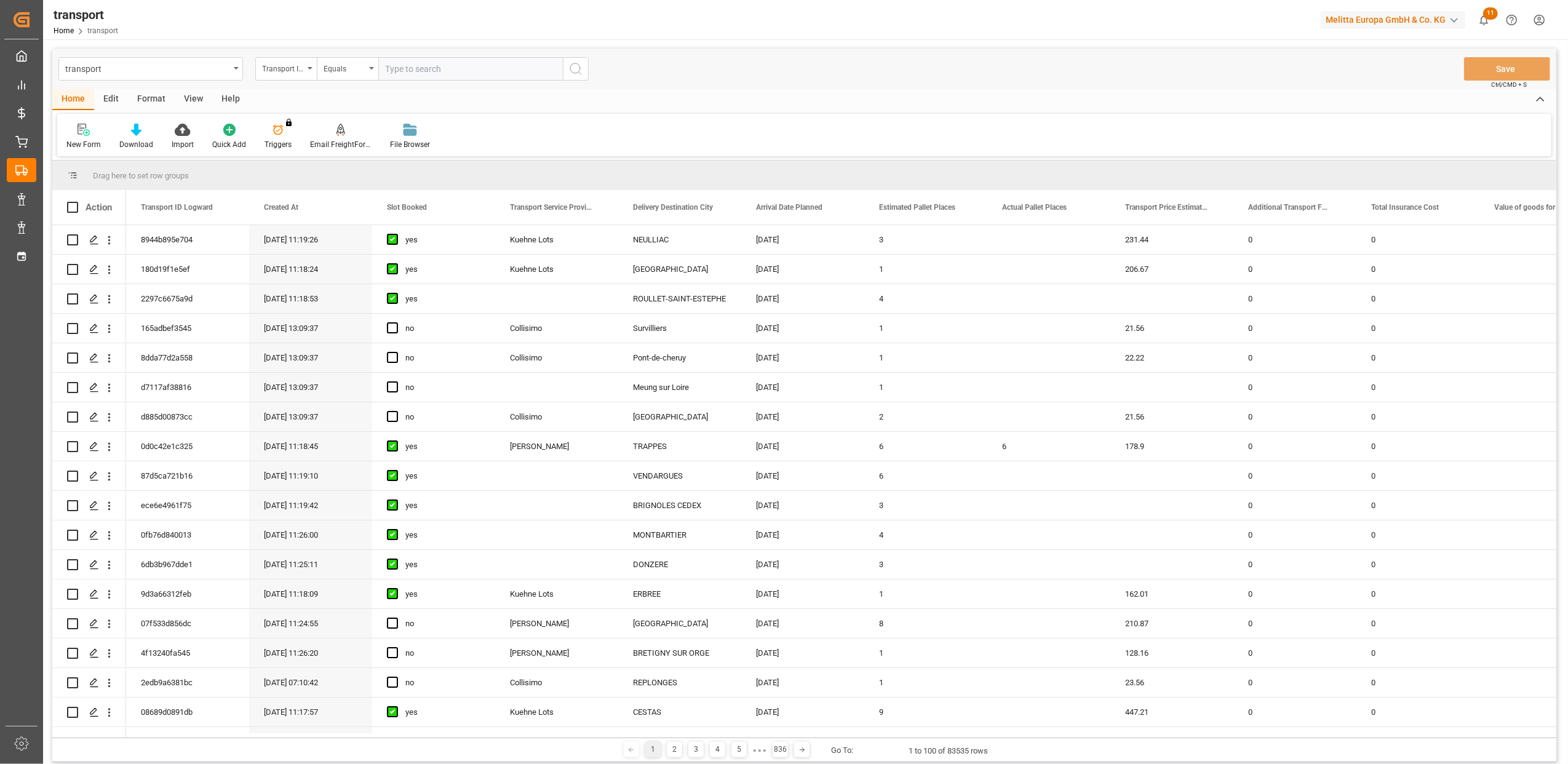
click at [419, 72] on input "text" at bounding box center [471, 69] width 184 height 23
paste input "76d22c01dc22"
type input "76d22c01dc22"
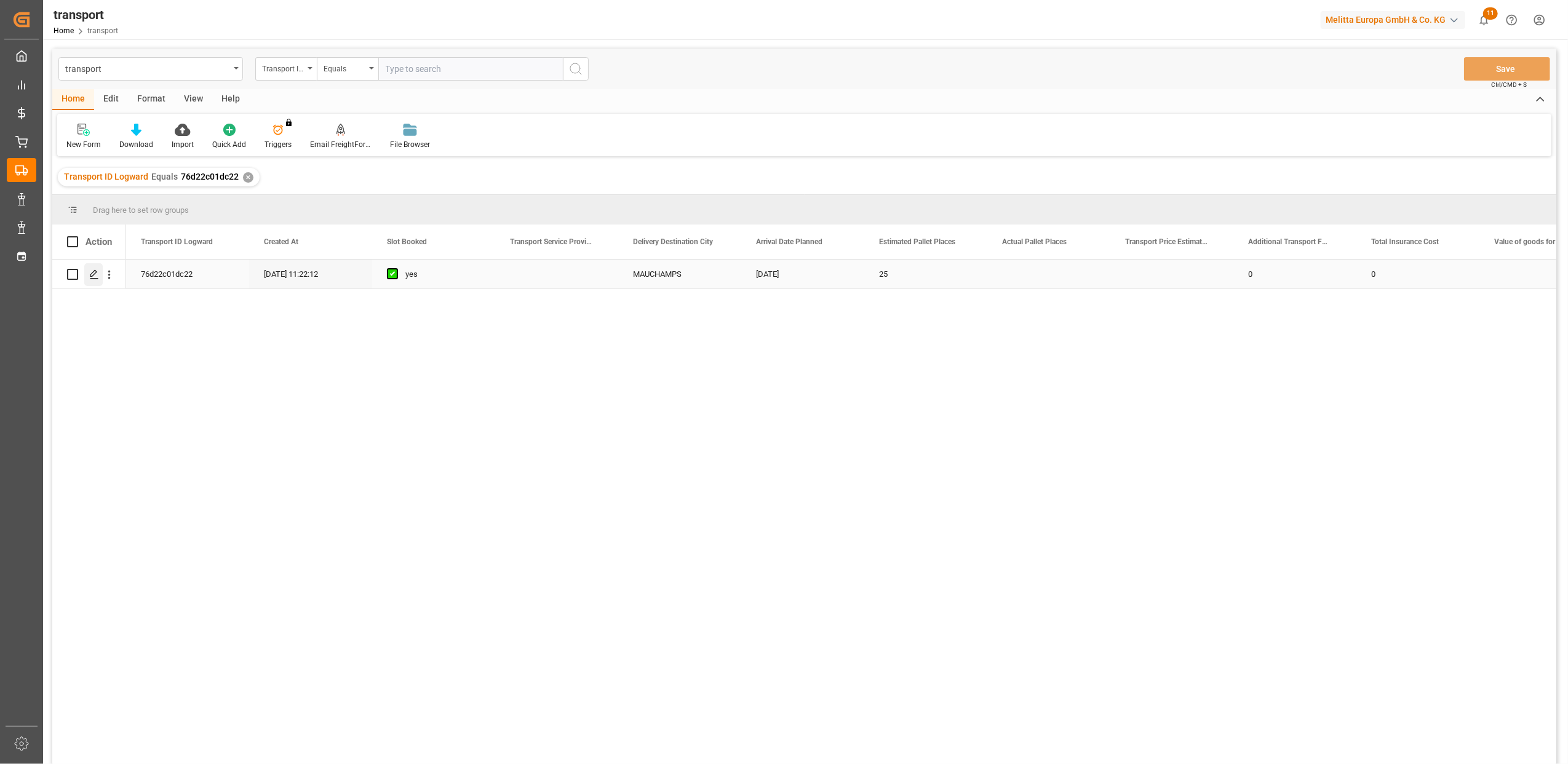
click at [92, 271] on icon "Press SPACE to select this row." at bounding box center [94, 274] width 10 height 10
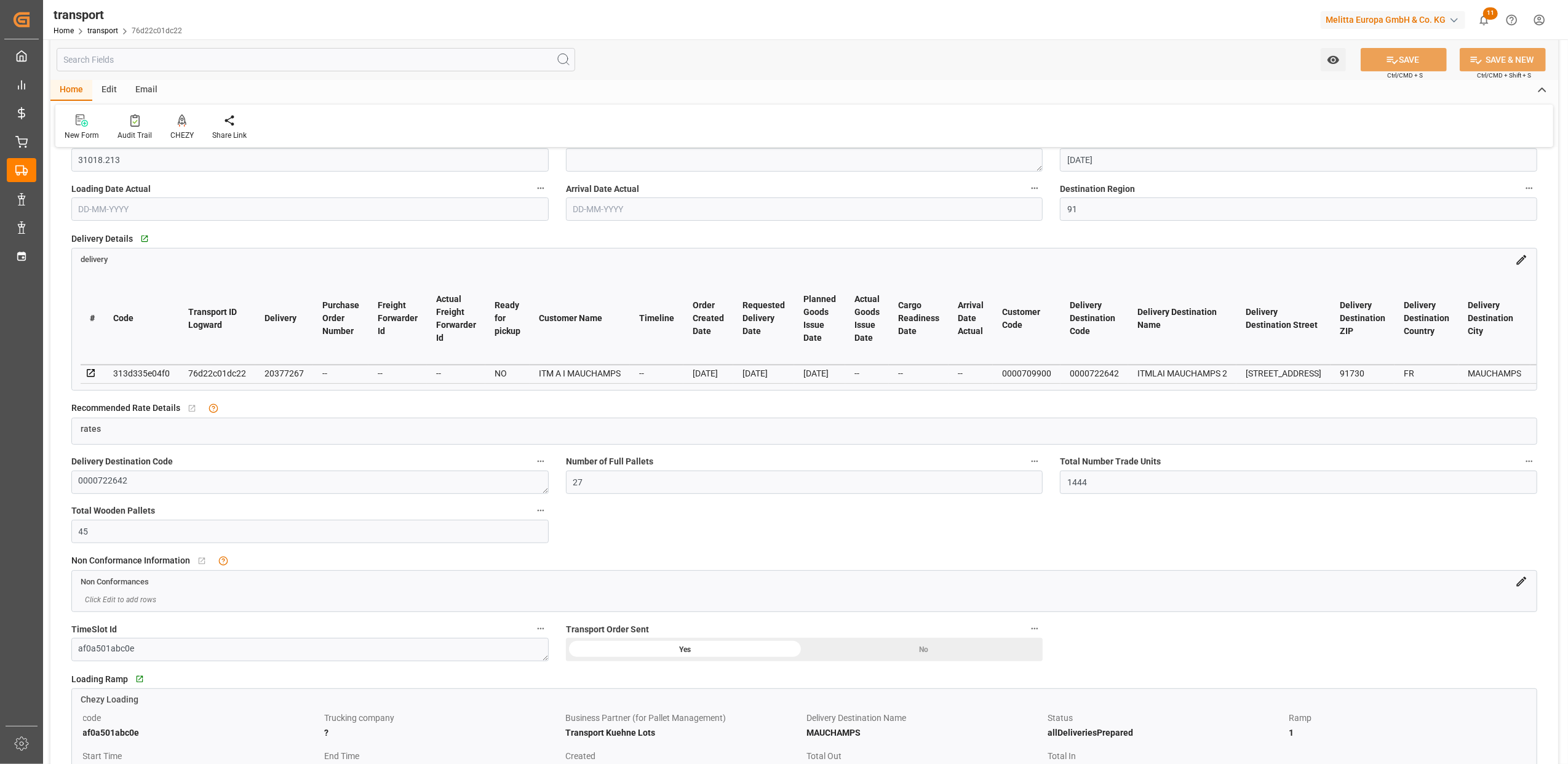
scroll to position [410, 0]
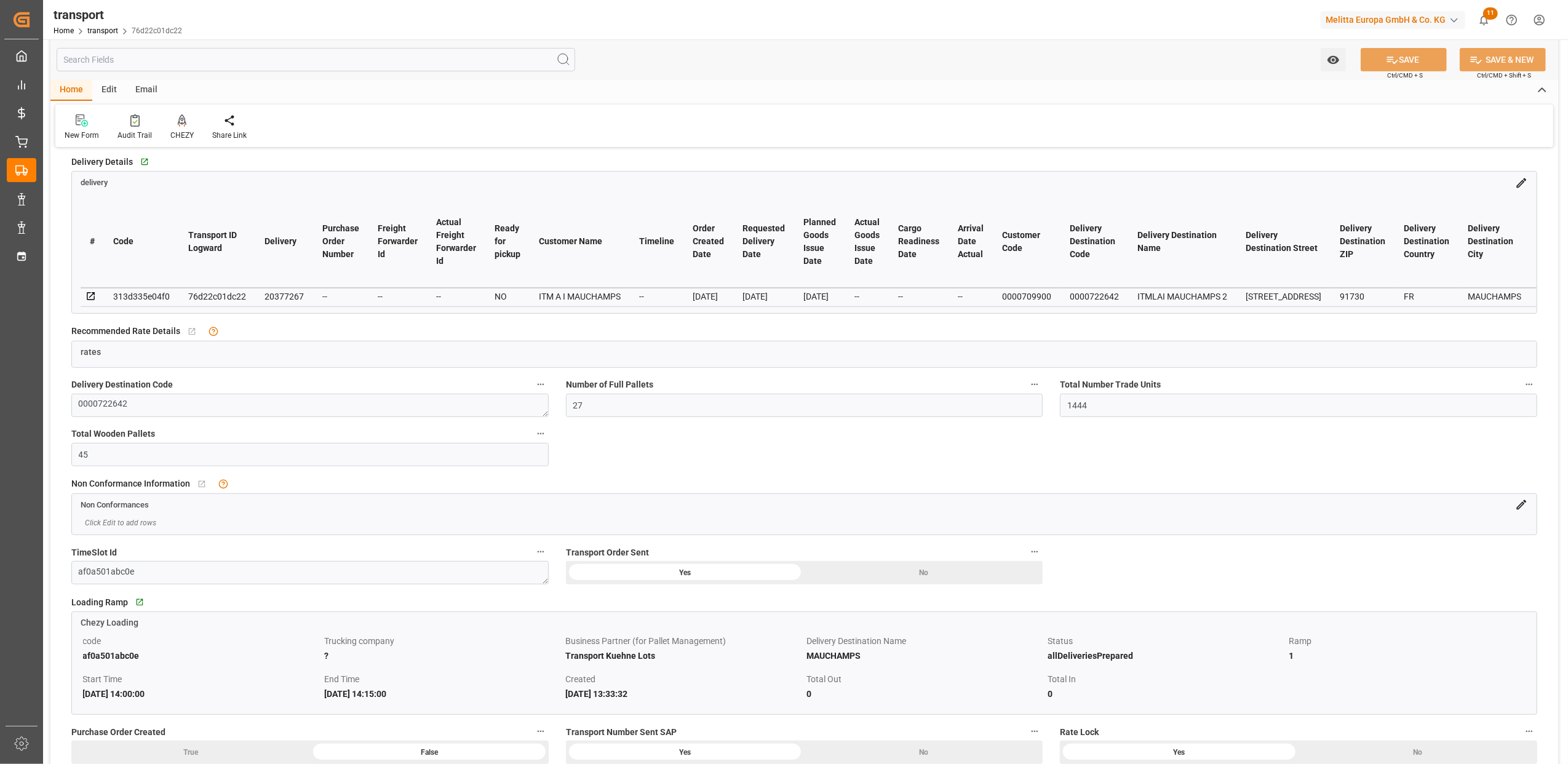
click at [1521, 508] on icon at bounding box center [1522, 505] width 10 height 10
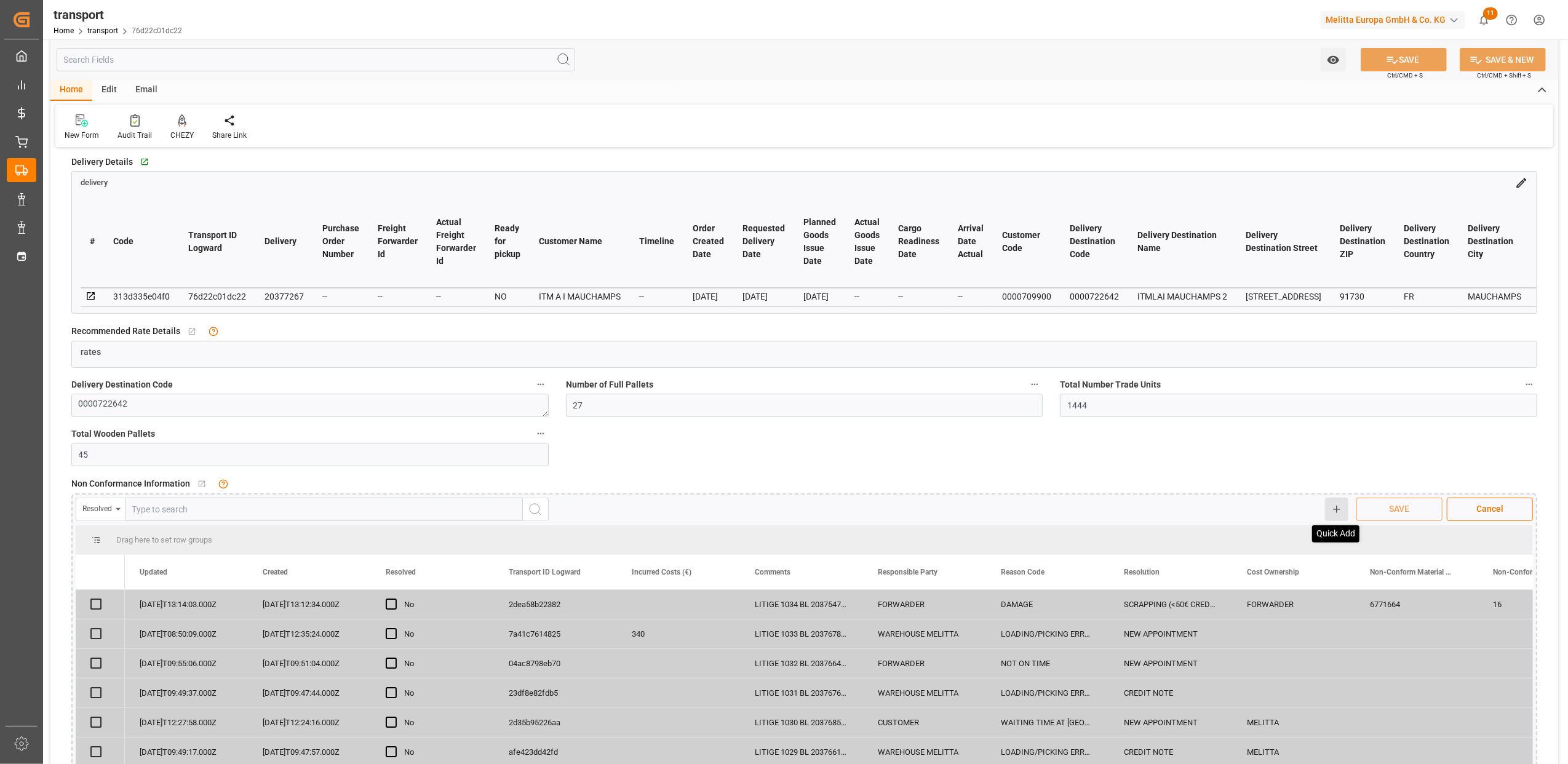
click at [1333, 513] on icon at bounding box center [1337, 510] width 11 height 11
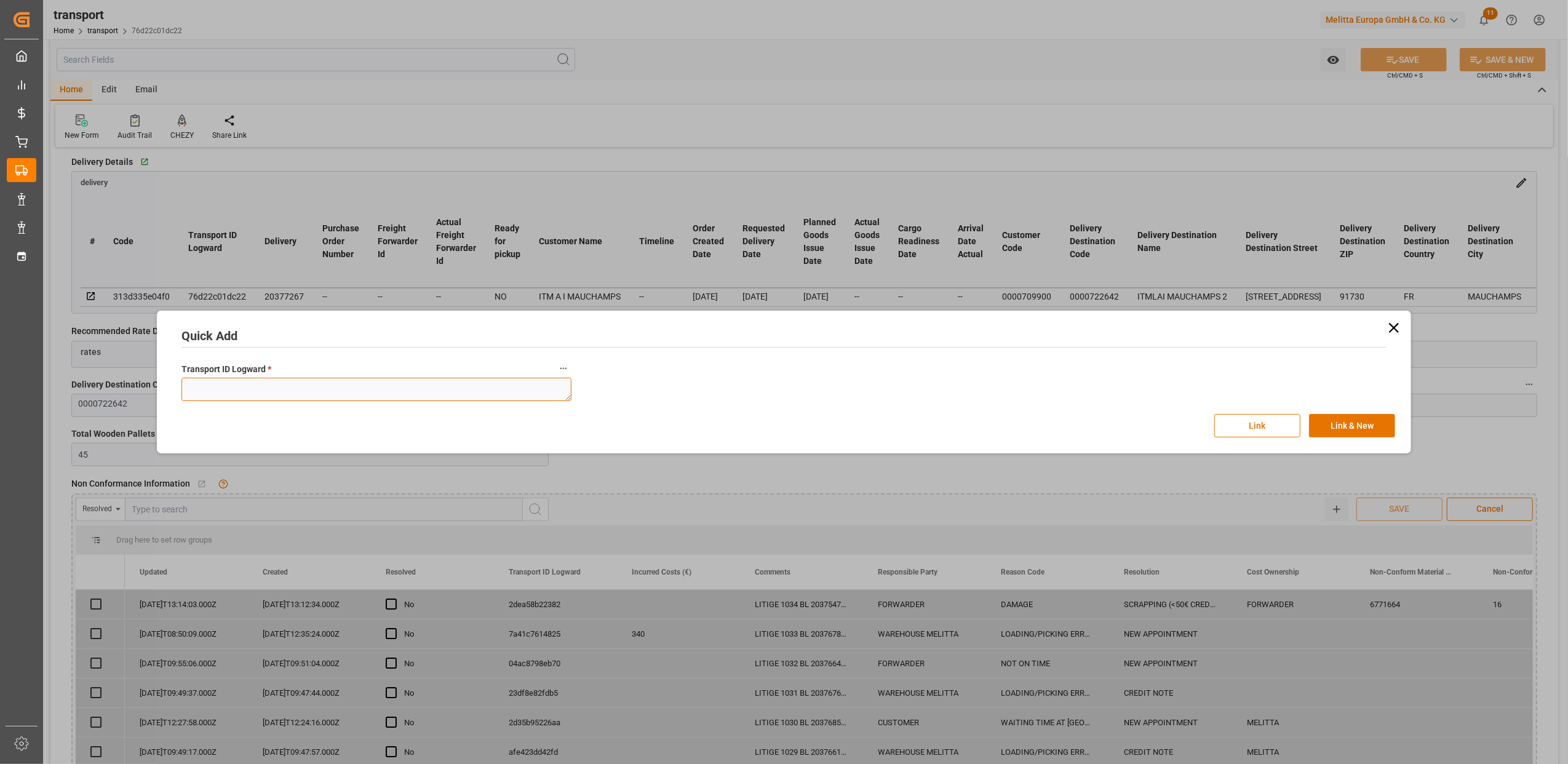
click at [365, 395] on textarea at bounding box center [376, 389] width 390 height 23
paste textarea "76d22c01dc22"
type textarea "76d22c01dc22"
click at [1282, 425] on button "Link" at bounding box center [1257, 425] width 86 height 23
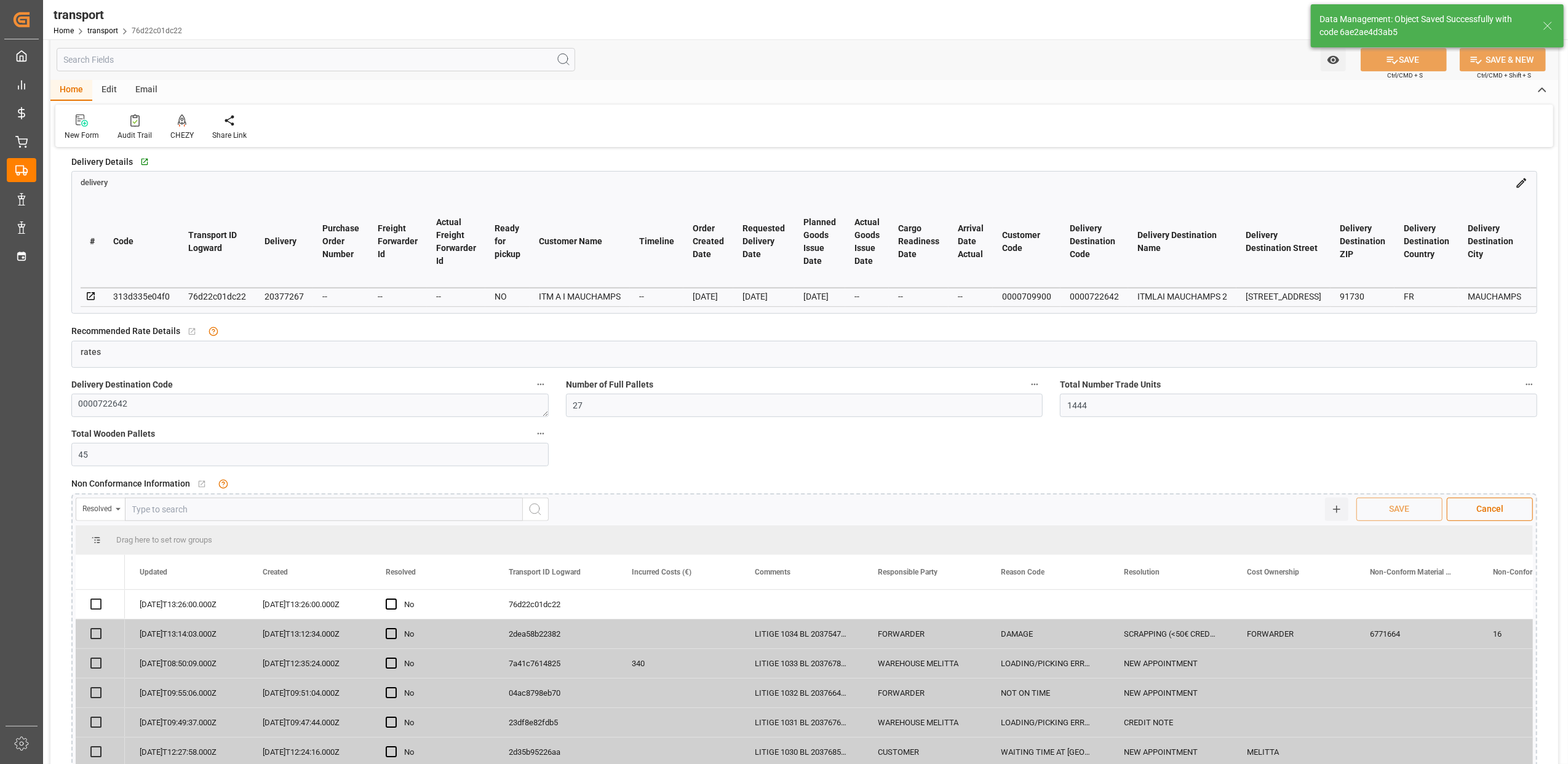
checkbox input "true"
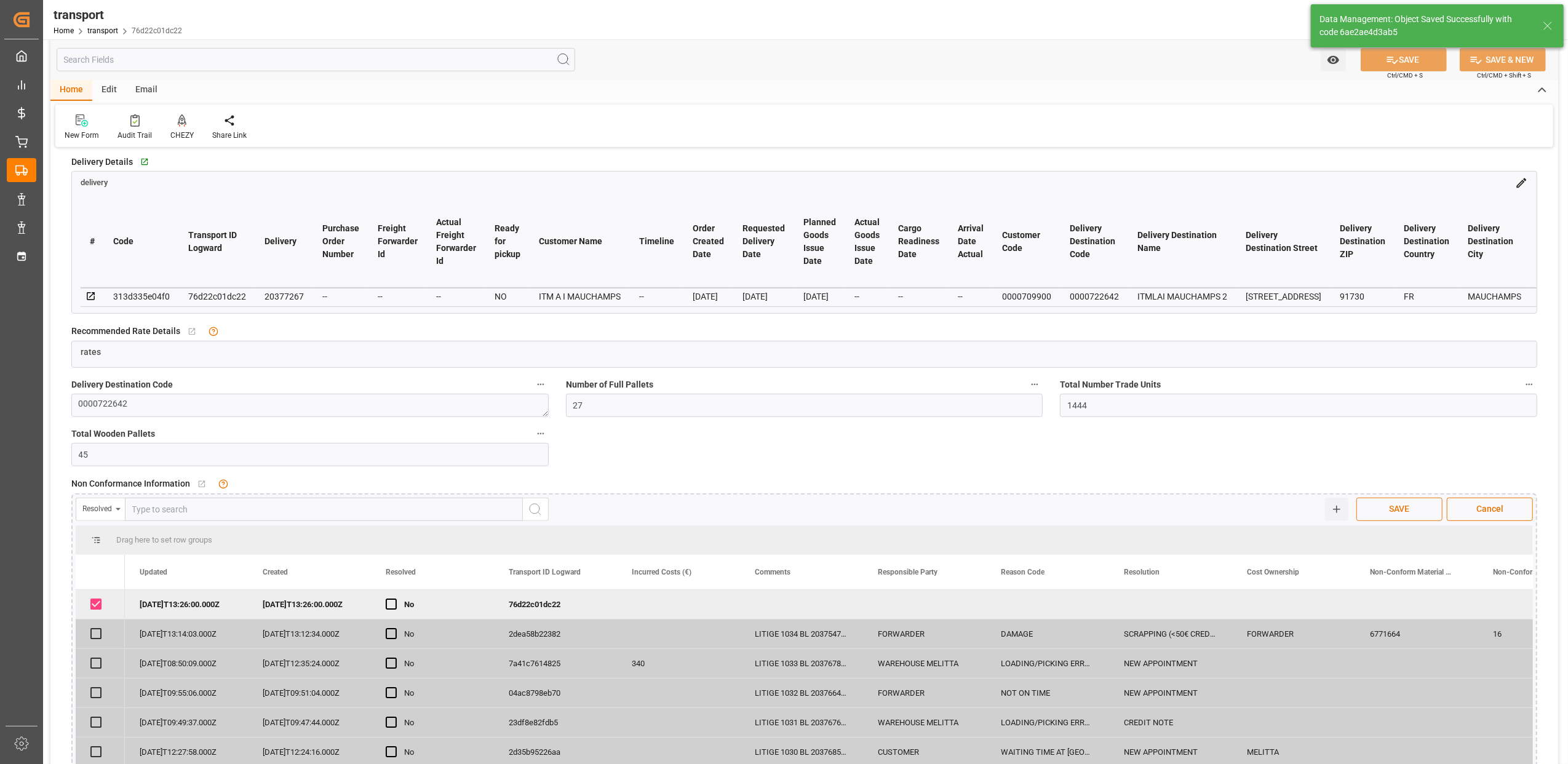
click at [1399, 505] on span "SAVE" at bounding box center [1400, 509] width 33 height 13
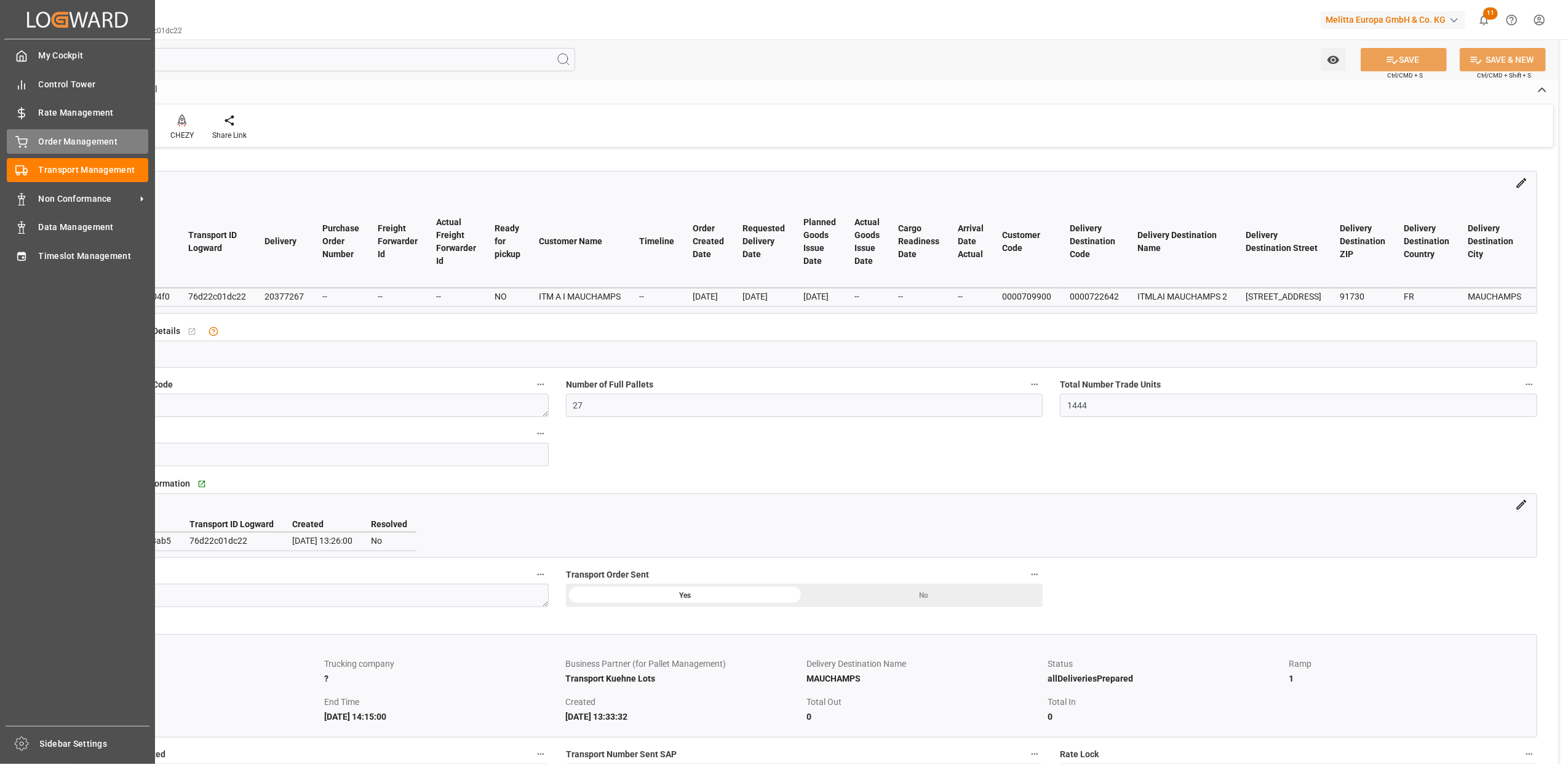
click at [39, 137] on span "Order Management" at bounding box center [94, 142] width 110 height 13
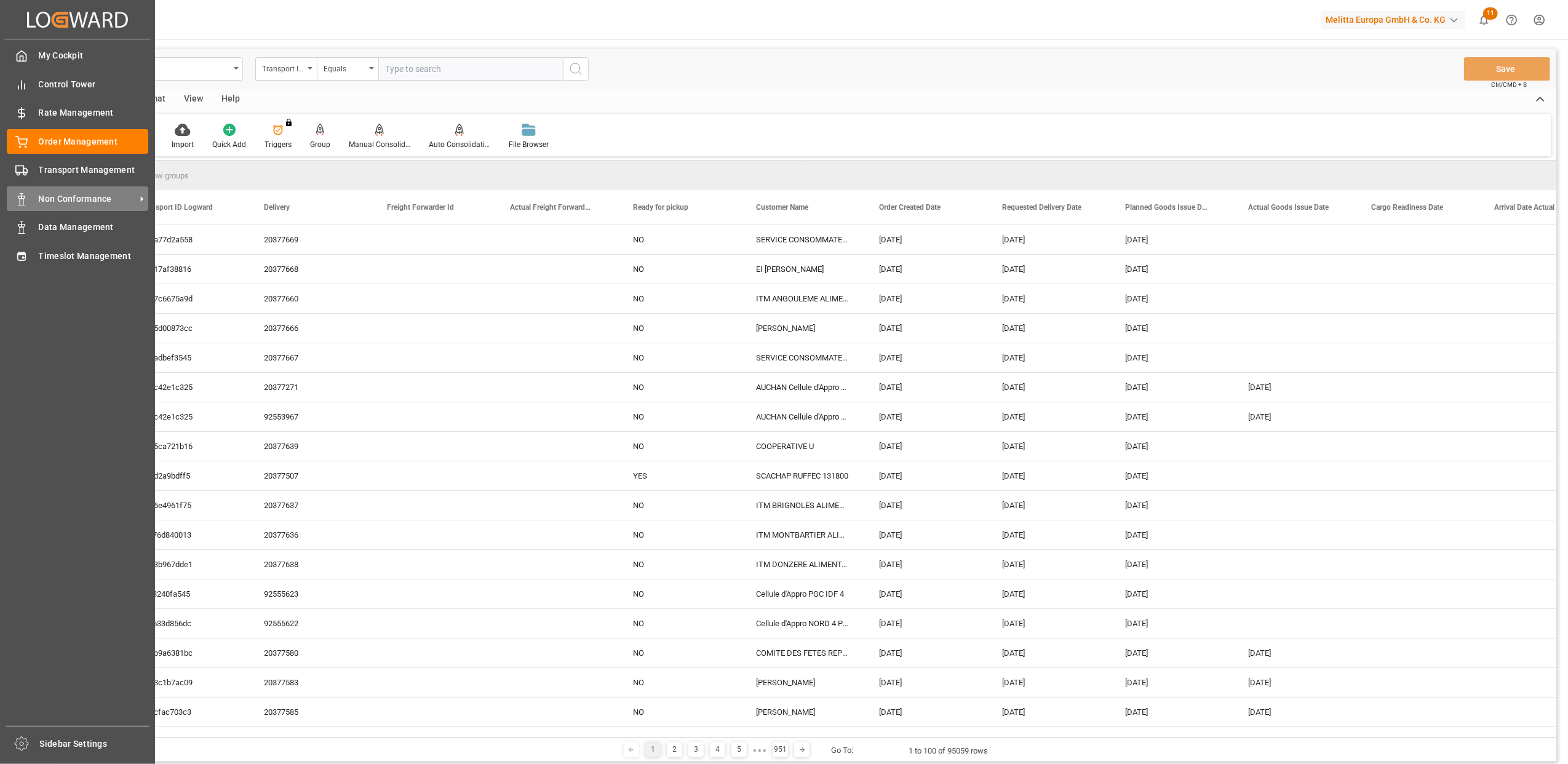
click at [62, 199] on span "Non Conformance" at bounding box center [87, 199] width 97 height 13
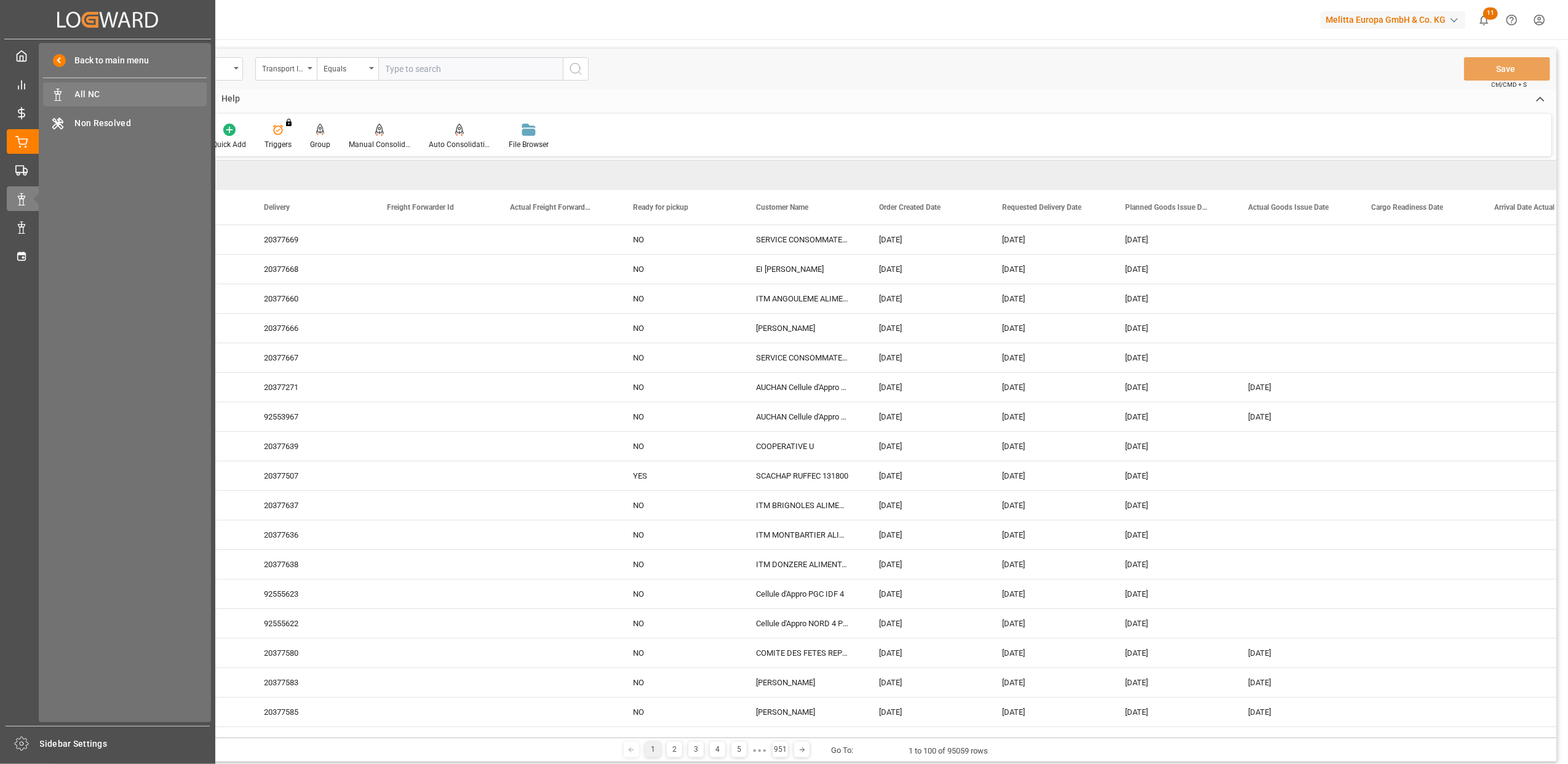
click at [137, 99] on span "All NC" at bounding box center [141, 94] width 133 height 13
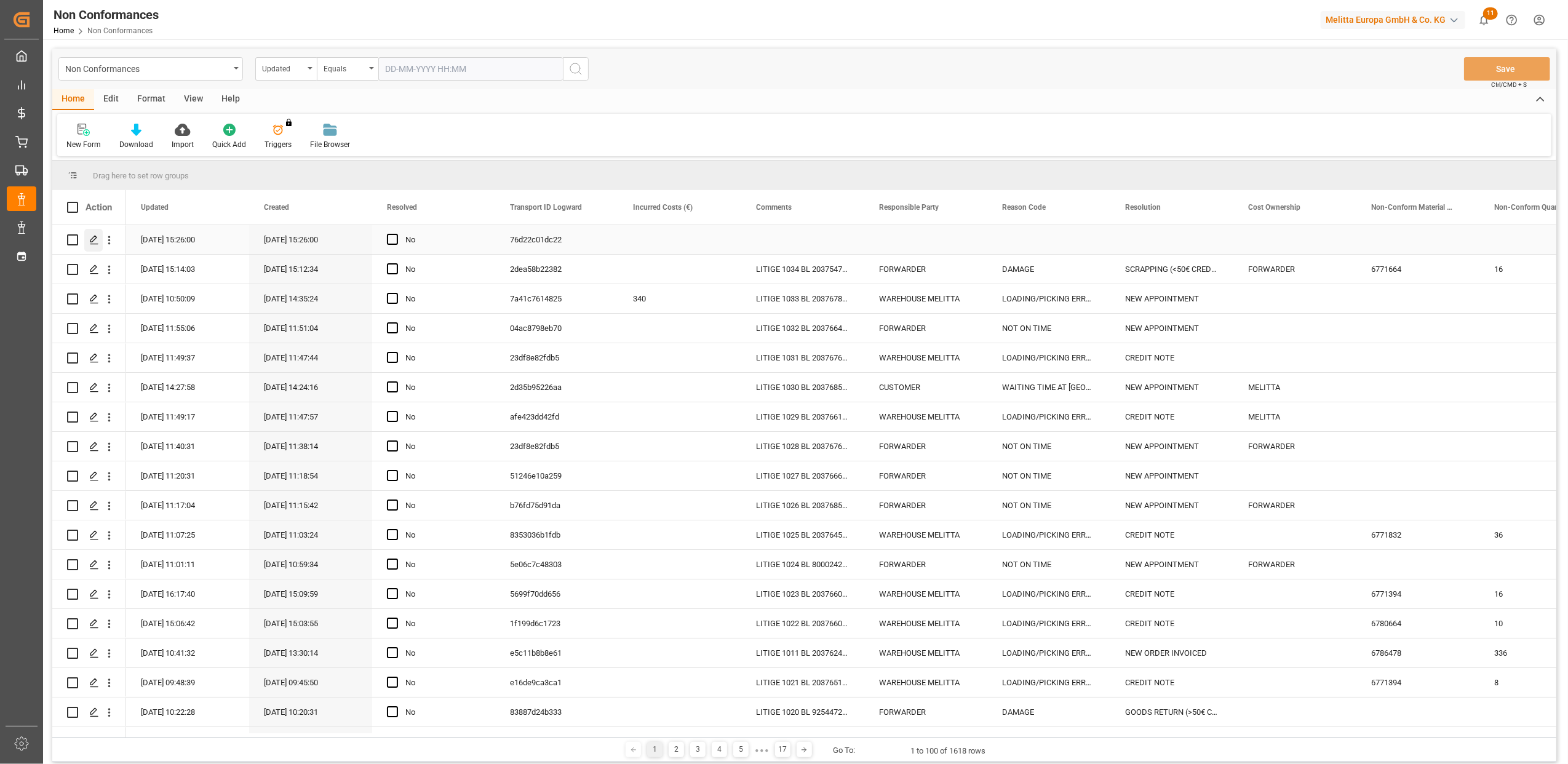
click at [96, 241] on icon "Press SPACE to select this row." at bounding box center [94, 240] width 10 height 10
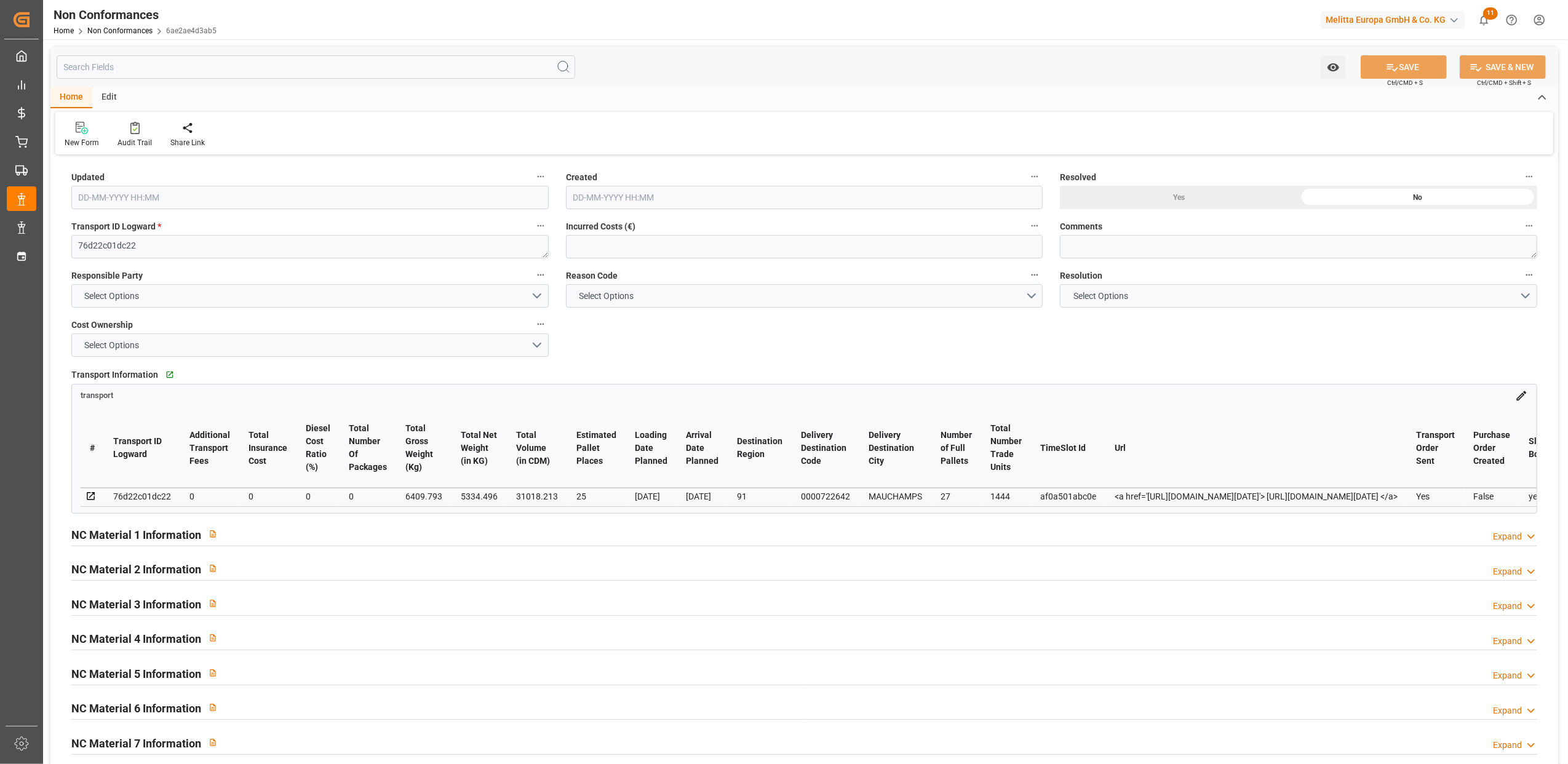
type input "[DATE] 13:26"
click at [537, 298] on button "Select Options" at bounding box center [310, 296] width 477 height 23
click at [178, 298] on div "FORWARDER" at bounding box center [310, 299] width 476 height 26
click at [1029, 291] on button "Select Options" at bounding box center [804, 296] width 477 height 23
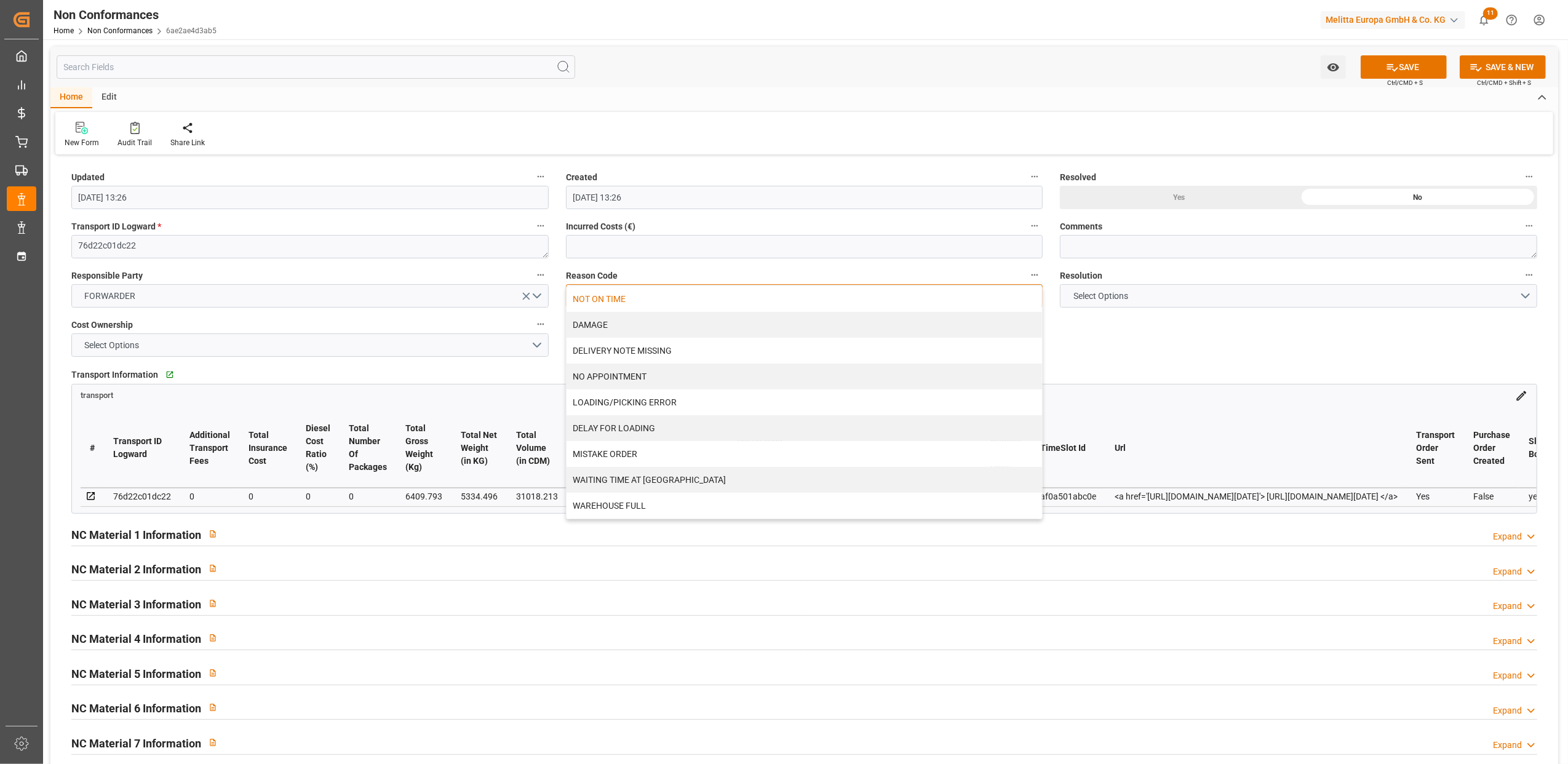
click at [586, 299] on div "NOT ON TIME" at bounding box center [805, 299] width 476 height 26
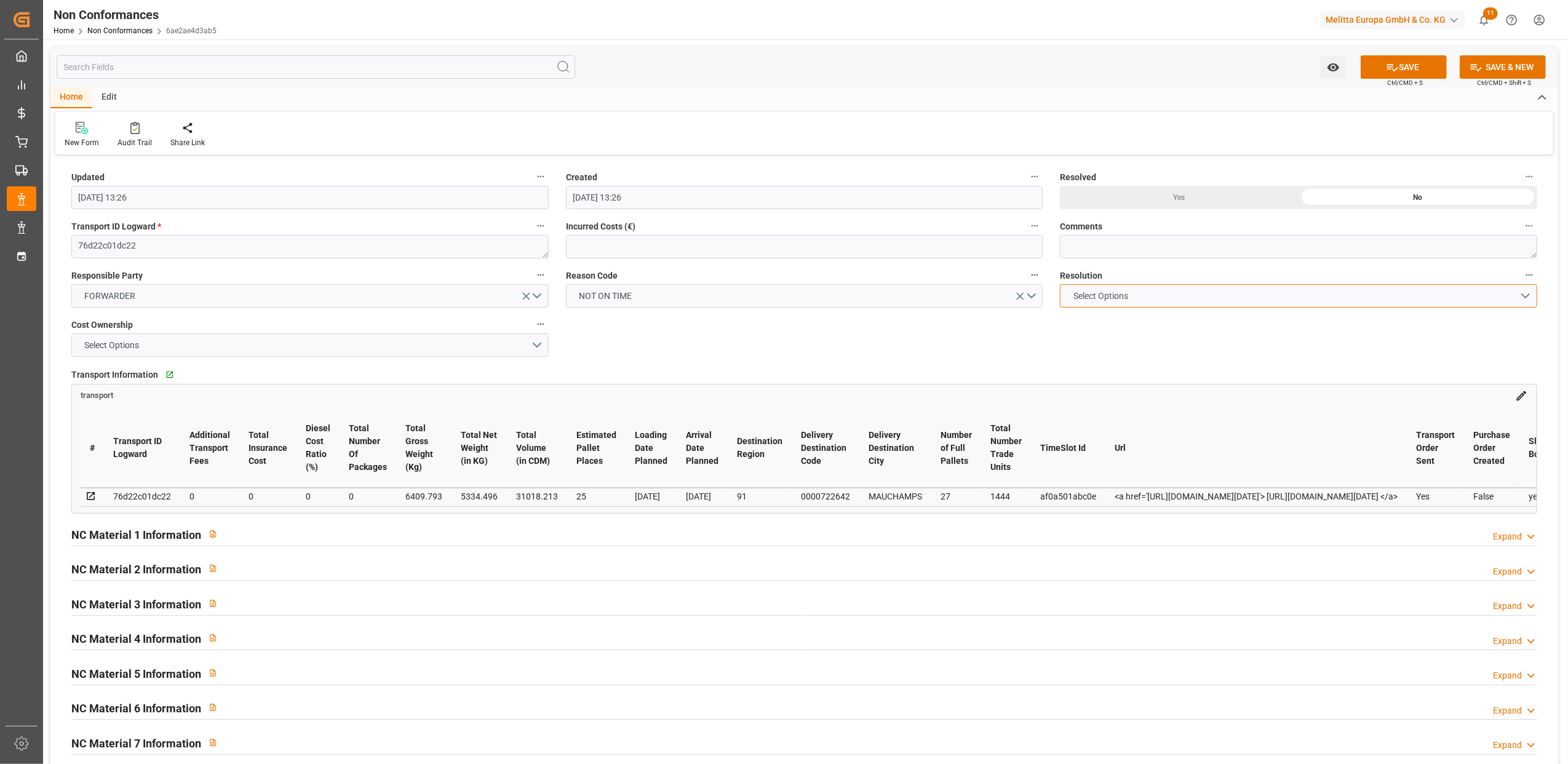
click at [1524, 291] on button "Select Options" at bounding box center [1298, 296] width 477 height 23
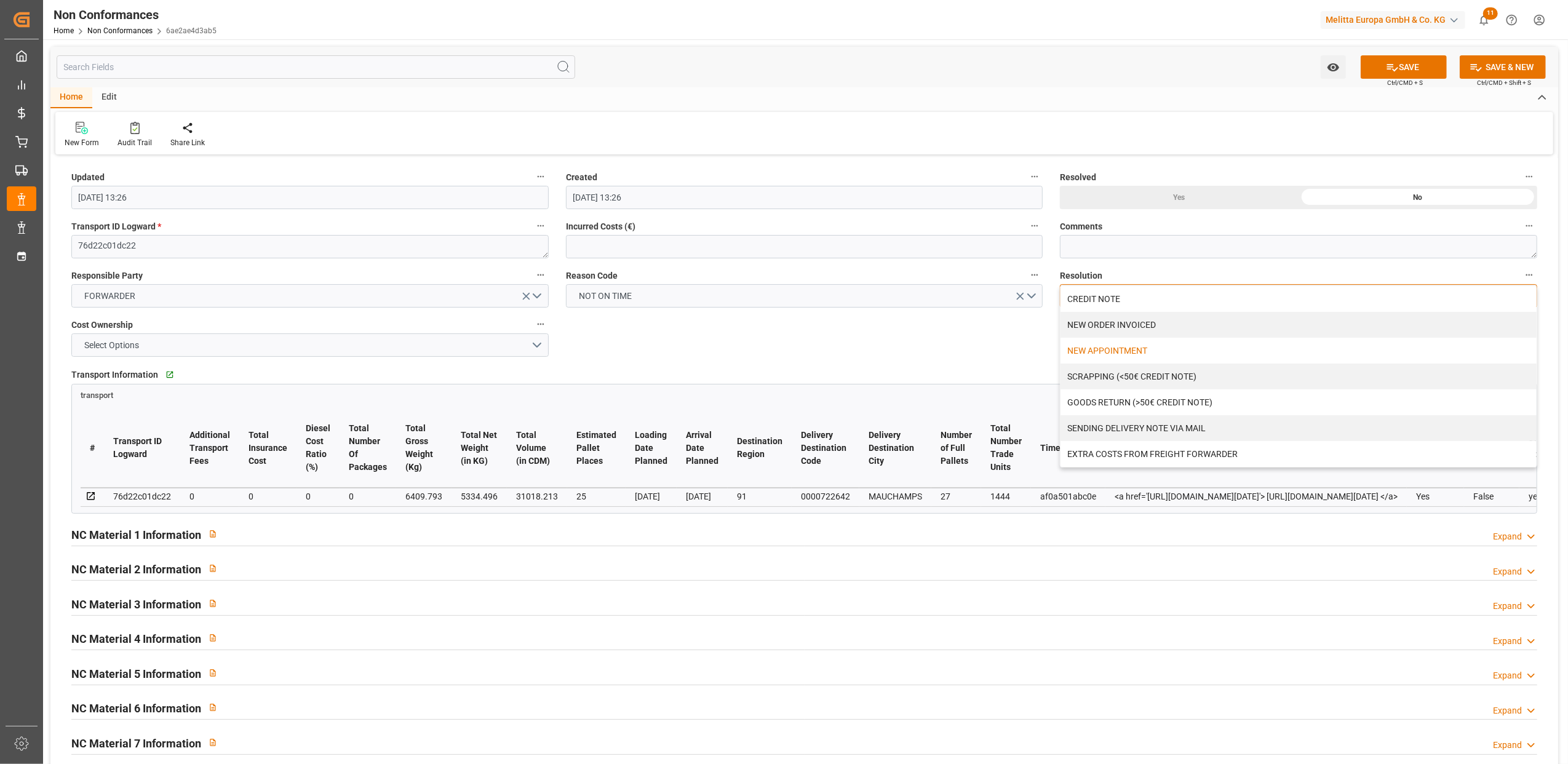
click at [1180, 349] on div "NEW APPOINTMENT" at bounding box center [1299, 350] width 476 height 26
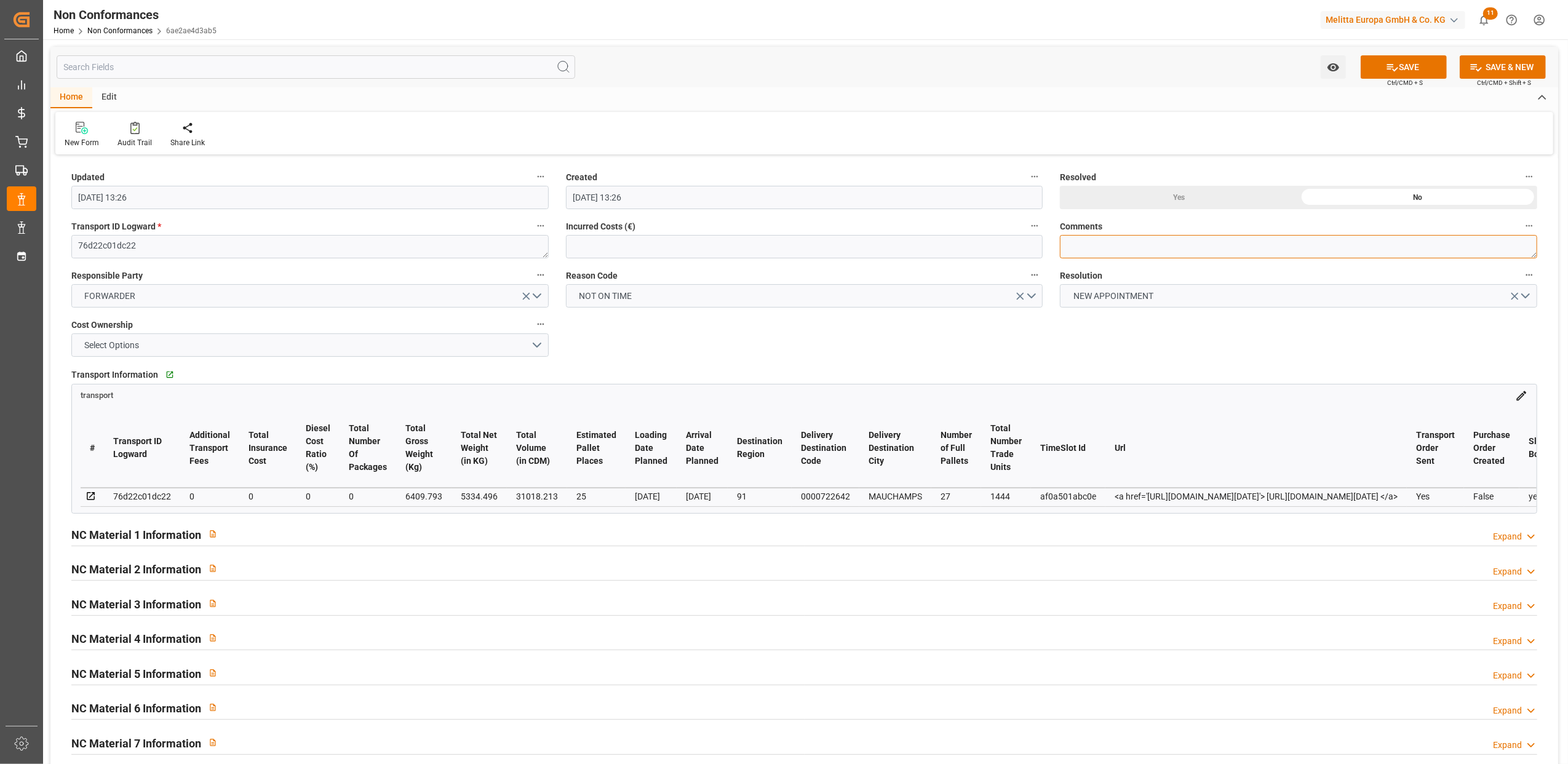
click at [1169, 249] on textarea at bounding box center [1298, 247] width 477 height 23
type textarea "LITIGE 1035 BL 20377268 Non livré le 05/09 car pas de solution --> Nouveau rend…"
click at [1420, 65] on button "SAVE" at bounding box center [1404, 67] width 86 height 23
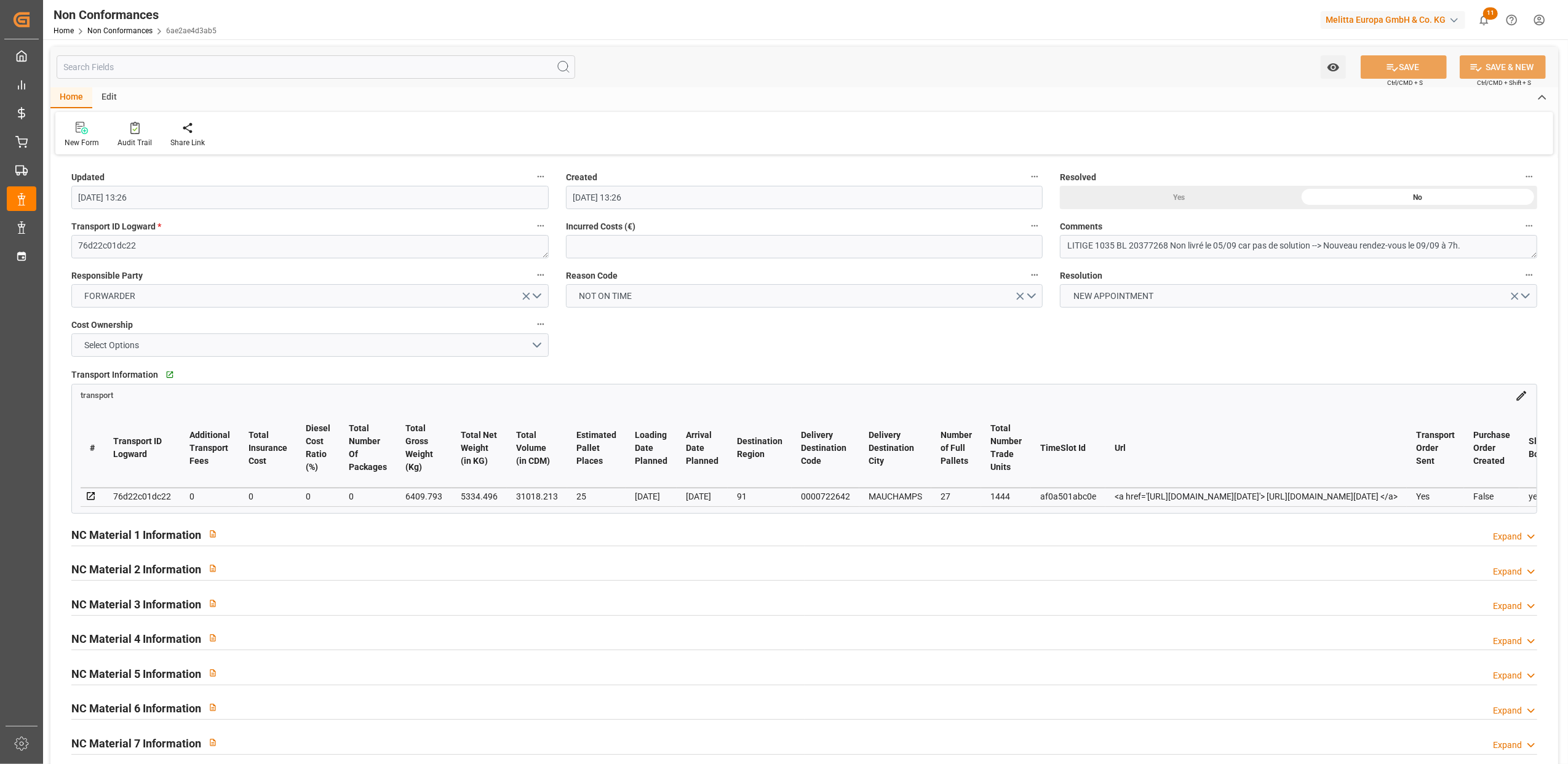
type input "[DATE] 13:27"
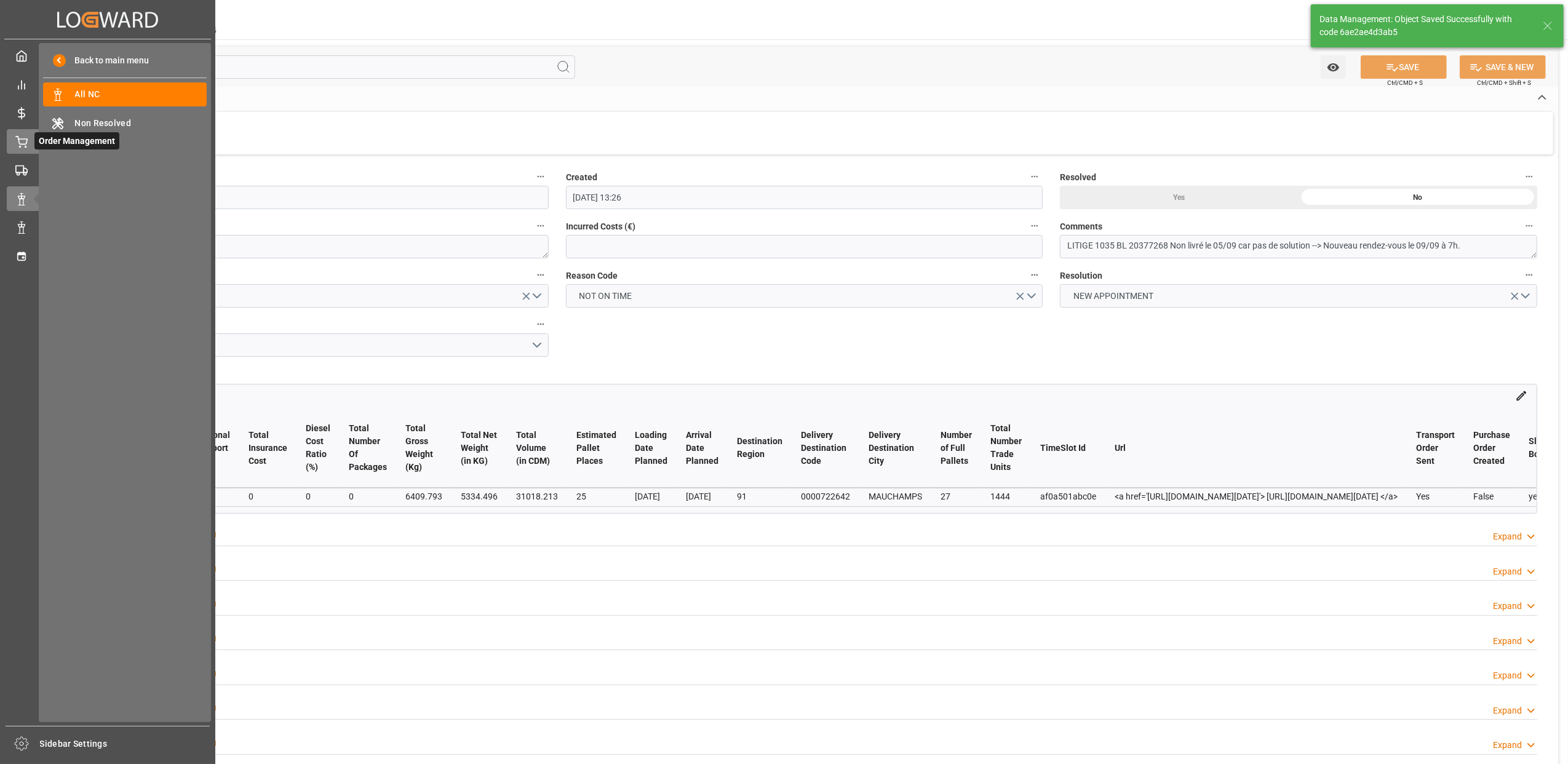
click at [27, 142] on icon at bounding box center [21, 142] width 12 height 12
